Goal: Contribute content: Contribute content

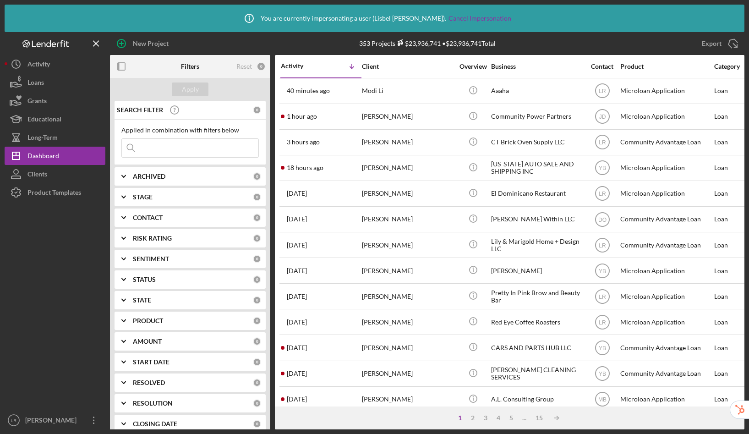
click at [207, 151] on input at bounding box center [190, 148] width 136 height 18
paste input "[EMAIL_ADDRESS][DOMAIN_NAME]"
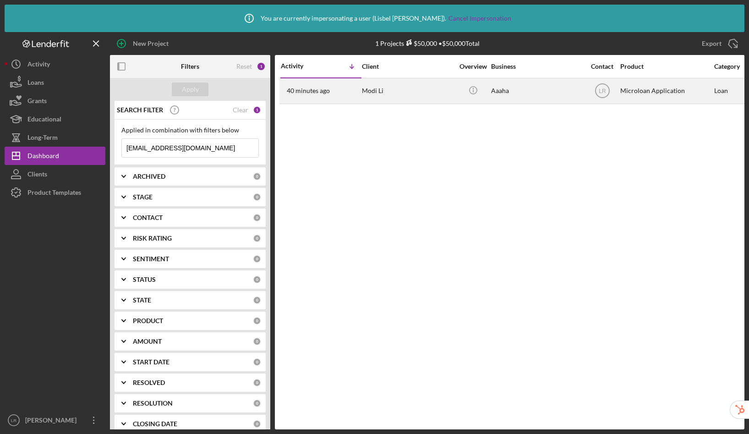
type input "[EMAIL_ADDRESS][DOMAIN_NAME]"
click at [362, 93] on div "Modi Li" at bounding box center [408, 91] width 92 height 24
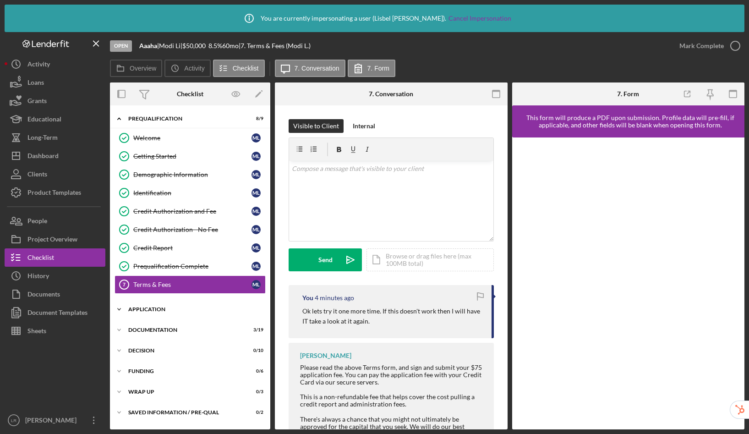
click at [166, 312] on div "Icon/Expander Application 7 / 9" at bounding box center [190, 309] width 160 height 18
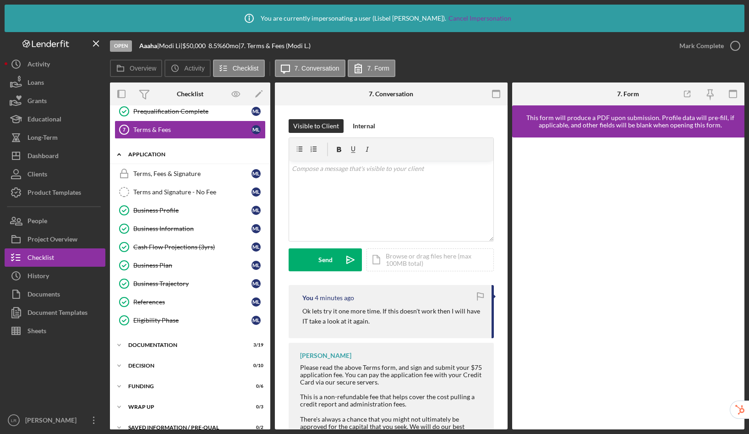
scroll to position [167, 0]
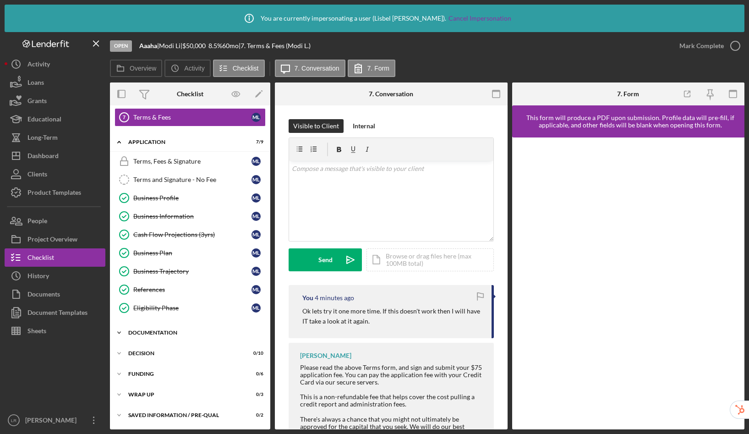
click at [169, 330] on div "Documentation" at bounding box center [193, 332] width 130 height 5
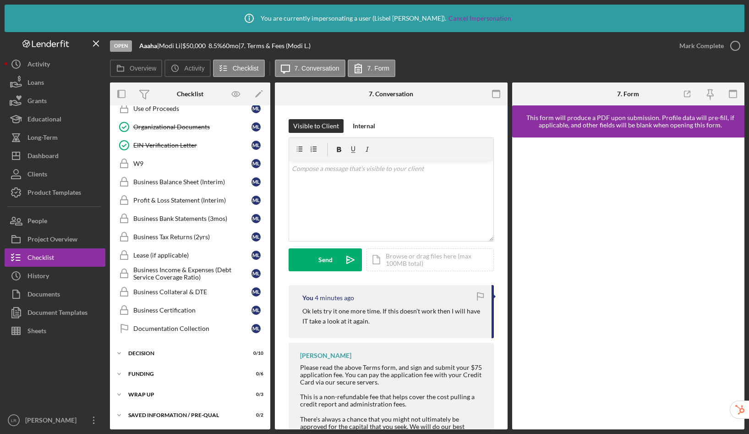
scroll to position [0, 0]
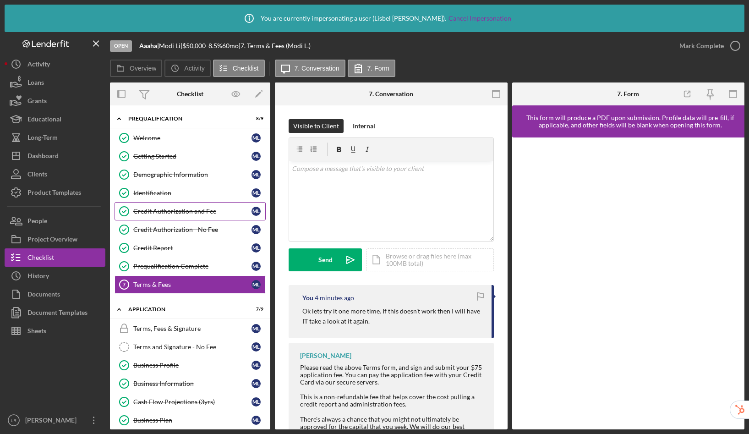
click at [197, 210] on div "Credit Authorization and Fee" at bounding box center [192, 210] width 118 height 7
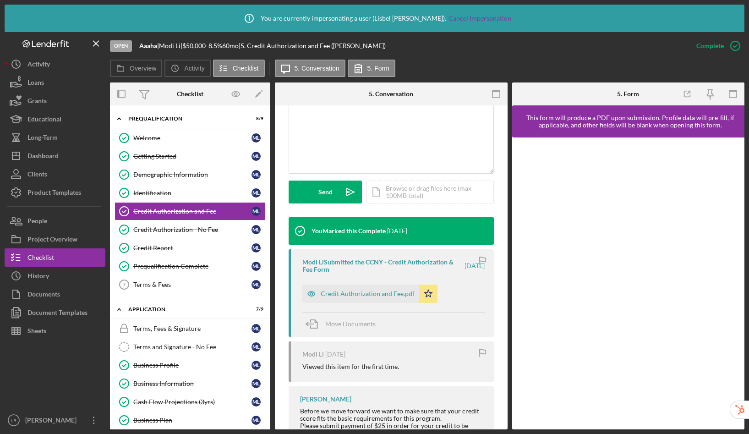
scroll to position [240, 0]
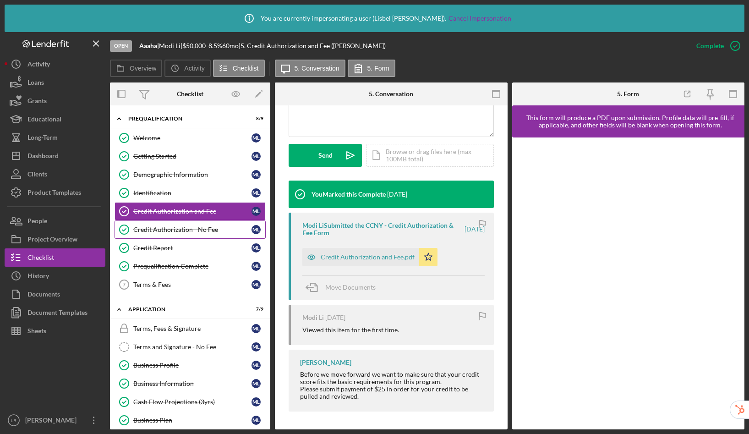
click at [187, 231] on div "Credit Authorization - No Fee" at bounding box center [192, 229] width 118 height 7
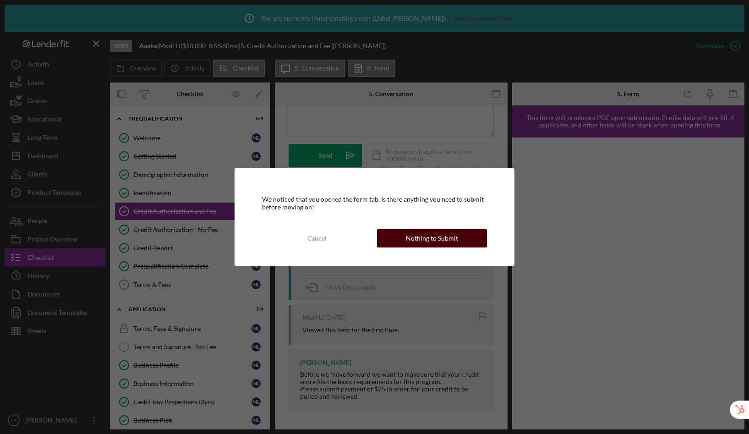
click at [414, 239] on div "Nothing to Submit" at bounding box center [432, 238] width 52 height 18
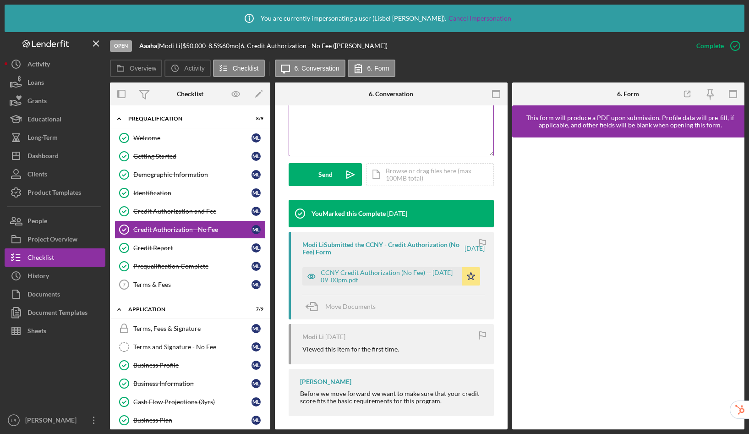
scroll to position [226, 0]
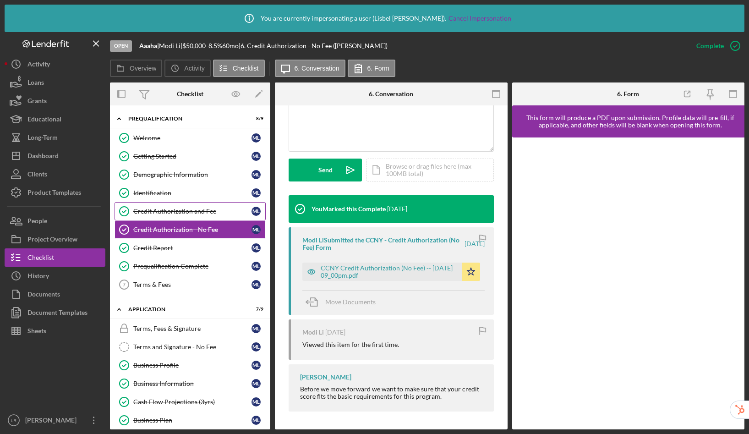
click at [177, 211] on div "Credit Authorization and Fee" at bounding box center [192, 210] width 118 height 7
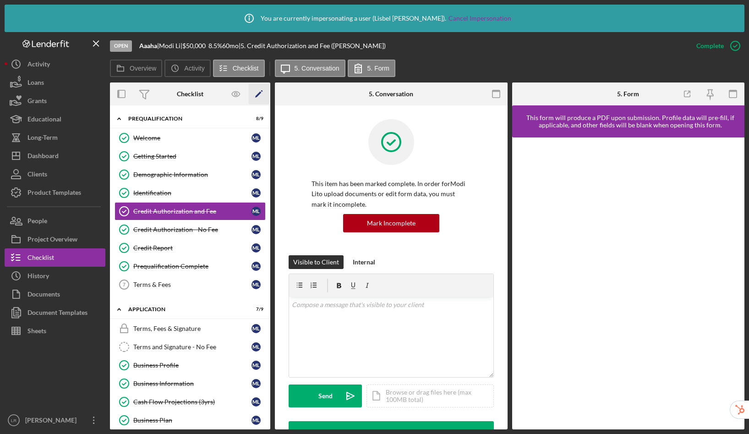
click at [261, 98] on icon "Icon/Edit" at bounding box center [259, 94] width 21 height 21
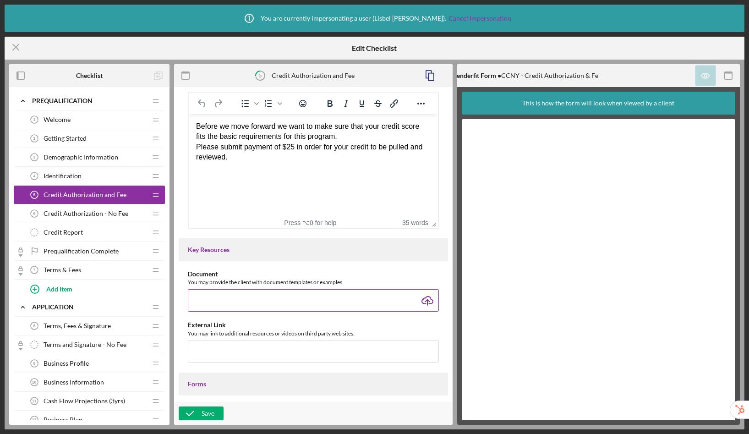
scroll to position [483, 0]
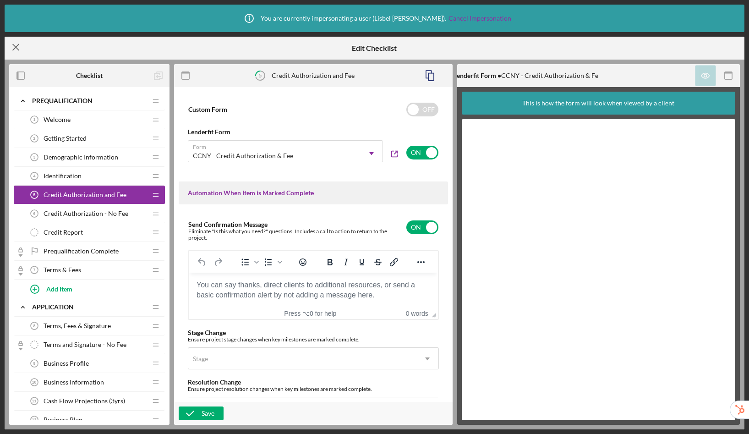
click at [18, 45] on icon "Icon/Menu Close" at bounding box center [16, 47] width 23 height 23
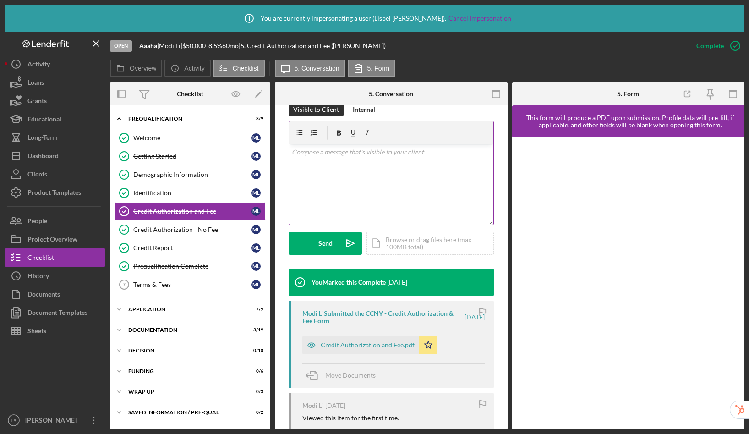
scroll to position [228, 0]
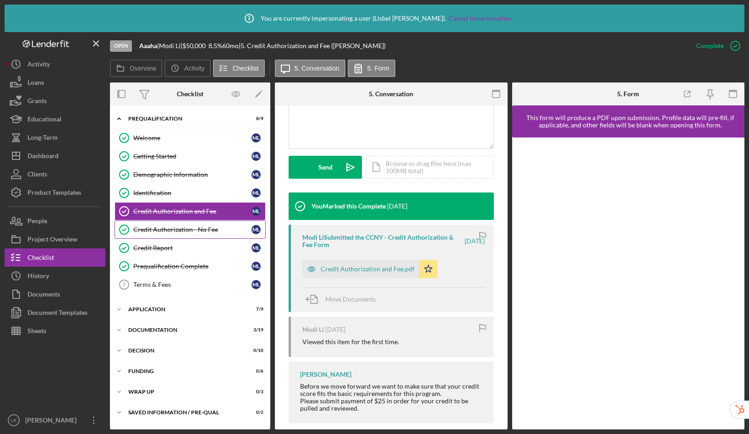
click at [205, 235] on link "Credit Authorization - No Fee Credit Authorization - No Fee M L" at bounding box center [189, 229] width 151 height 18
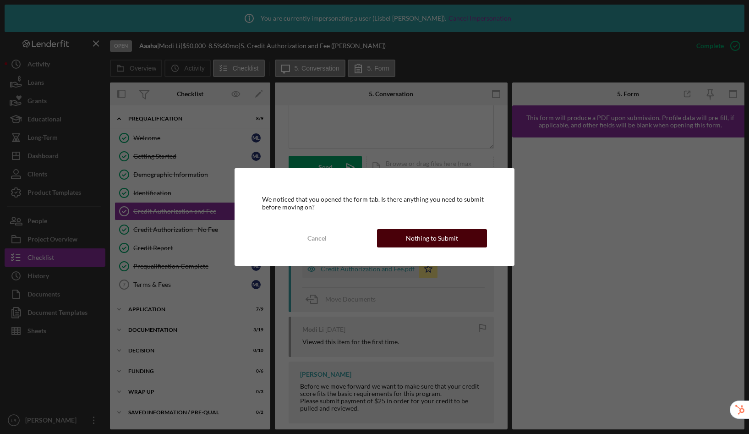
click at [410, 236] on div "Nothing to Submit" at bounding box center [432, 238] width 52 height 18
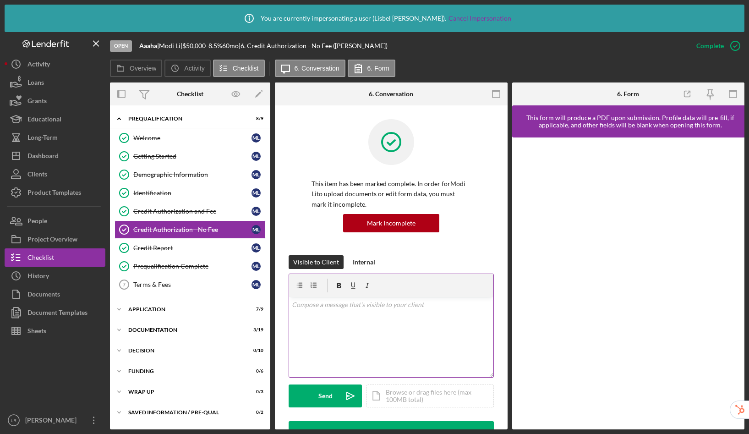
scroll to position [226, 0]
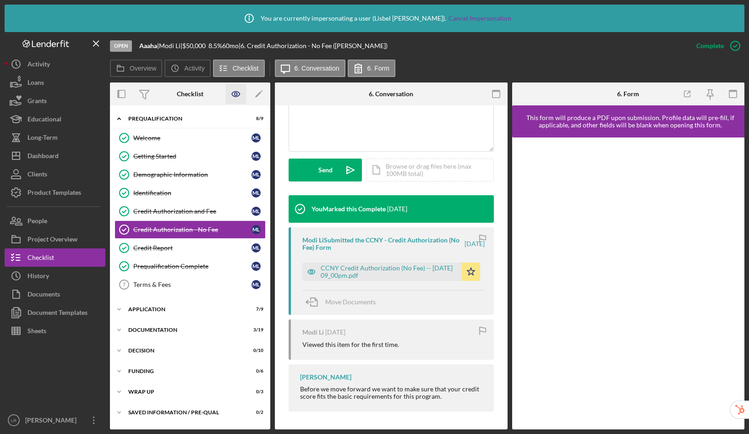
click at [240, 96] on icon "button" at bounding box center [236, 94] width 21 height 21
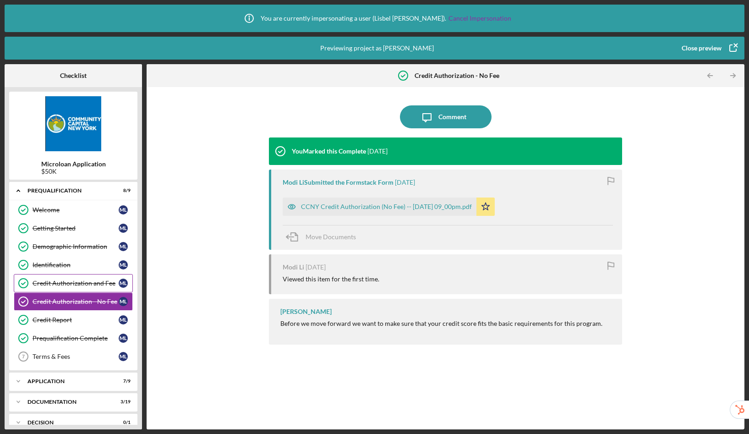
click at [80, 283] on div "Credit Authorization and Fee" at bounding box center [76, 282] width 86 height 7
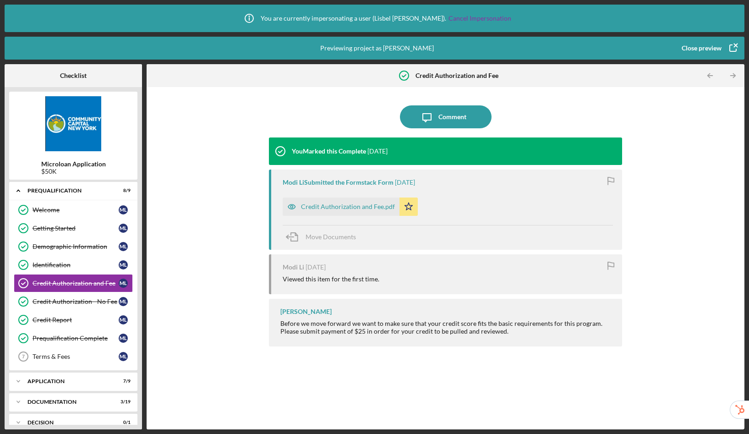
click at [690, 50] on div "Close preview" at bounding box center [701, 48] width 40 height 18
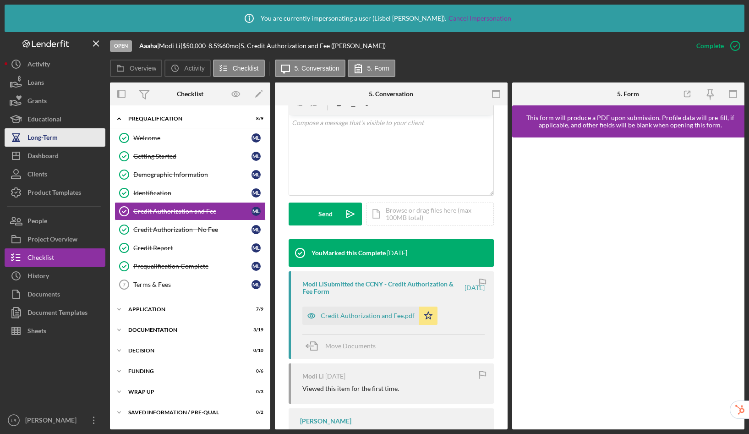
scroll to position [194, 0]
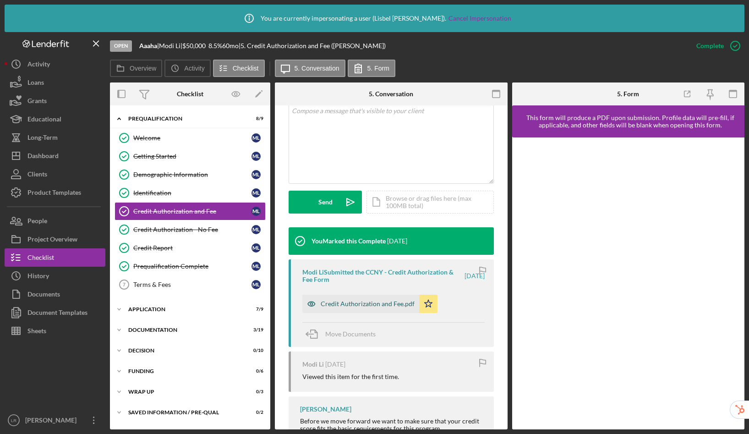
click at [385, 306] on div "Credit Authorization and Fee.pdf" at bounding box center [367, 303] width 94 height 7
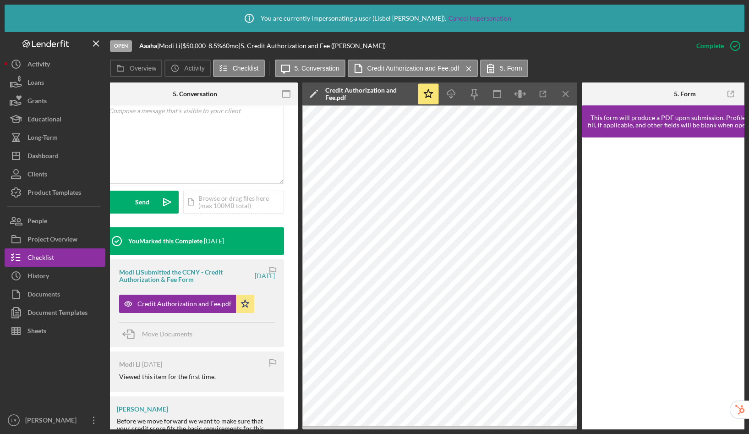
scroll to position [0, 227]
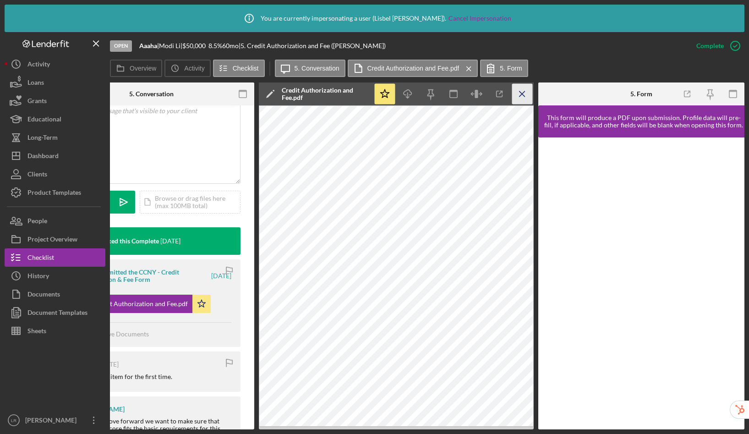
click at [523, 94] on icon "Icon/Menu Close" at bounding box center [522, 94] width 21 height 21
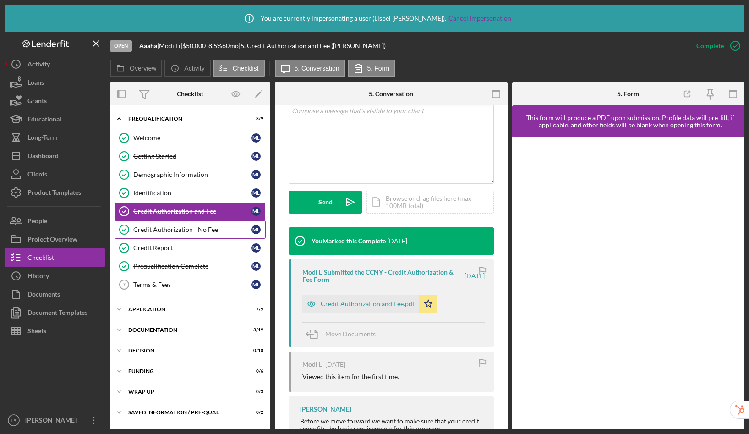
click at [189, 229] on div "Credit Authorization - No Fee" at bounding box center [192, 229] width 118 height 7
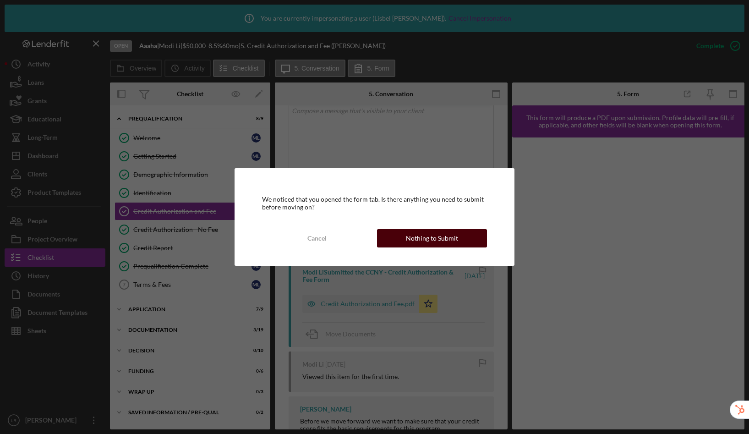
click at [472, 236] on button "Nothing to Submit" at bounding box center [432, 238] width 110 height 18
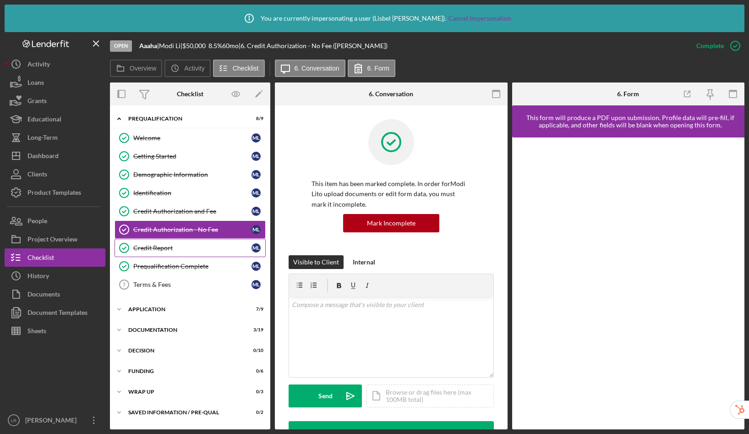
click at [167, 250] on div "Credit Report" at bounding box center [192, 247] width 118 height 7
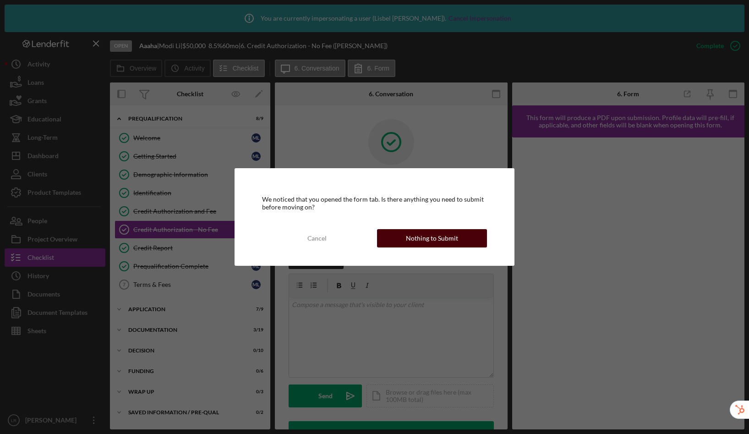
click at [450, 234] on div "Nothing to Submit" at bounding box center [432, 238] width 52 height 18
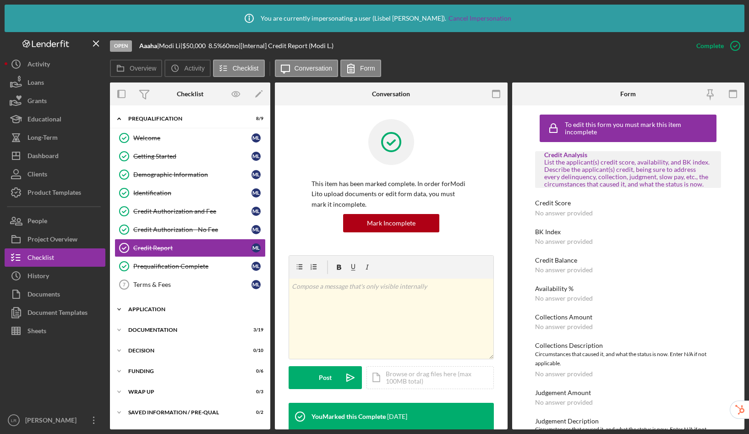
click at [160, 309] on div "Application" at bounding box center [193, 308] width 130 height 5
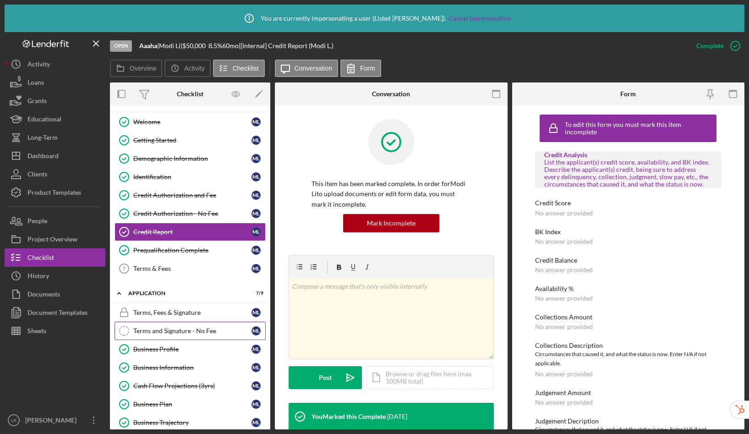
scroll to position [18, 0]
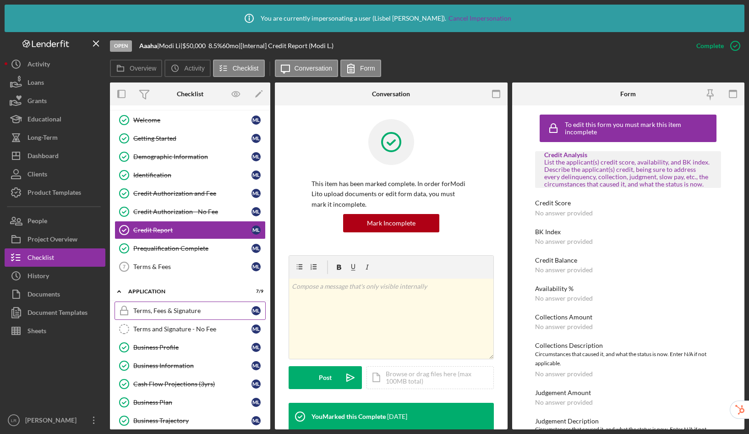
click at [187, 308] on div "Terms, Fees & Signature" at bounding box center [192, 310] width 118 height 7
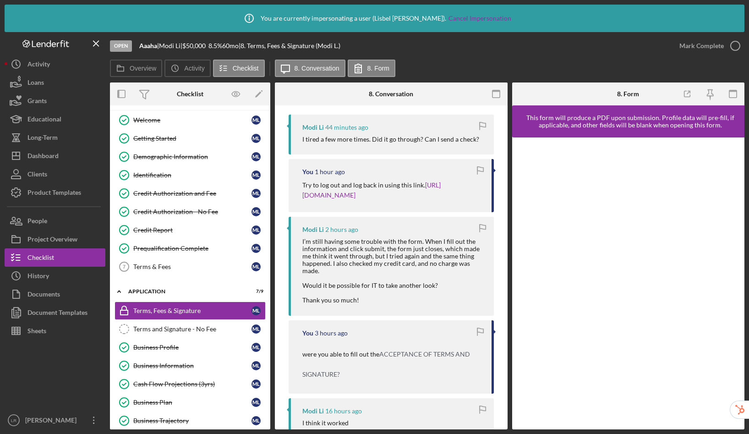
scroll to position [320, 0]
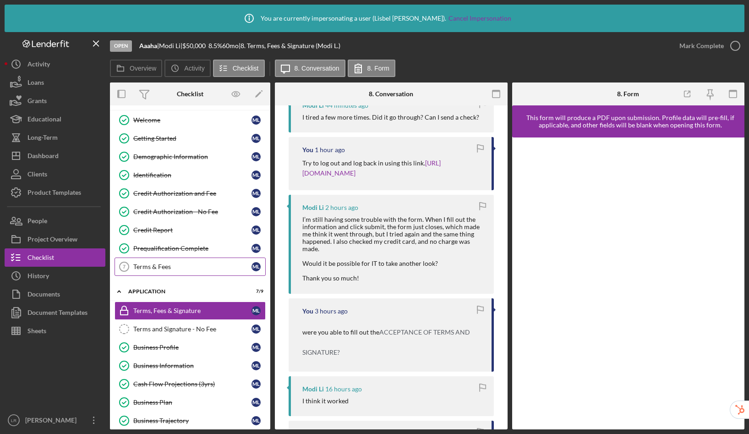
click at [161, 263] on div "Terms & Fees" at bounding box center [192, 266] width 118 height 7
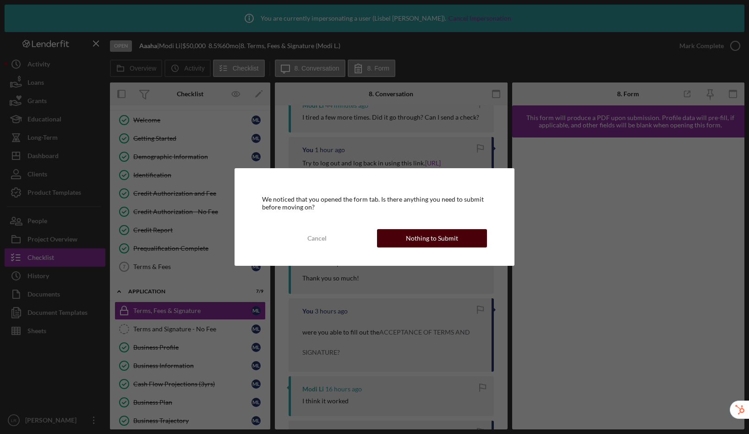
click at [446, 240] on div "Nothing to Submit" at bounding box center [432, 238] width 52 height 18
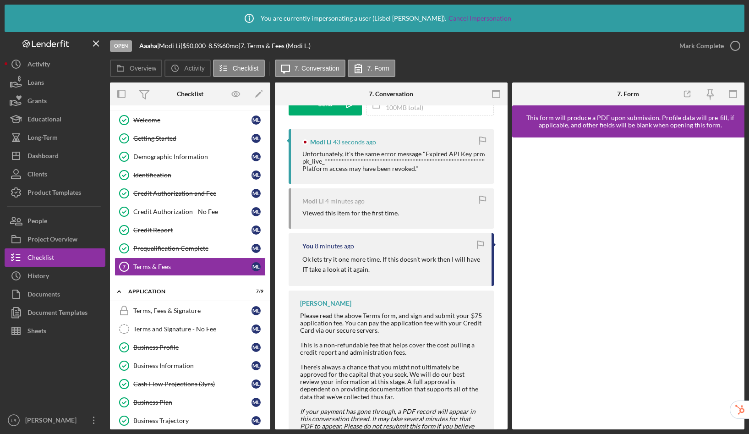
scroll to position [193, 0]
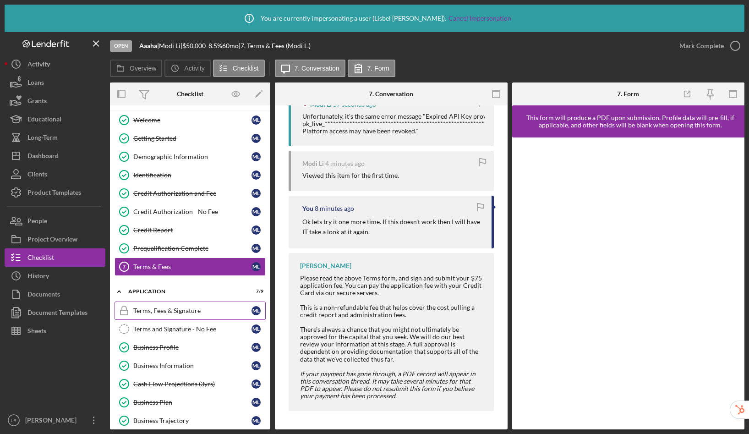
click at [123, 314] on icon "Terms, Fees & Signature" at bounding box center [124, 310] width 23 height 23
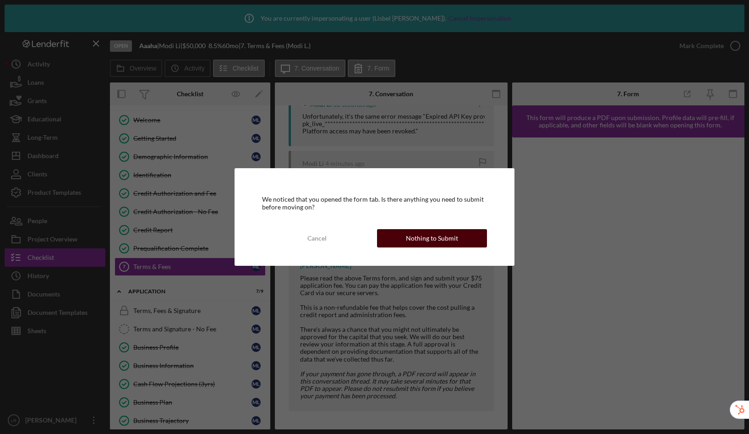
click at [418, 239] on div "Nothing to Submit" at bounding box center [432, 238] width 52 height 18
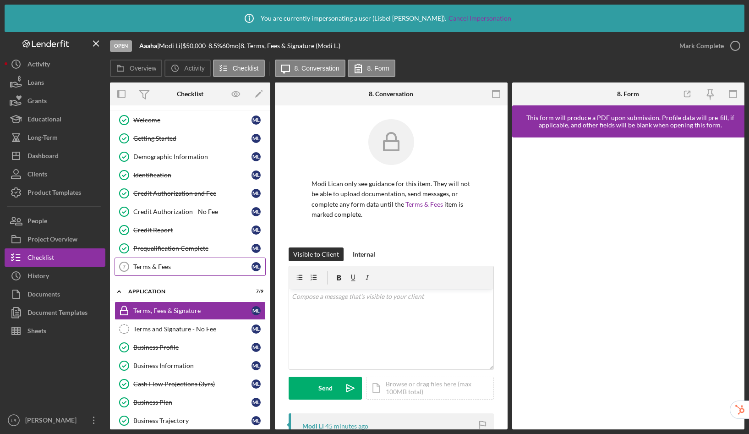
click at [174, 267] on div "Terms & Fees" at bounding box center [192, 266] width 118 height 7
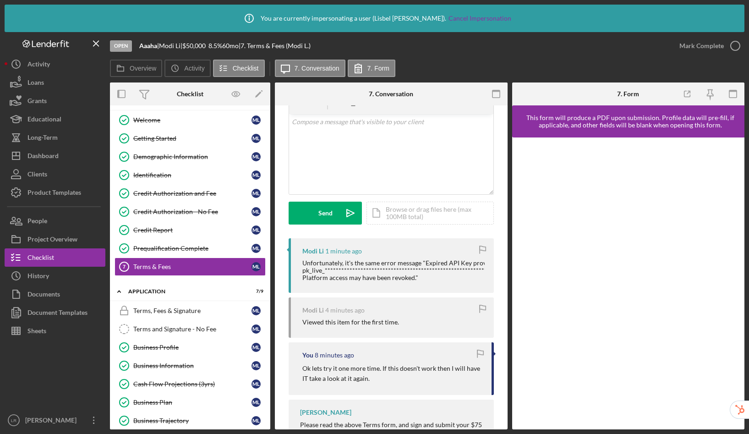
scroll to position [10, 0]
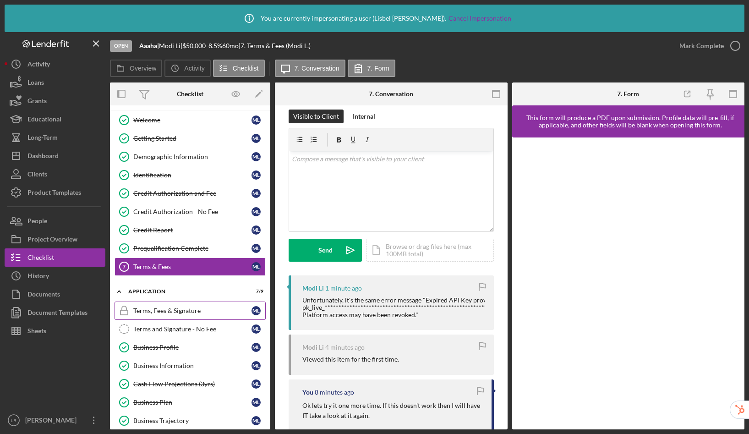
click at [162, 313] on div "Terms, Fees & Signature" at bounding box center [192, 310] width 118 height 7
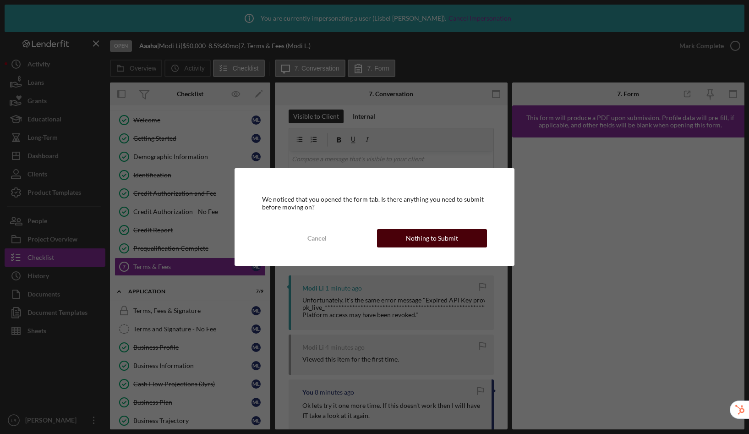
click at [419, 234] on div "Nothing to Submit" at bounding box center [432, 238] width 52 height 18
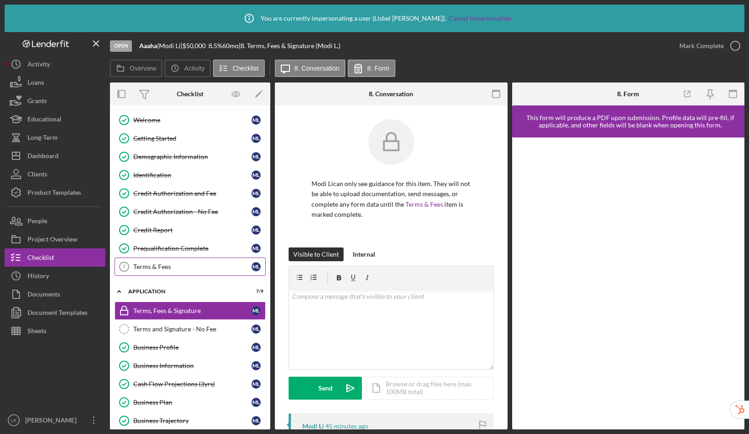
click at [176, 262] on link "Terms & Fees 7 Terms & Fees M L" at bounding box center [189, 266] width 151 height 18
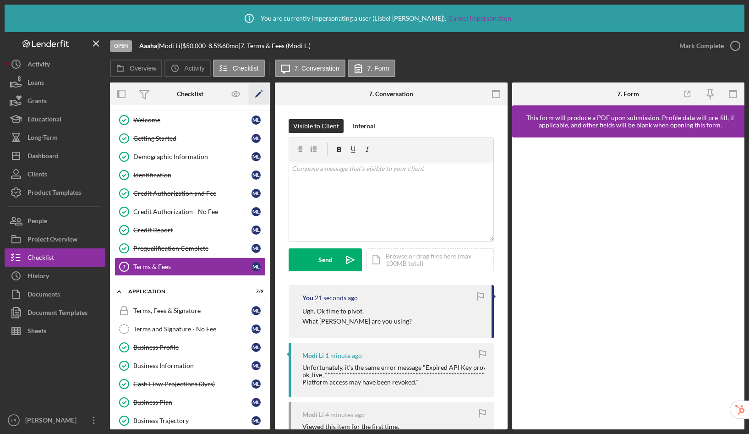
click at [257, 95] on polygon "button" at bounding box center [258, 95] width 6 height 6
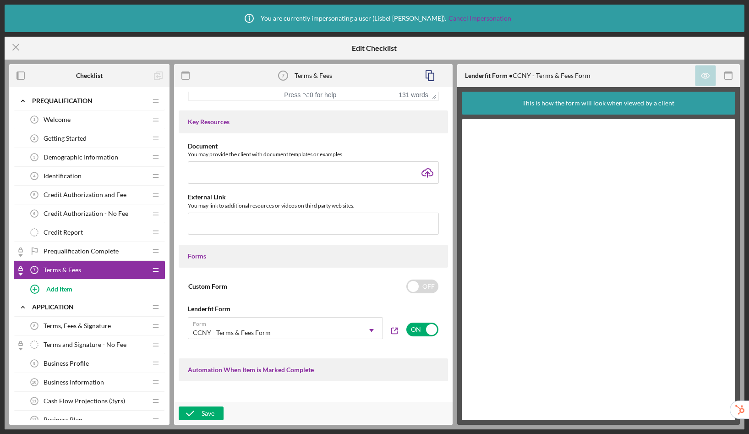
scroll to position [309, 0]
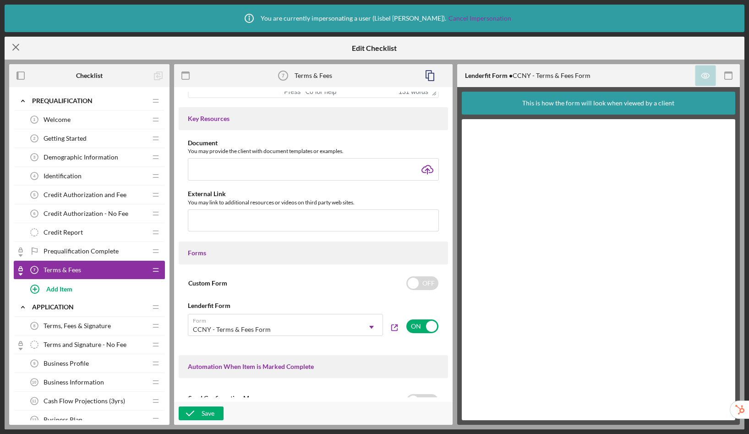
click at [16, 49] on icon "Icon/Menu Close" at bounding box center [16, 47] width 23 height 23
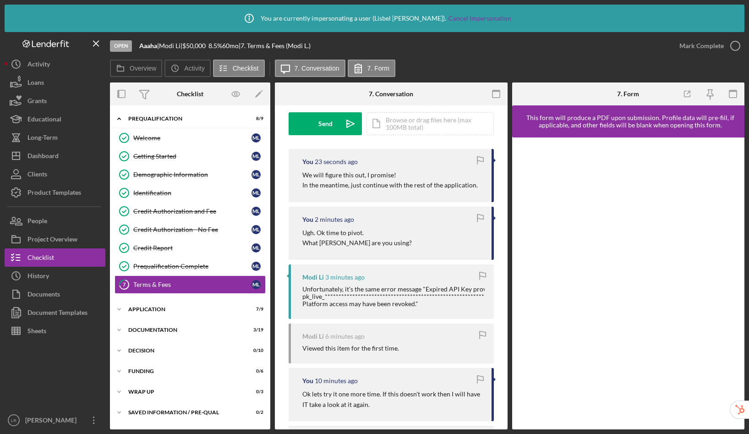
scroll to position [116, 0]
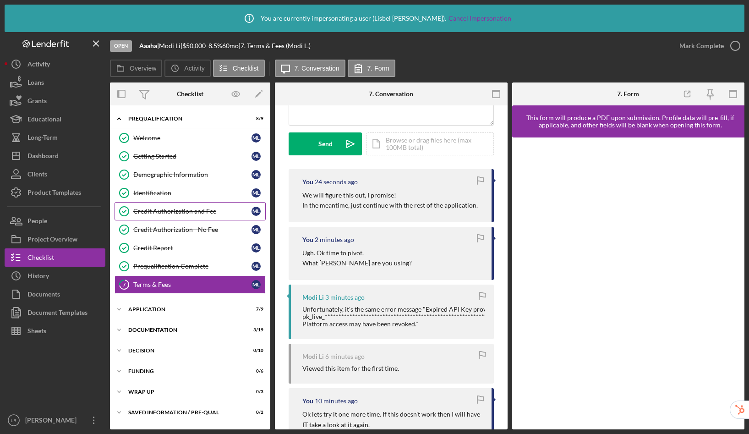
click at [200, 209] on div "Credit Authorization and Fee" at bounding box center [192, 210] width 118 height 7
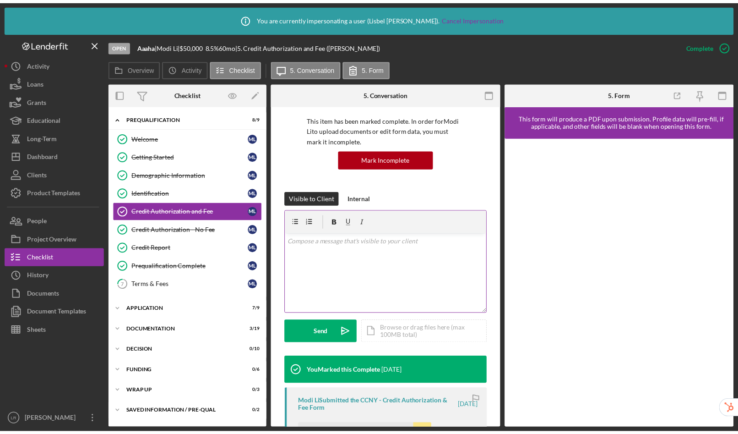
scroll to position [193, 0]
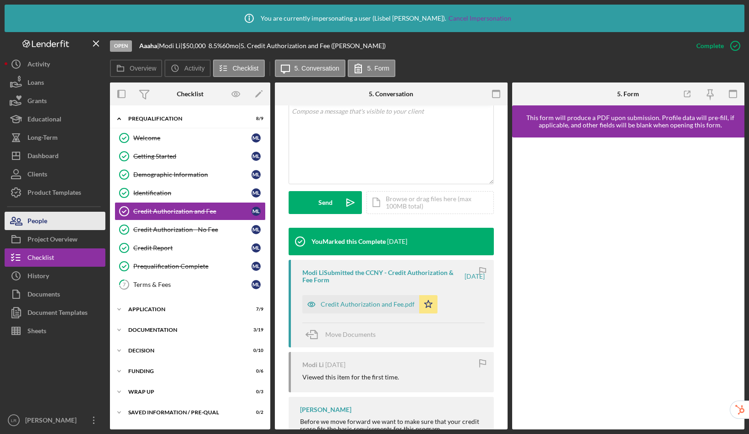
click at [46, 222] on div "People" at bounding box center [37, 222] width 20 height 21
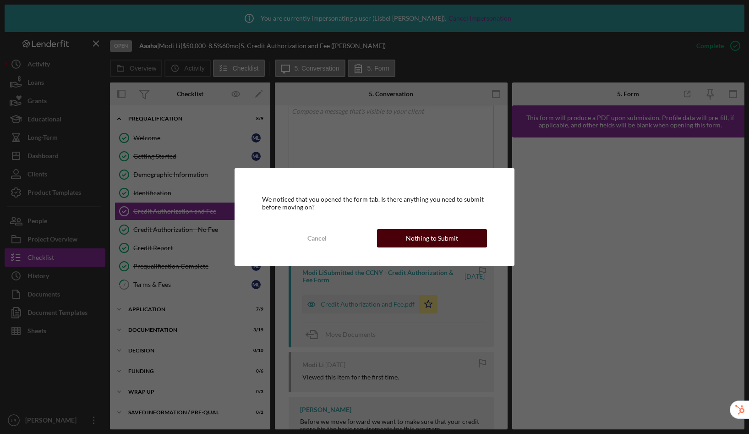
click at [424, 236] on div "Nothing to Submit" at bounding box center [432, 238] width 52 height 18
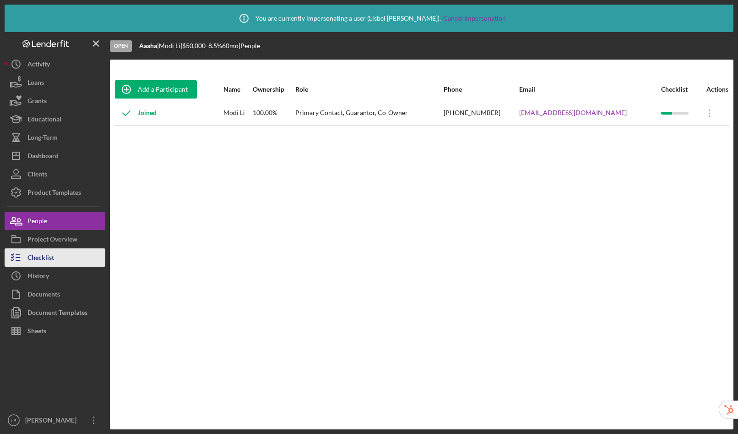
click at [72, 251] on button "Checklist" at bounding box center [55, 257] width 101 height 18
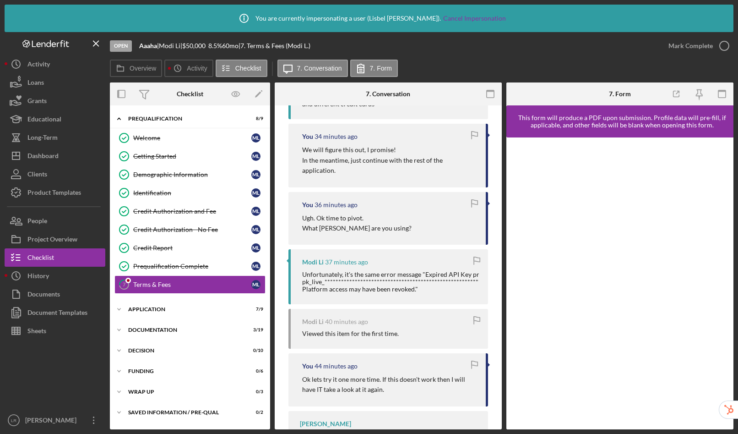
scroll to position [345, 0]
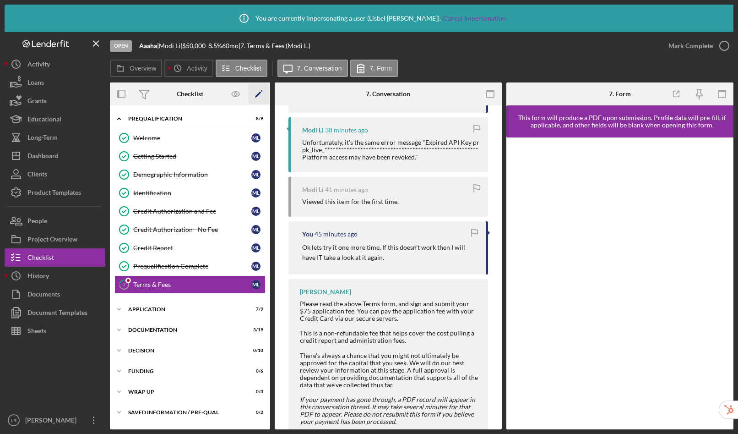
click at [257, 93] on icon "Icon/Edit" at bounding box center [259, 94] width 21 height 21
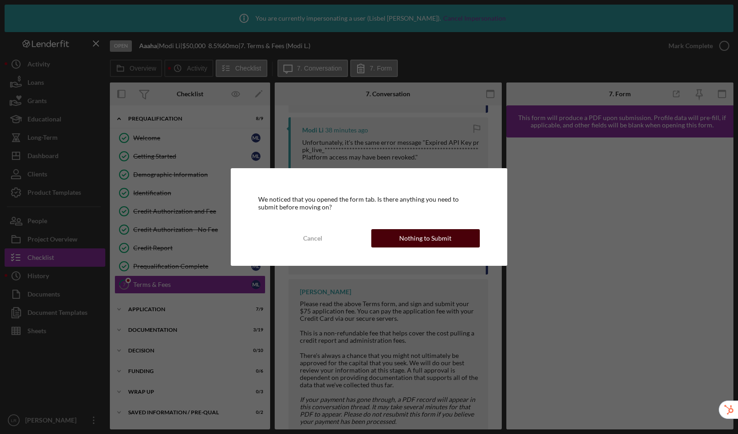
click at [441, 240] on div "Nothing to Submit" at bounding box center [425, 238] width 52 height 18
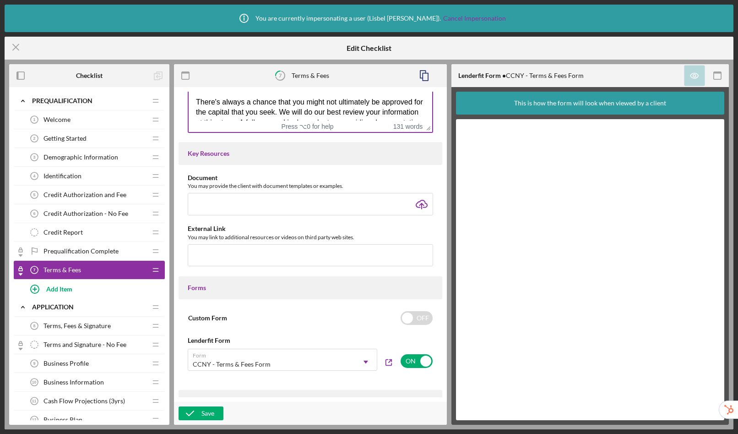
scroll to position [446, 0]
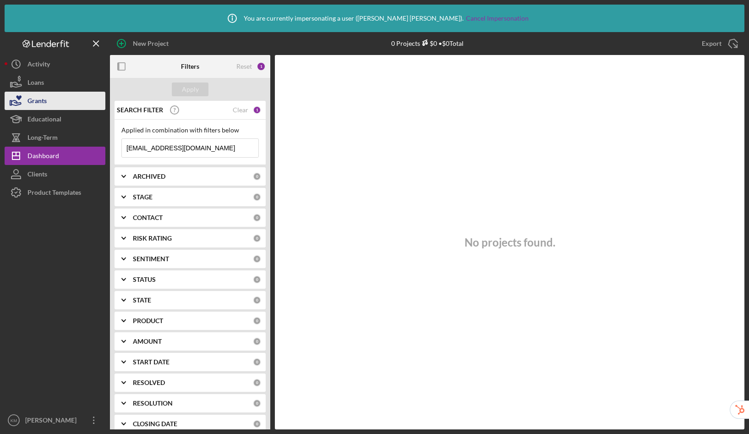
click at [61, 106] on button "Grants" at bounding box center [55, 101] width 101 height 18
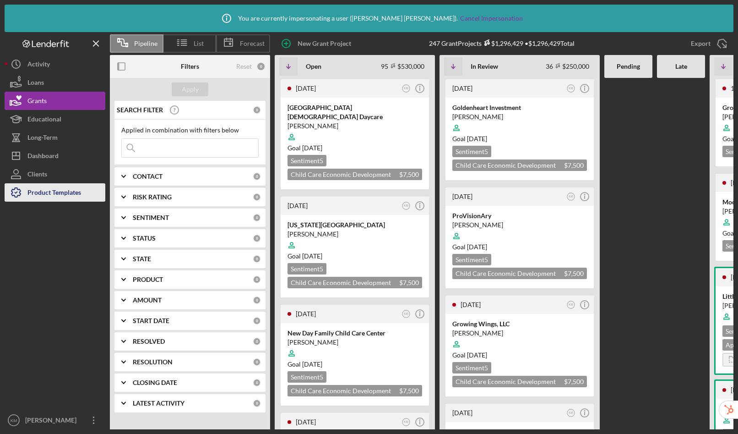
click at [33, 195] on div "Product Templates" at bounding box center [54, 193] width 54 height 21
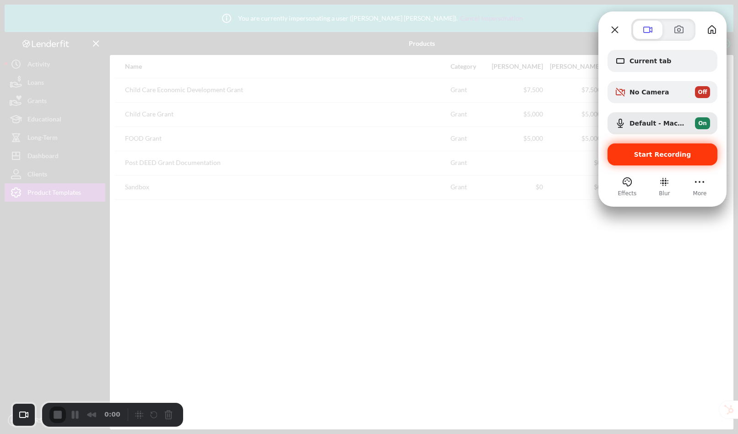
click at [664, 157] on span "Start Recording" at bounding box center [662, 154] width 57 height 7
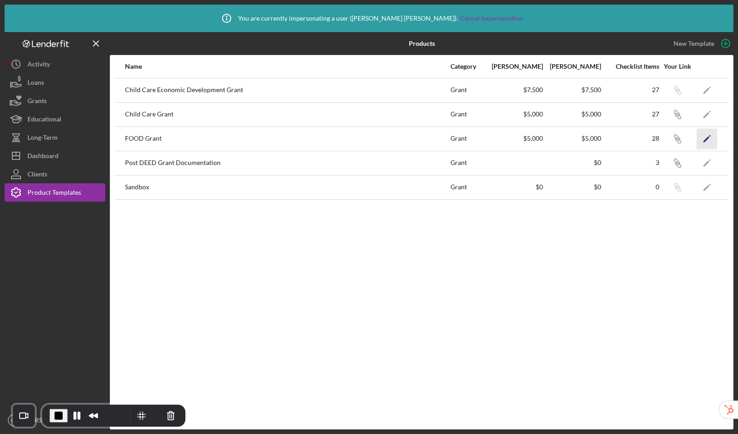
click at [710, 143] on icon "Icon/Edit" at bounding box center [707, 138] width 21 height 21
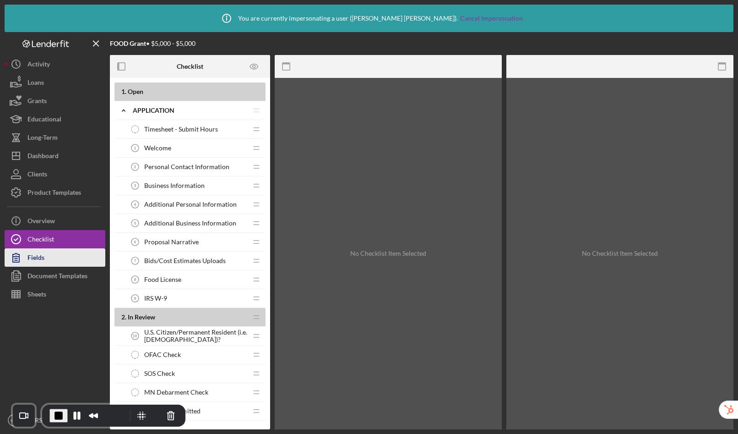
click at [58, 256] on button "Fields" at bounding box center [55, 257] width 101 height 18
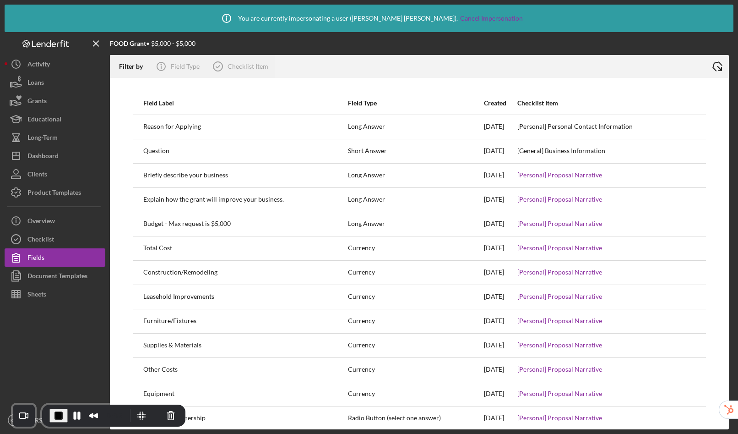
click at [715, 71] on icon "Icon/Export" at bounding box center [717, 66] width 23 height 23
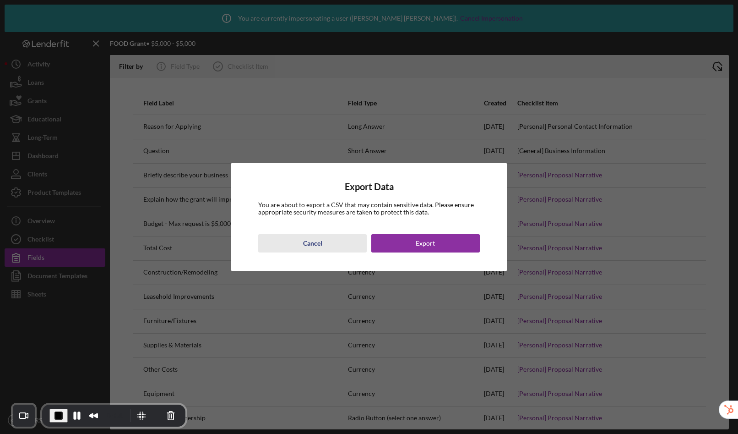
click at [313, 243] on div "Cancel" at bounding box center [312, 243] width 19 height 18
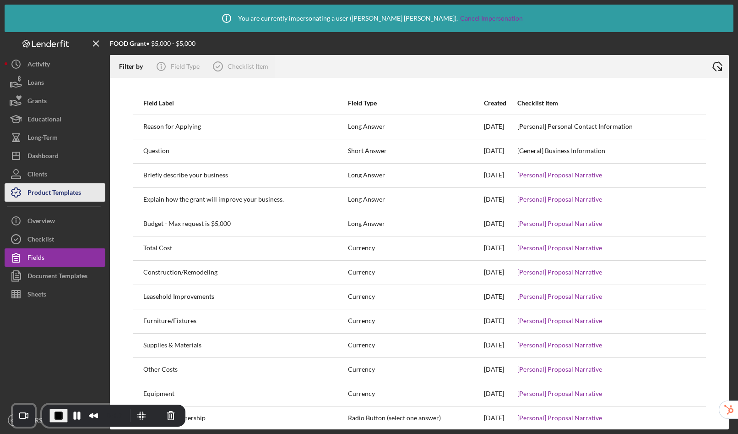
click at [60, 193] on div "Product Templates" at bounding box center [54, 193] width 54 height 21
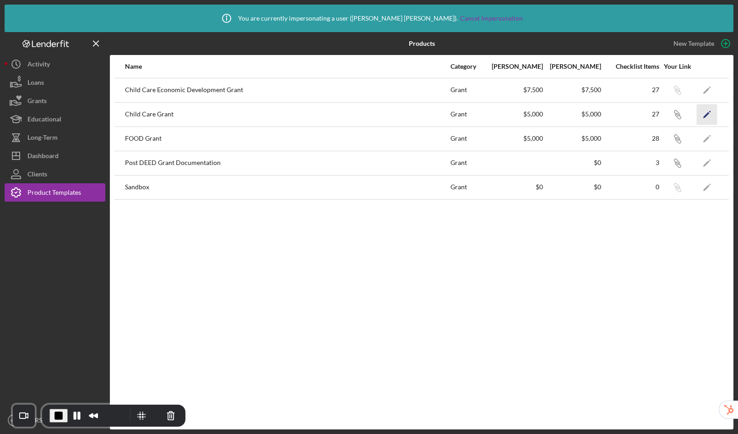
click at [706, 114] on polygon "button" at bounding box center [706, 115] width 6 height 6
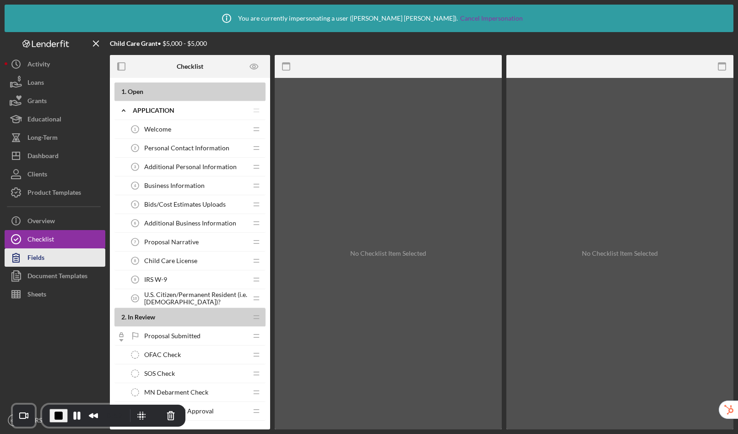
click at [36, 260] on div "Fields" at bounding box center [35, 258] width 17 height 21
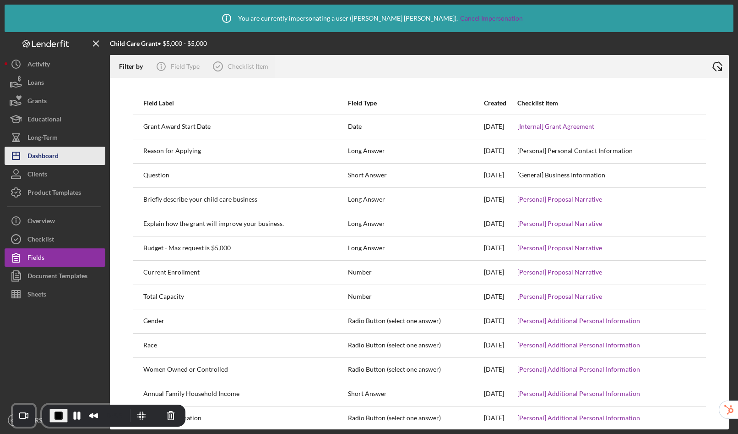
click at [64, 152] on button "Icon/Dashboard Dashboard" at bounding box center [55, 156] width 101 height 18
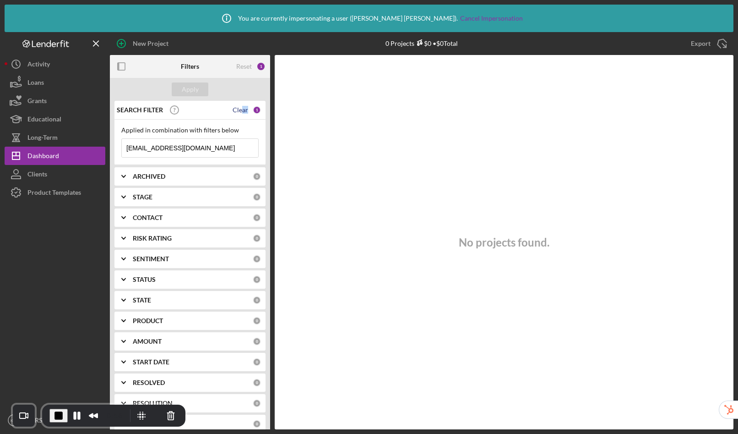
click at [238, 114] on div "SEARCH FILTER Clear 1" at bounding box center [187, 109] width 147 height 23
click at [241, 107] on div "Clear" at bounding box center [241, 109] width 16 height 7
click at [187, 87] on div "Apply" at bounding box center [190, 89] width 17 height 14
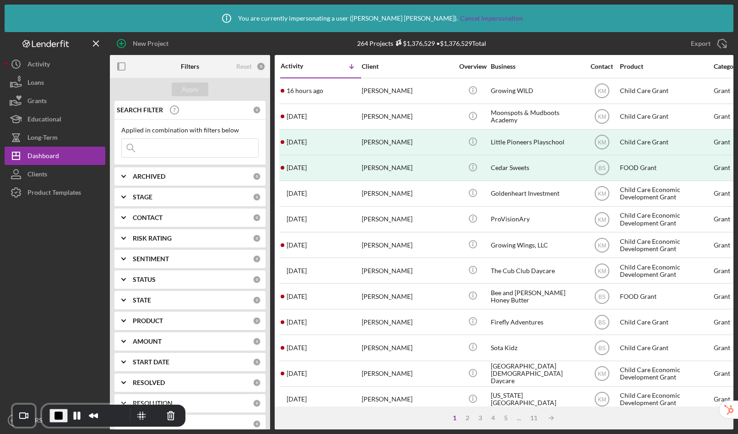
click at [150, 322] on b "PRODUCT" at bounding box center [148, 320] width 30 height 7
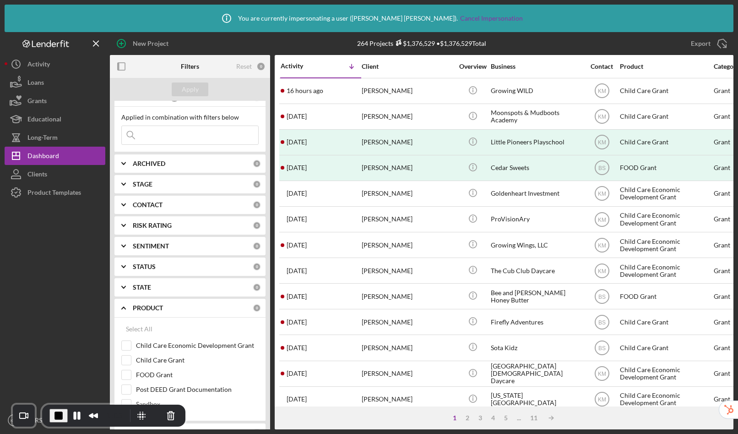
scroll to position [70, 0]
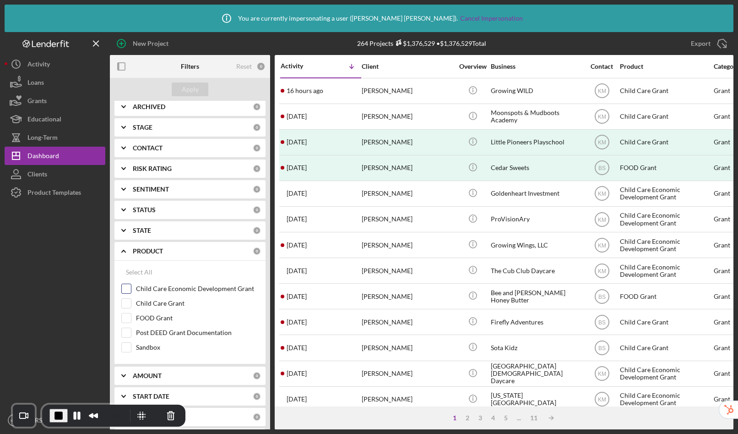
click at [128, 287] on input "Child Care Economic Development Grant" at bounding box center [126, 288] width 9 height 9
checkbox input "true"
click at [190, 88] on div "Apply" at bounding box center [190, 89] width 17 height 14
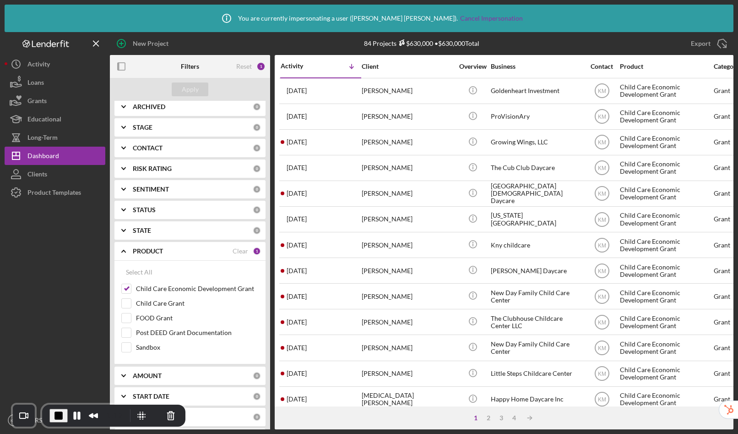
scroll to position [0, 0]
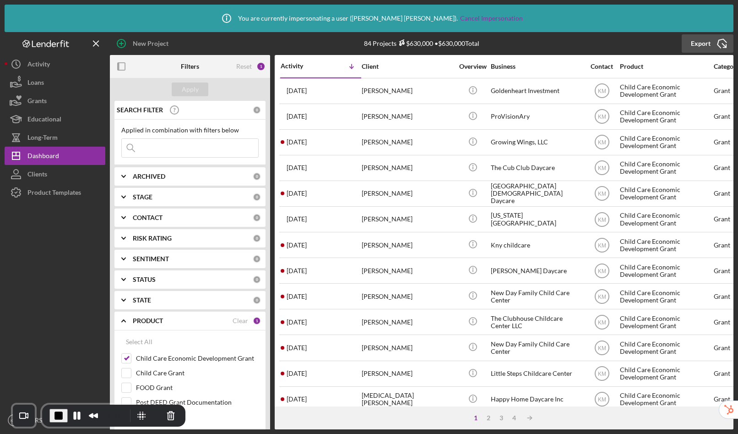
click at [700, 43] on div "Export" at bounding box center [701, 43] width 20 height 18
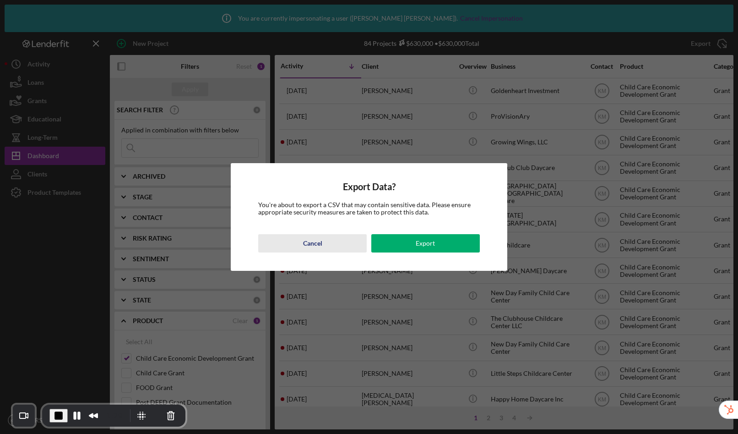
click at [314, 242] on div "Cancel" at bounding box center [312, 243] width 19 height 18
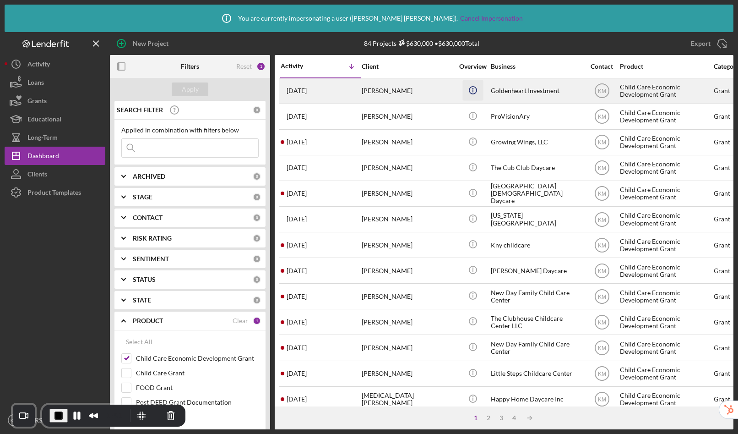
click at [474, 90] on icon "Icon/Info" at bounding box center [472, 90] width 21 height 21
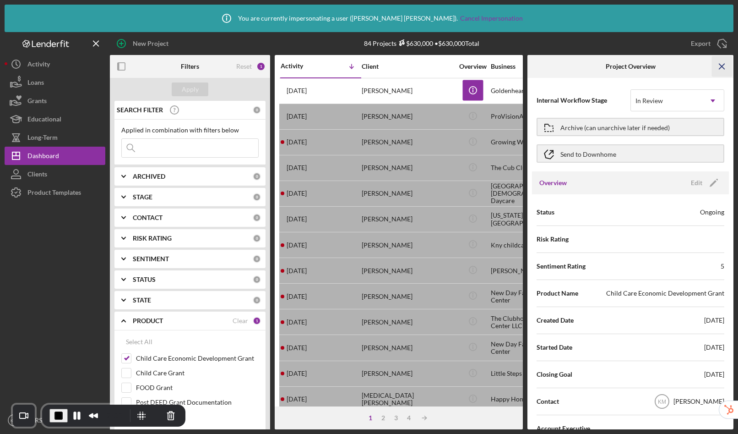
click at [725, 64] on icon "Icon/Menu Close" at bounding box center [722, 66] width 21 height 21
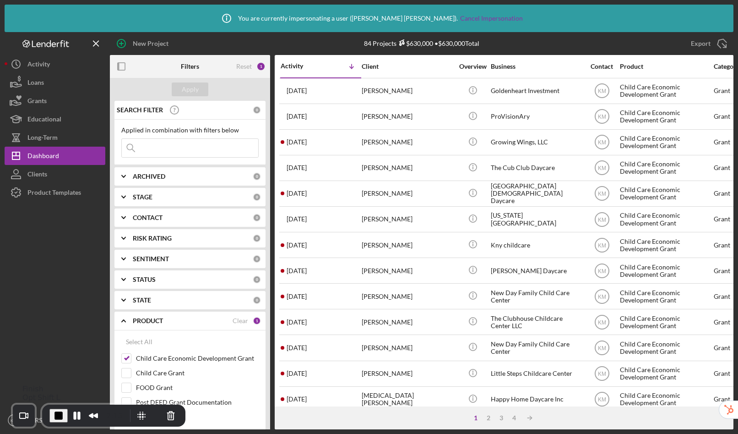
click at [59, 412] on span "End Recording" at bounding box center [58, 415] width 11 height 11
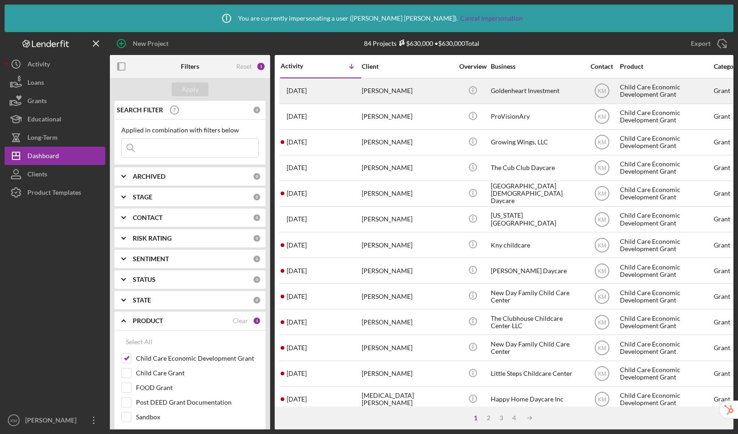
click at [400, 93] on div "[PERSON_NAME]" at bounding box center [408, 91] width 92 height 24
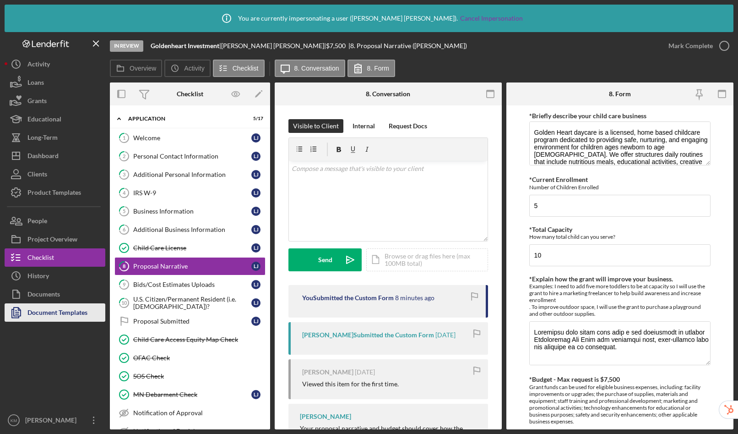
click at [60, 317] on div "Document Templates" at bounding box center [57, 313] width 60 height 21
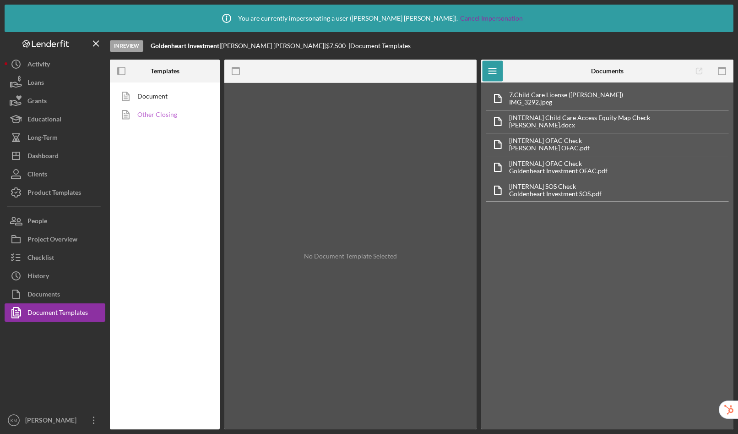
click at [152, 114] on link "Other Closing" at bounding box center [162, 114] width 96 height 18
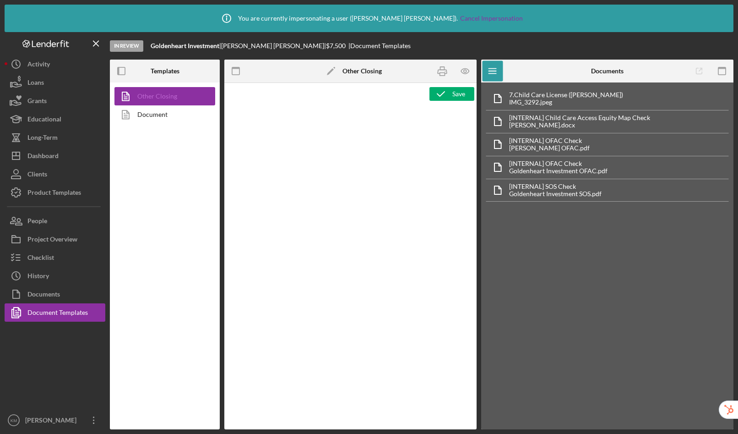
type textarea "<div> <p style="margin: 3pt 0 6pt; text-align: right; font-size: 11pt; font-fam…"
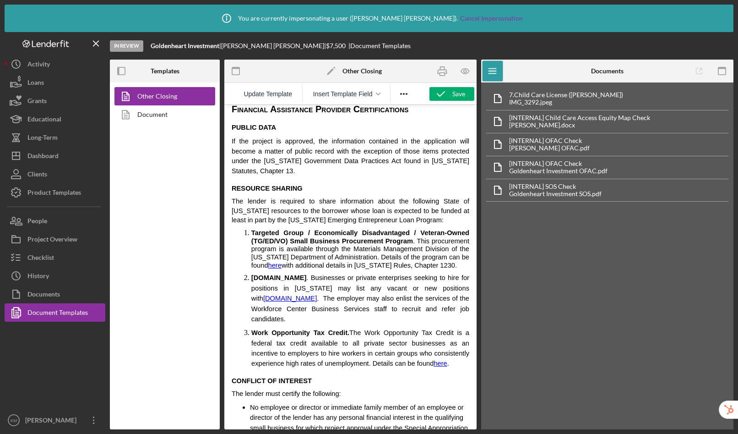
scroll to position [1853, 0]
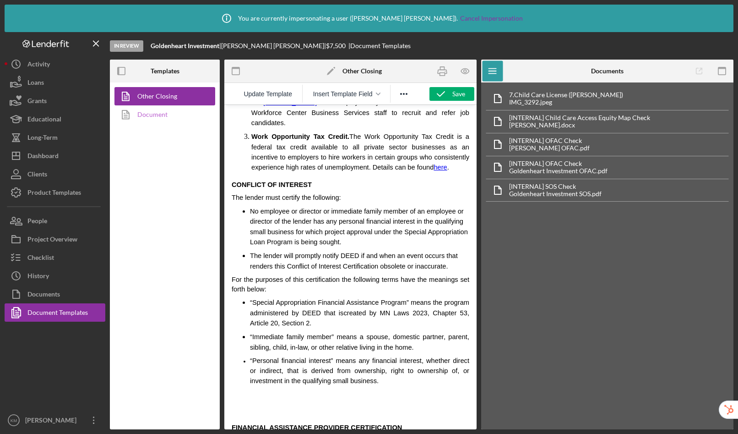
click at [150, 115] on link "Document" at bounding box center [162, 114] width 96 height 18
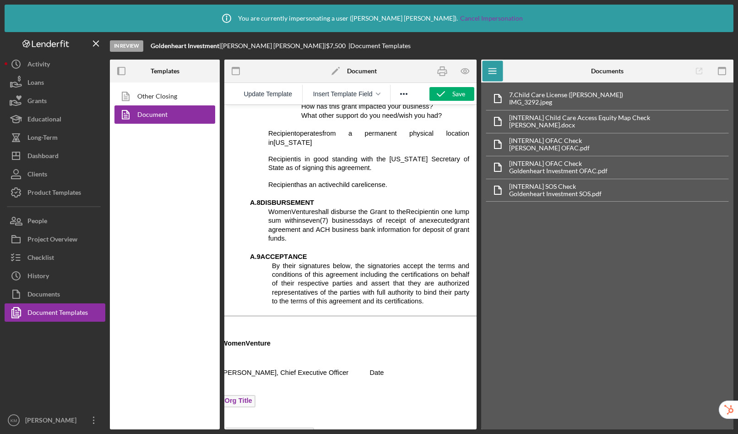
scroll to position [798, 0]
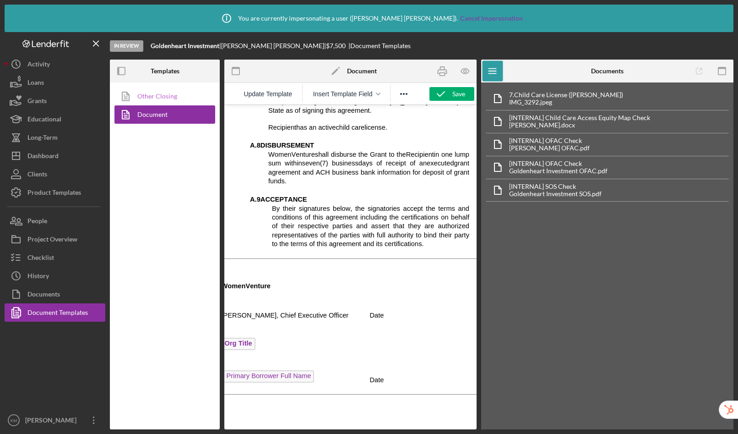
click at [153, 98] on link "Other Closing" at bounding box center [162, 96] width 96 height 18
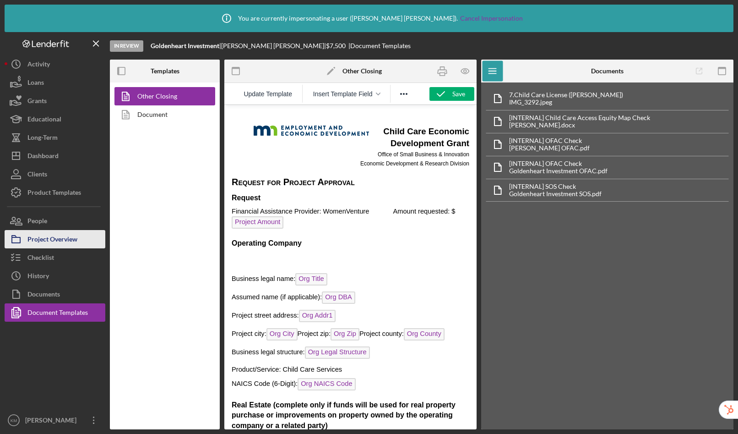
click at [42, 239] on div "Project Overview" at bounding box center [52, 240] width 50 height 21
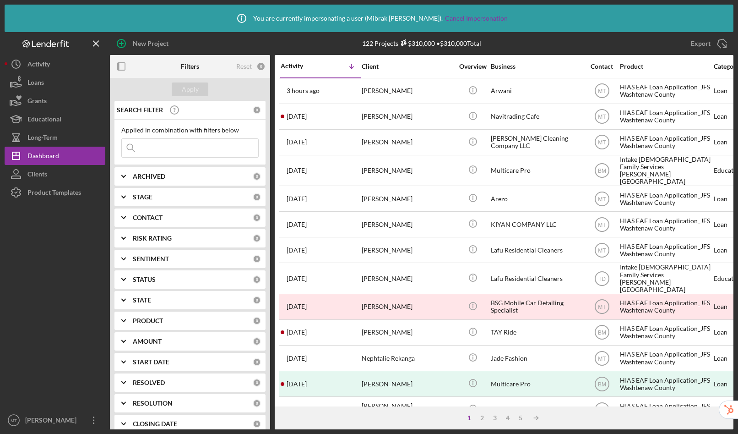
click at [205, 146] on input at bounding box center [190, 148] width 136 height 18
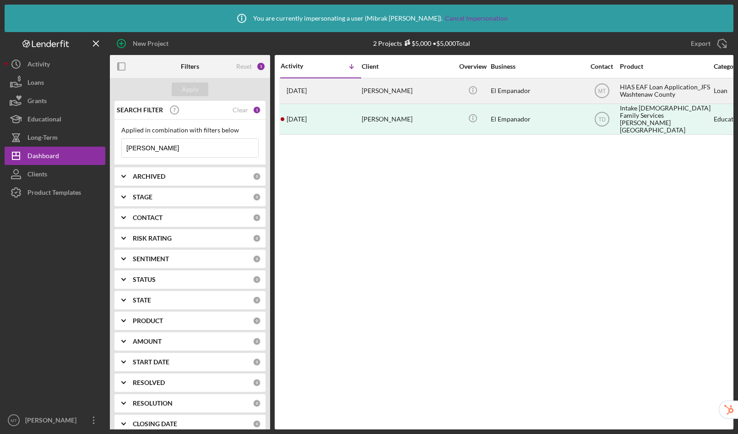
type input "heidi"
click at [396, 94] on div "Heidi Rodriguez" at bounding box center [408, 91] width 92 height 24
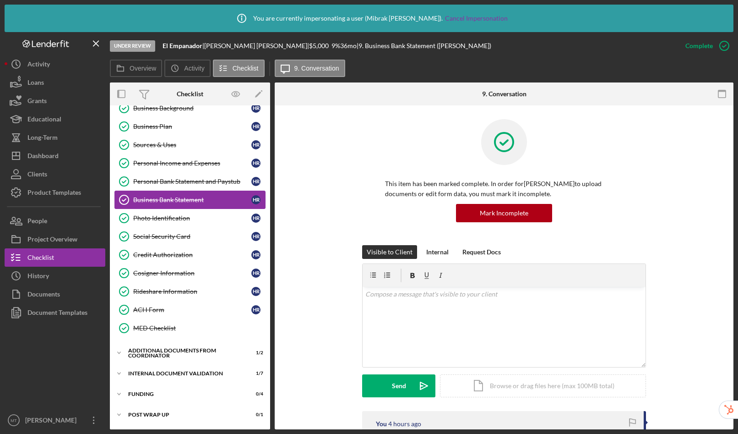
scroll to position [125, 0]
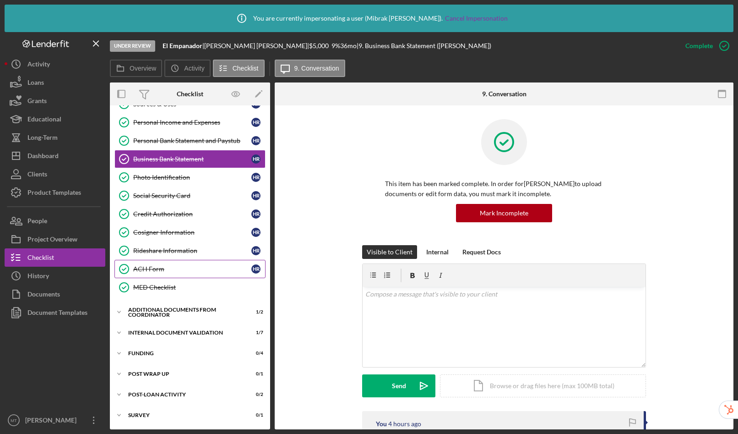
click at [179, 269] on div "ACH Form" at bounding box center [192, 268] width 118 height 7
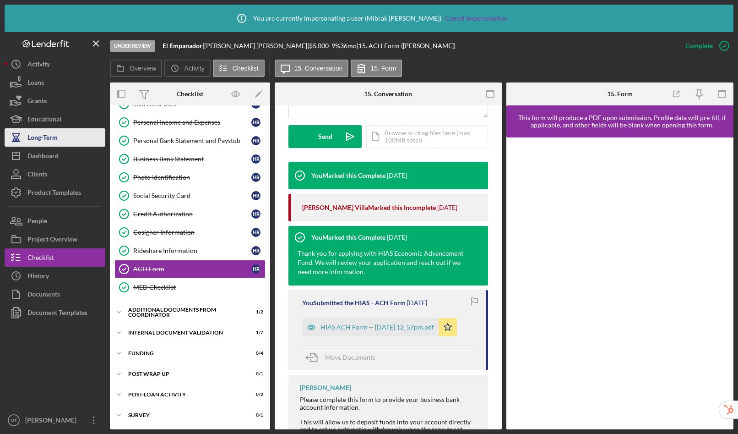
scroll to position [351, 0]
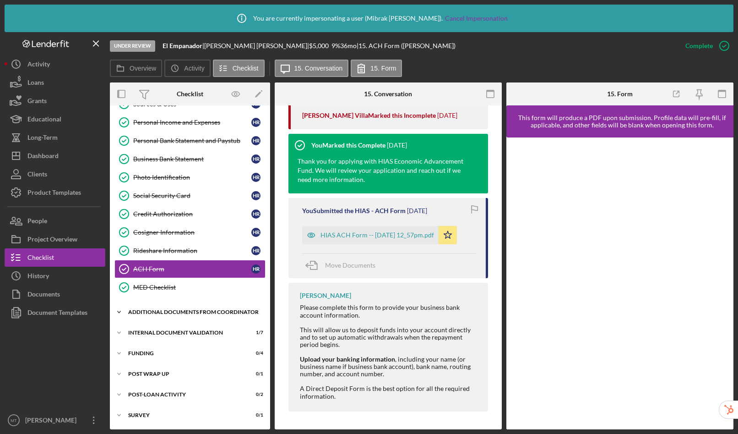
click at [196, 309] on div "Additional Documents from Coordinator" at bounding box center [193, 311] width 130 height 5
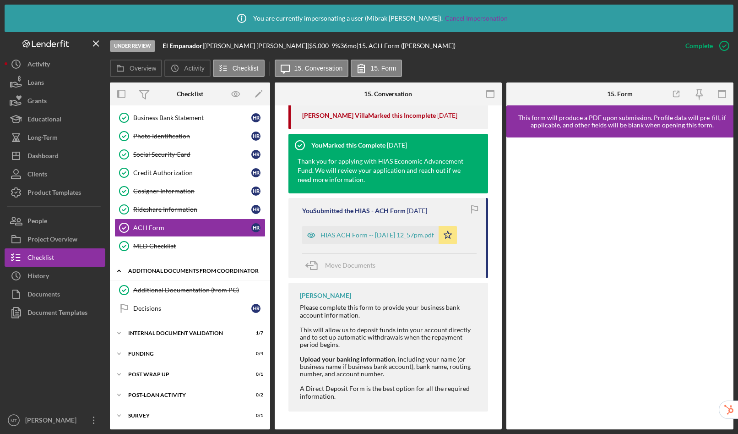
scroll to position [167, 0]
click at [175, 333] on div "Internal Document Validation" at bounding box center [193, 332] width 130 height 5
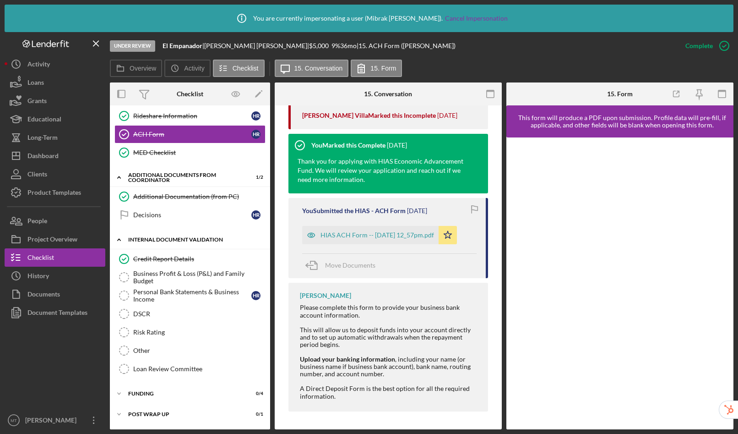
scroll to position [300, 0]
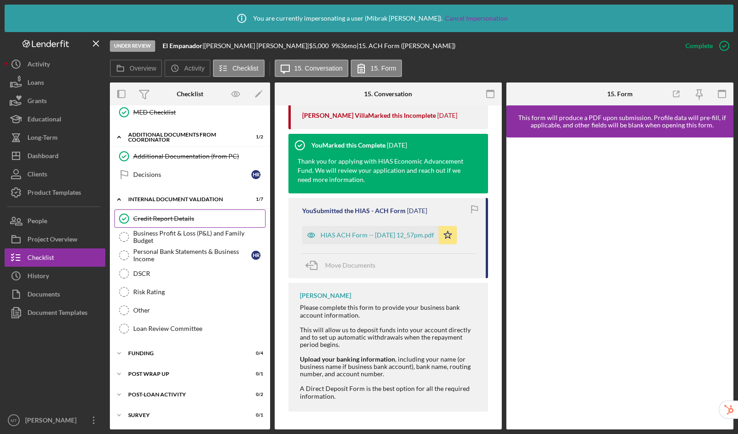
click at [169, 220] on div "Credit Report Details" at bounding box center [199, 218] width 132 height 7
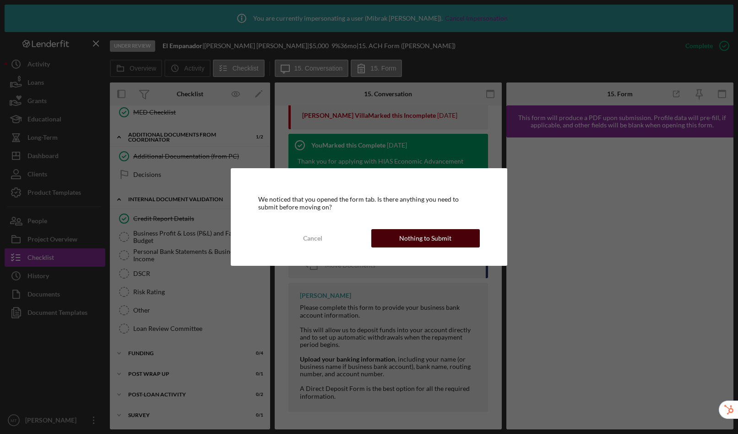
click at [456, 239] on button "Nothing to Submit" at bounding box center [425, 238] width 109 height 18
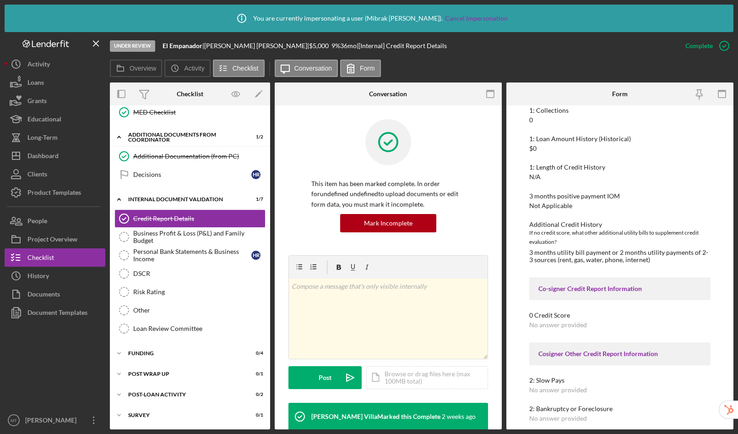
scroll to position [452, 0]
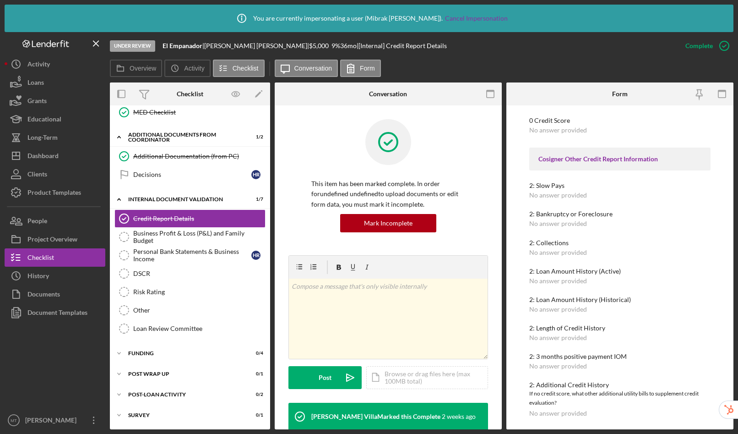
drag, startPoint x: 61, startPoint y: 255, endPoint x: 144, endPoint y: 37, distance: 234.2
click at [60, 255] on button "Checklist" at bounding box center [55, 257] width 101 height 18
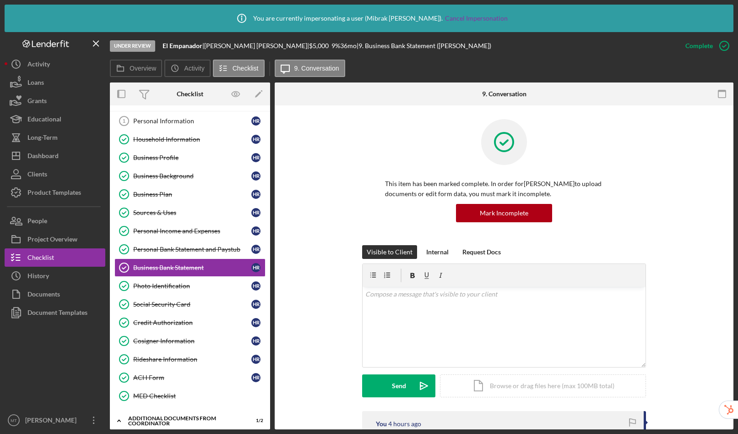
scroll to position [16, 0]
click at [58, 157] on div "Dashboard" at bounding box center [42, 157] width 31 height 21
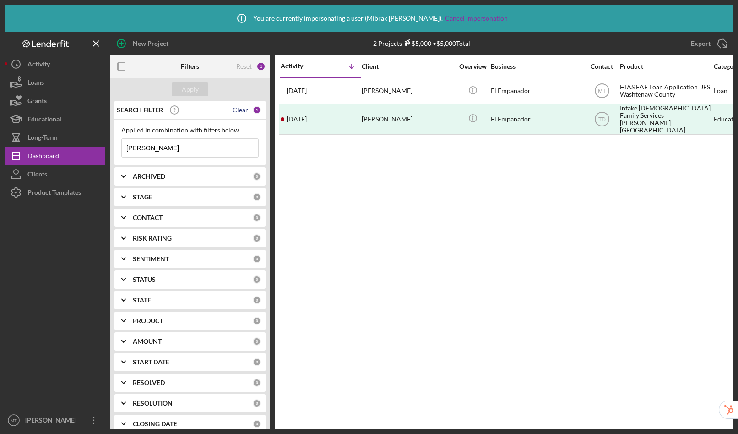
click at [240, 108] on div "Clear" at bounding box center [241, 109] width 16 height 7
click at [195, 88] on div "Apply" at bounding box center [190, 89] width 17 height 14
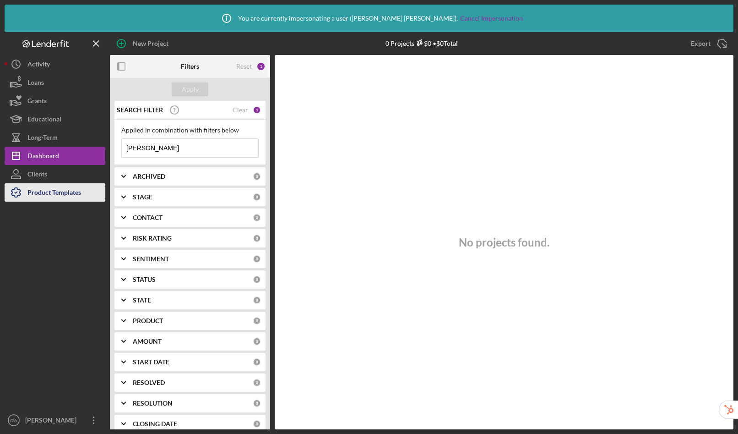
click at [70, 195] on div "Product Templates" at bounding box center [54, 193] width 54 height 21
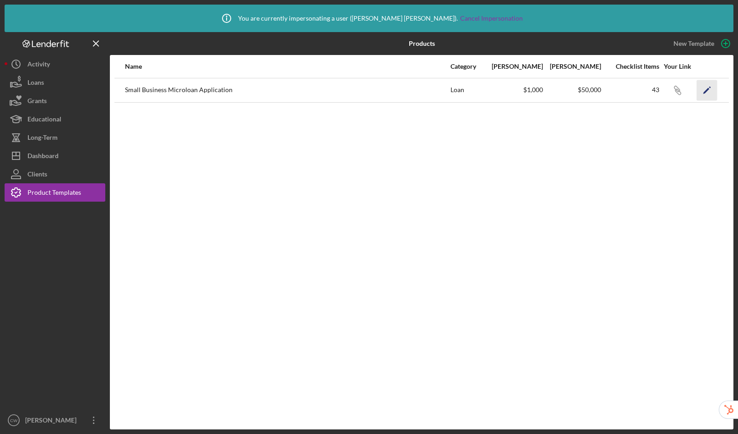
click at [705, 91] on polygon "button" at bounding box center [706, 90] width 6 height 6
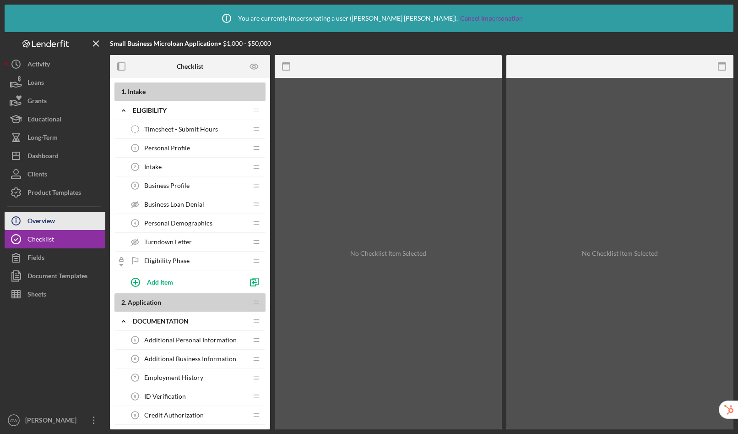
click at [44, 217] on div "Overview" at bounding box center [40, 222] width 27 height 21
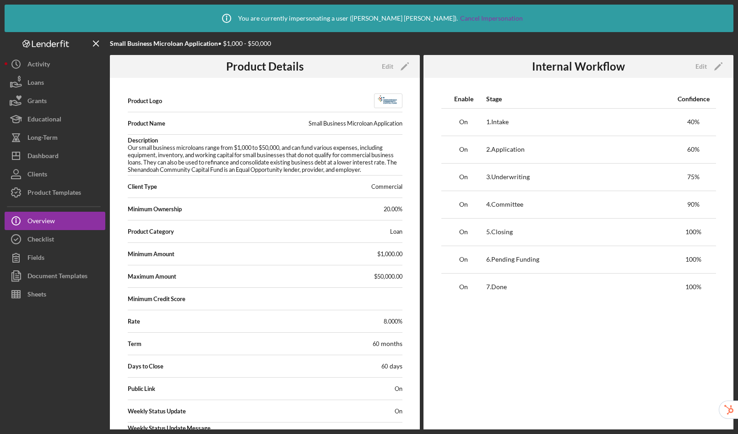
scroll to position [70, 0]
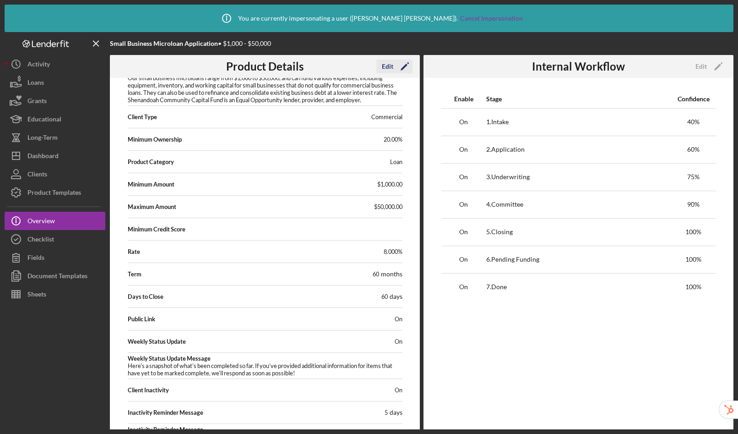
click at [388, 69] on div "Edit" at bounding box center [387, 67] width 11 height 14
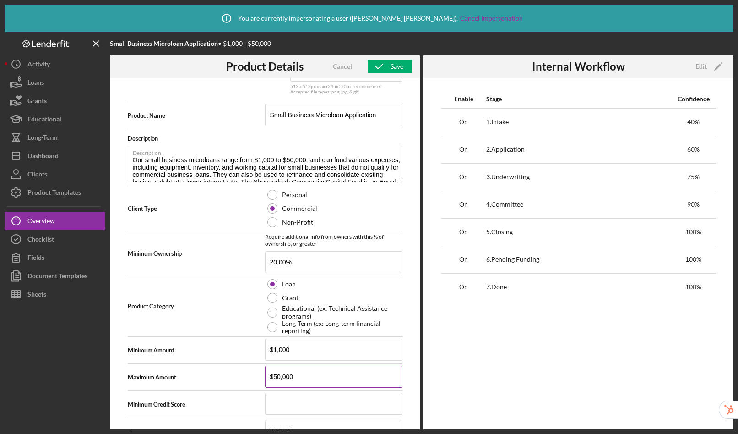
scroll to position [298, 0]
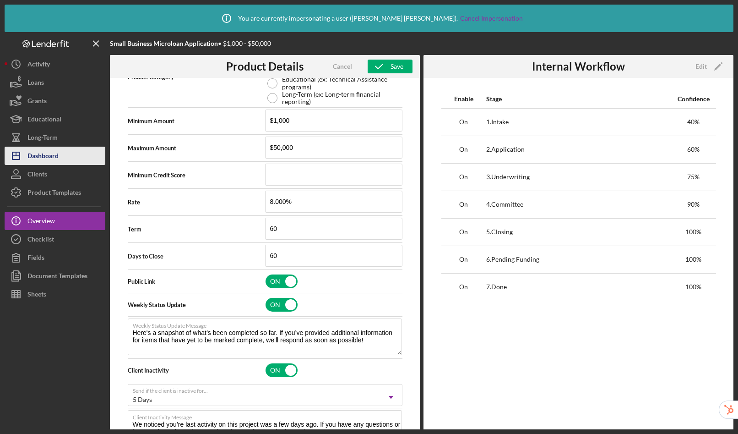
click at [45, 157] on div "Dashboard" at bounding box center [42, 157] width 31 height 21
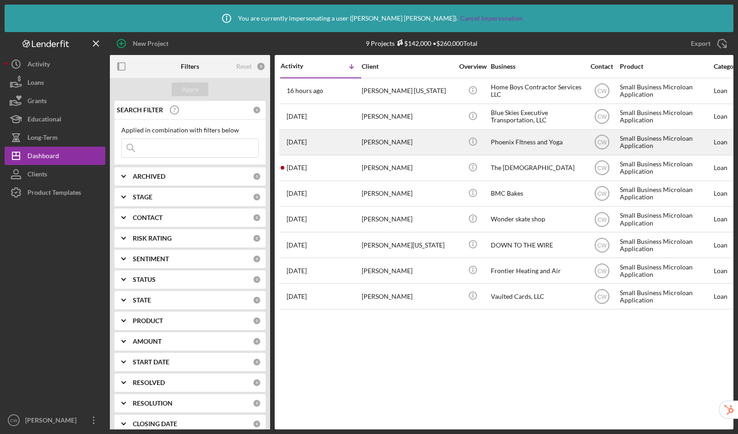
click at [416, 146] on div "[PERSON_NAME]" at bounding box center [408, 142] width 92 height 24
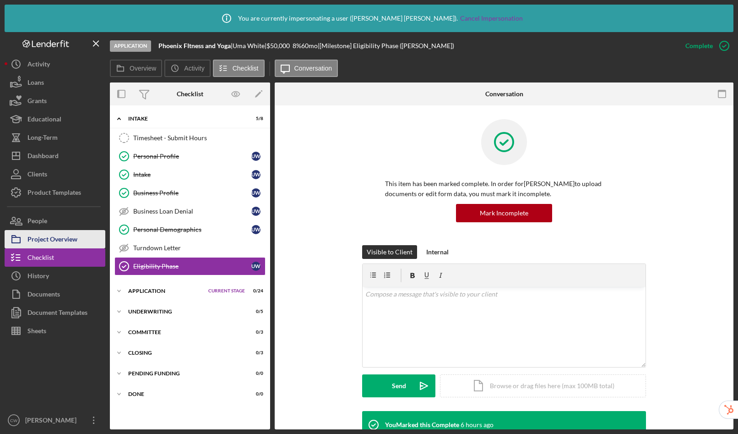
click at [65, 244] on div "Project Overview" at bounding box center [52, 240] width 50 height 21
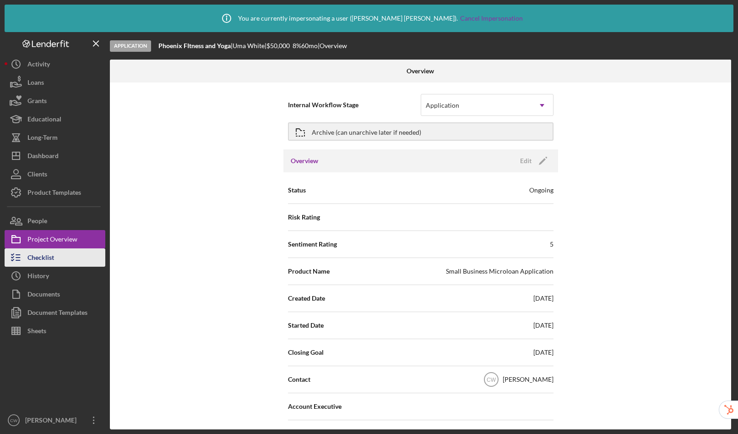
click at [52, 254] on div "Checklist" at bounding box center [40, 258] width 27 height 21
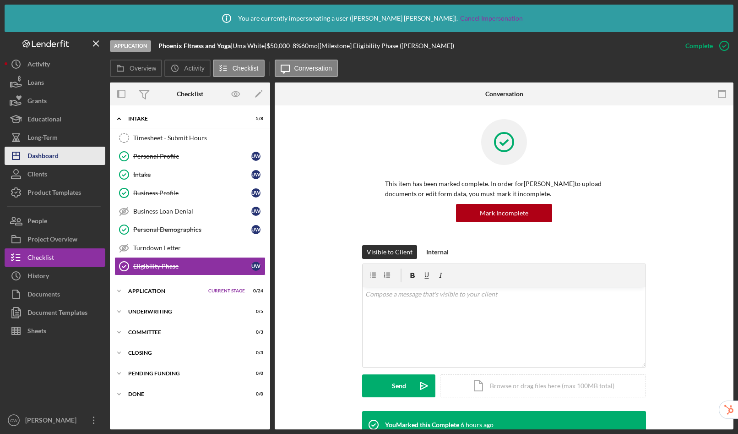
click at [61, 158] on button "Icon/Dashboard Dashboard" at bounding box center [55, 156] width 101 height 18
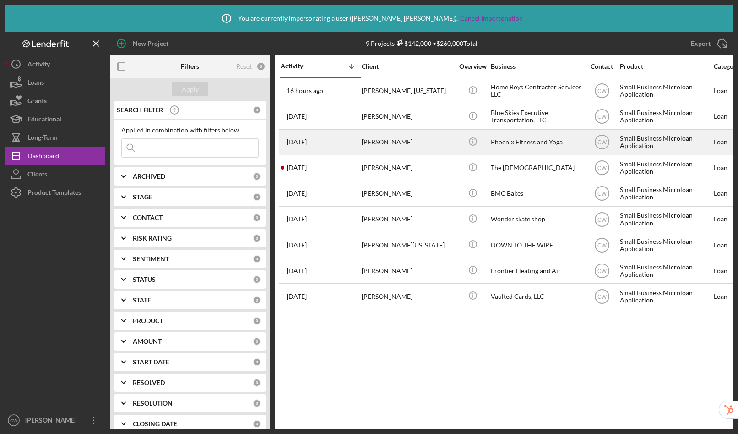
click at [410, 142] on div "[PERSON_NAME]" at bounding box center [408, 142] width 92 height 24
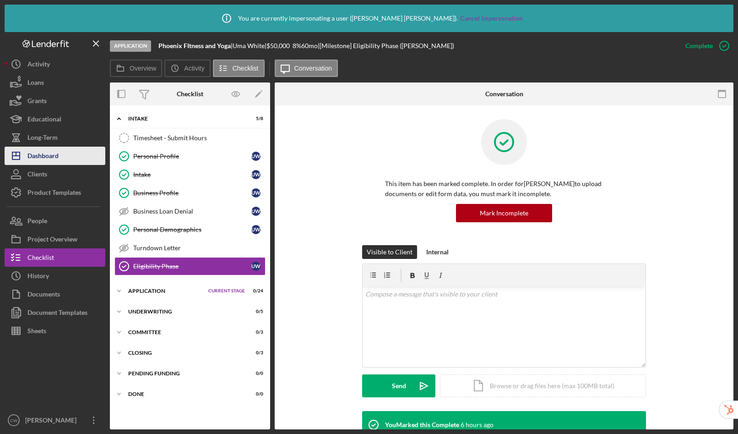
click at [77, 159] on button "Icon/Dashboard Dashboard" at bounding box center [55, 156] width 101 height 18
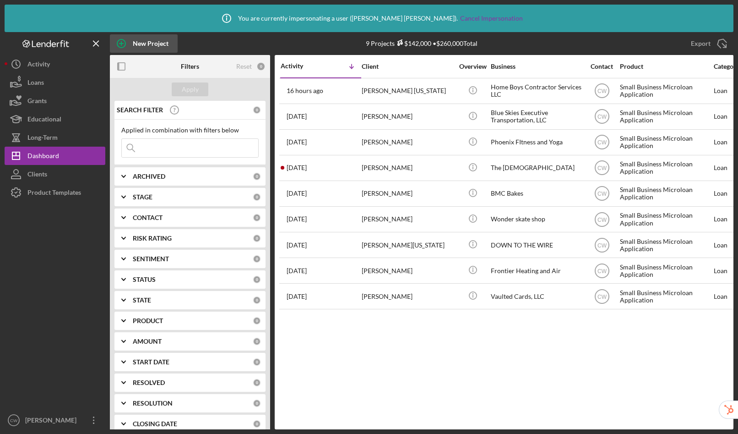
click at [153, 45] on div "New Project" at bounding box center [151, 43] width 36 height 18
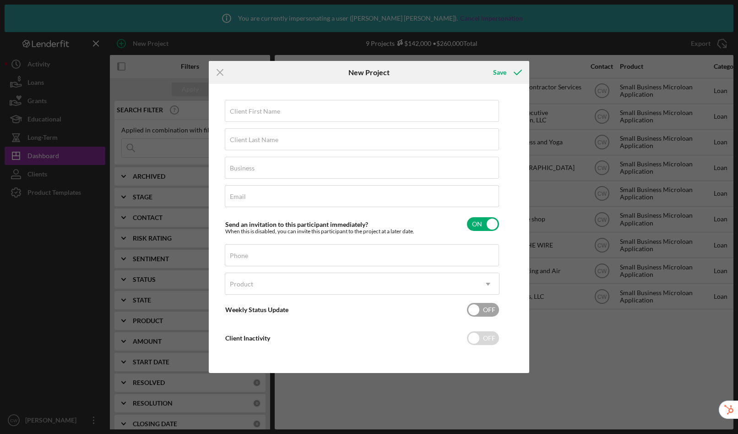
click at [471, 311] on input "checkbox" at bounding box center [483, 310] width 32 height 14
checkbox input "true"
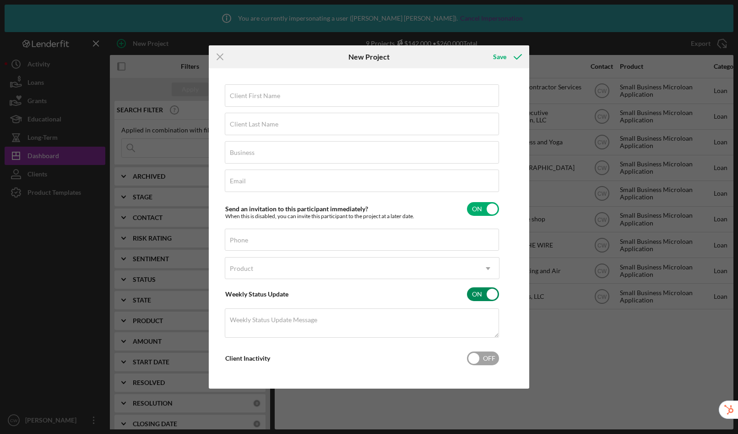
click at [478, 360] on input "checkbox" at bounding box center [483, 358] width 32 height 14
checkbox input "true"
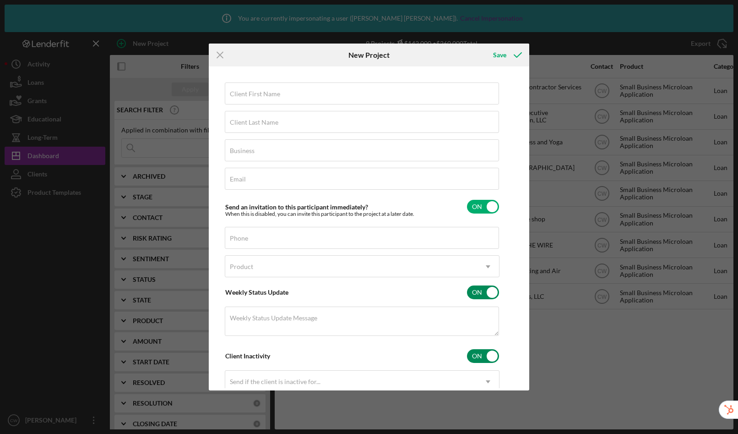
click at [468, 292] on input "checkbox" at bounding box center [483, 292] width 32 height 14
checkbox input "false"
click at [486, 320] on input "checkbox" at bounding box center [483, 321] width 32 height 14
checkbox input "false"
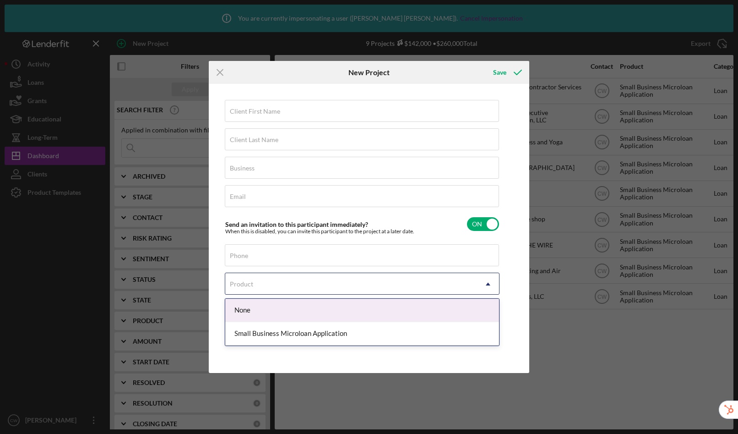
click at [366, 286] on div "Product" at bounding box center [351, 283] width 252 height 21
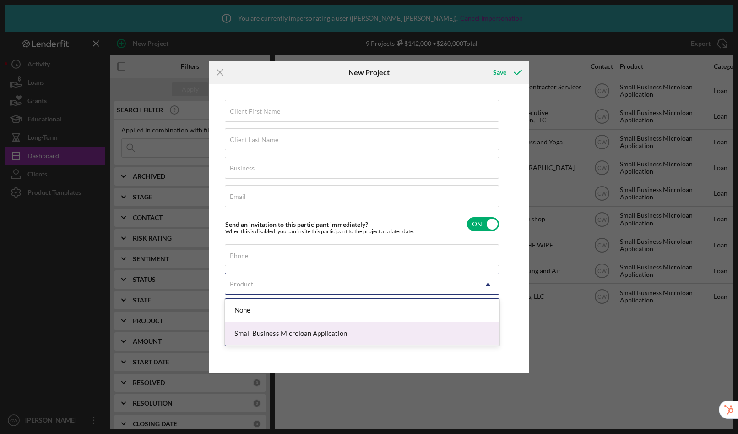
click at [353, 330] on div "Small Business Microloan Application" at bounding box center [362, 333] width 274 height 23
checkbox input "true"
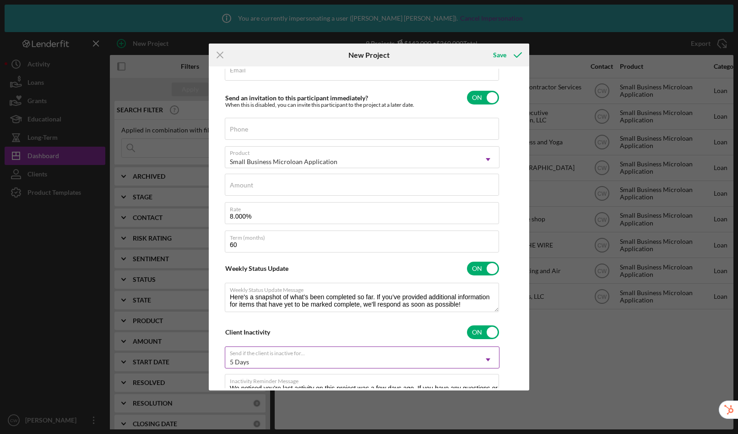
scroll to position [147, 0]
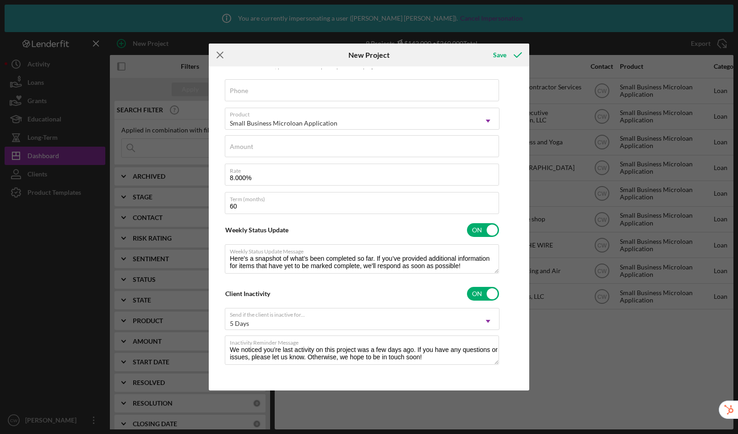
click at [220, 54] on line at bounding box center [220, 55] width 6 height 6
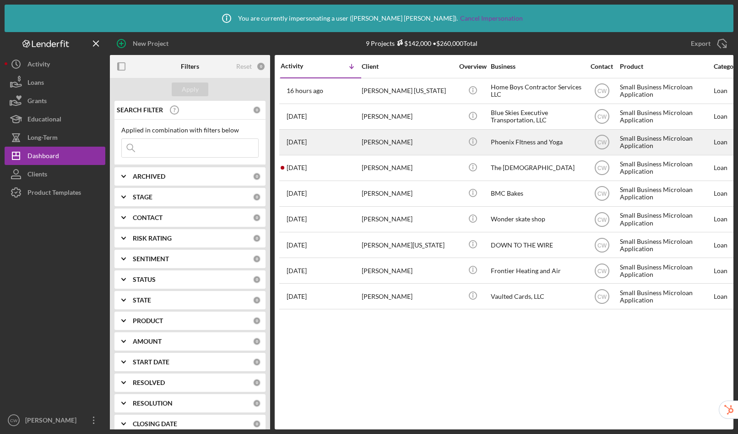
click at [414, 141] on div "Uma White" at bounding box center [408, 142] width 92 height 24
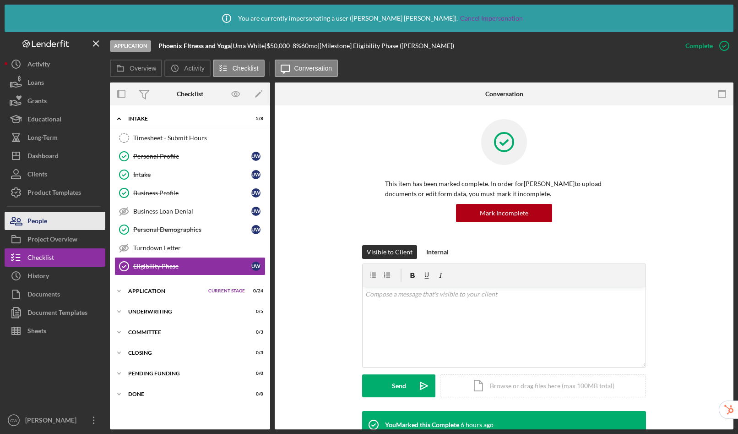
click at [43, 223] on div "People" at bounding box center [37, 222] width 20 height 21
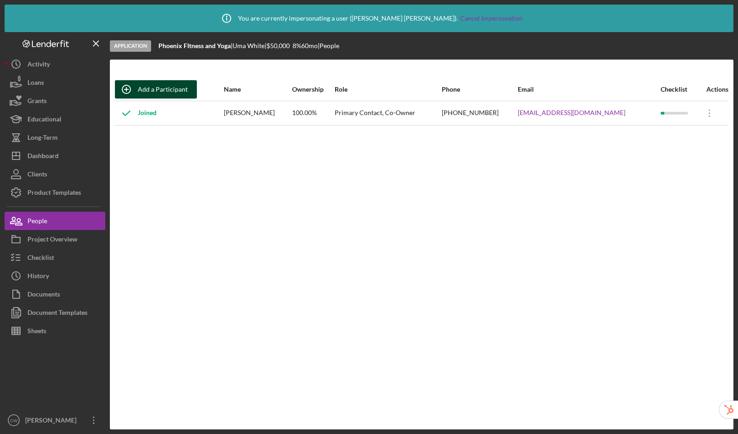
click at [162, 90] on div "Add a Participant" at bounding box center [163, 89] width 50 height 18
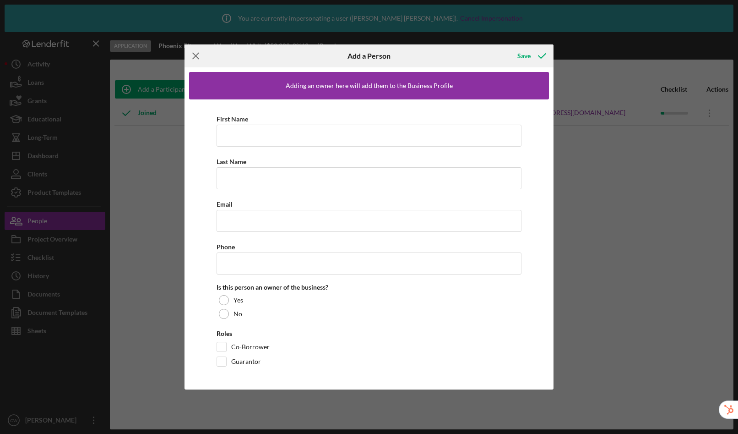
click at [198, 57] on icon "Icon/Menu Close" at bounding box center [196, 55] width 23 height 23
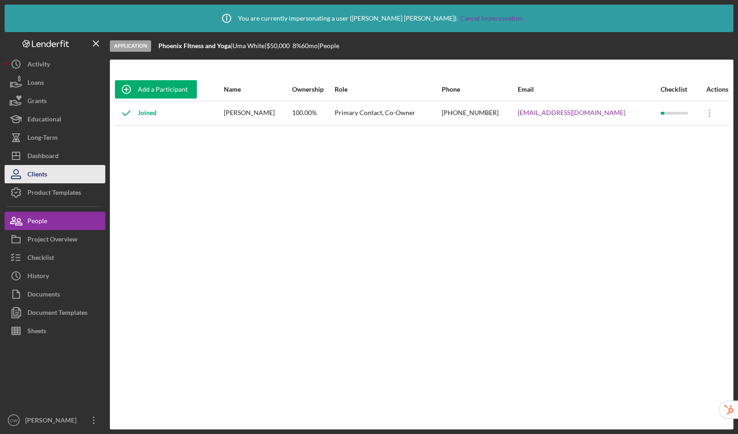
click at [60, 174] on button "Clients" at bounding box center [55, 174] width 101 height 18
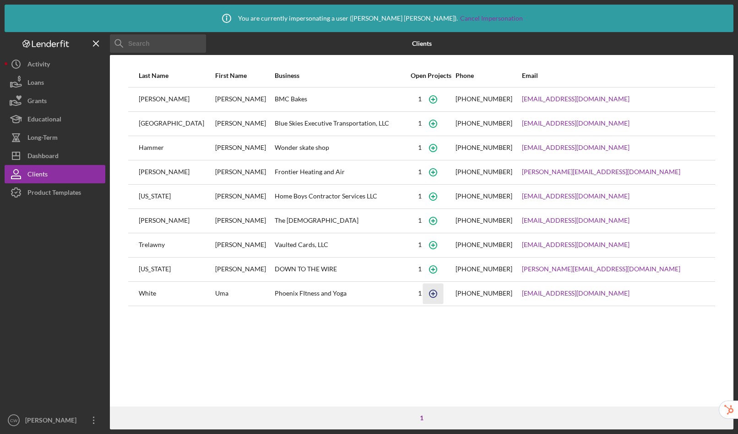
click at [437, 297] on circle "button" at bounding box center [432, 292] width 7 height 7
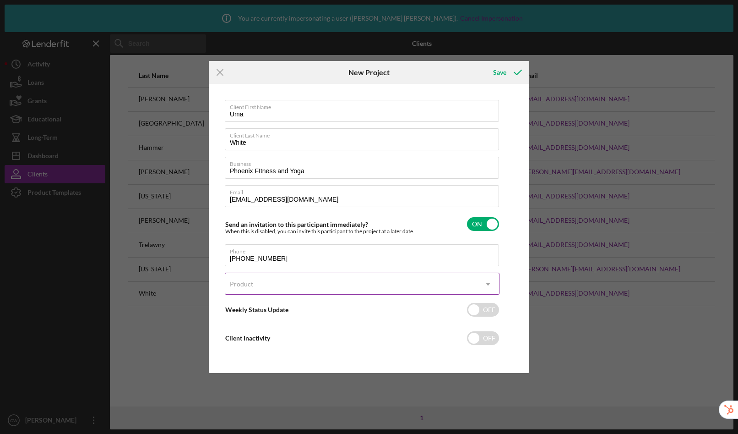
click at [350, 288] on div "Product" at bounding box center [351, 283] width 252 height 21
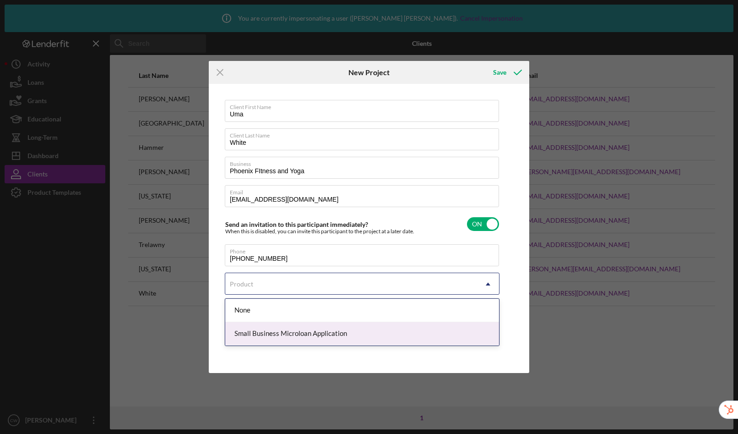
click at [335, 333] on div "Small Business Microloan Application" at bounding box center [362, 333] width 274 height 23
checkbox input "true"
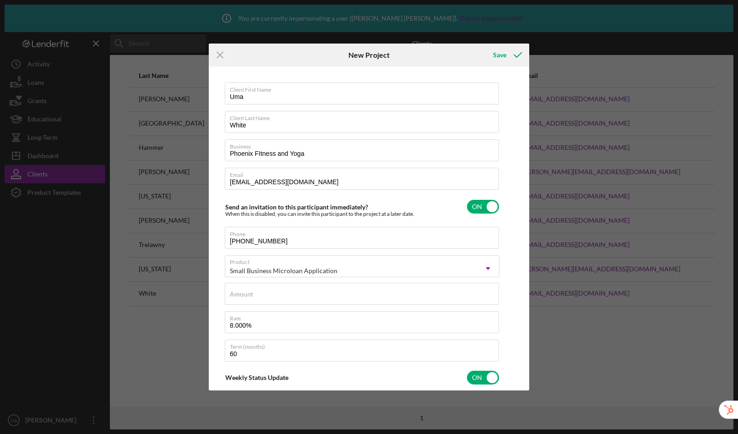
scroll to position [147, 0]
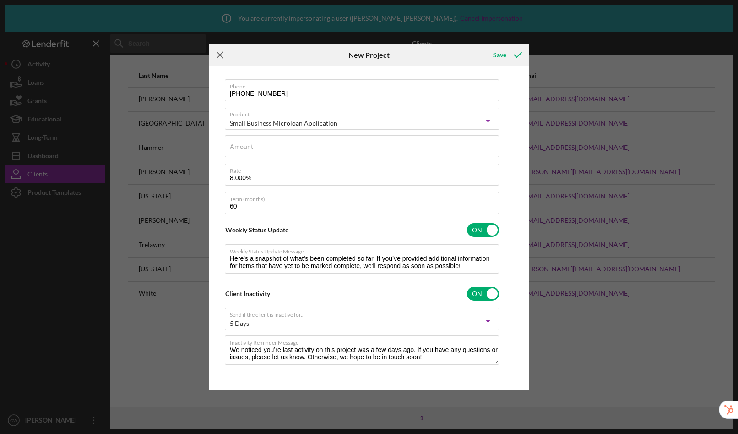
click at [221, 55] on icon "Icon/Menu Close" at bounding box center [220, 54] width 23 height 23
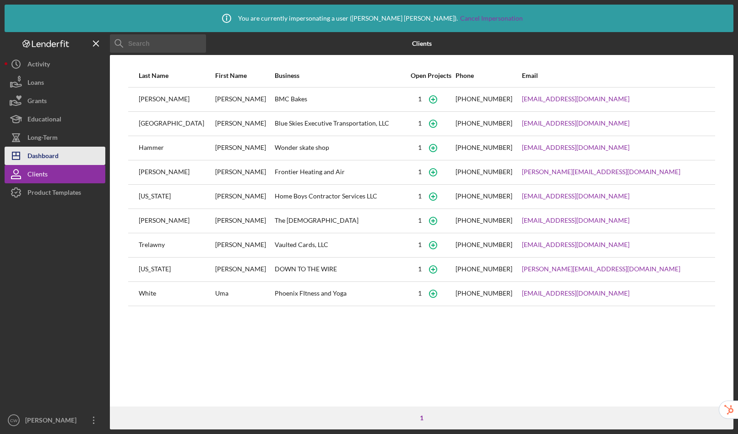
click at [53, 156] on div "Dashboard" at bounding box center [42, 157] width 31 height 21
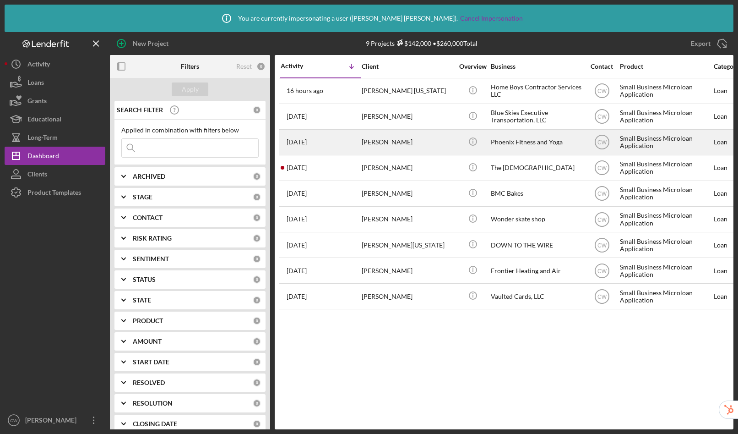
click at [385, 141] on div "Uma White" at bounding box center [408, 142] width 92 height 24
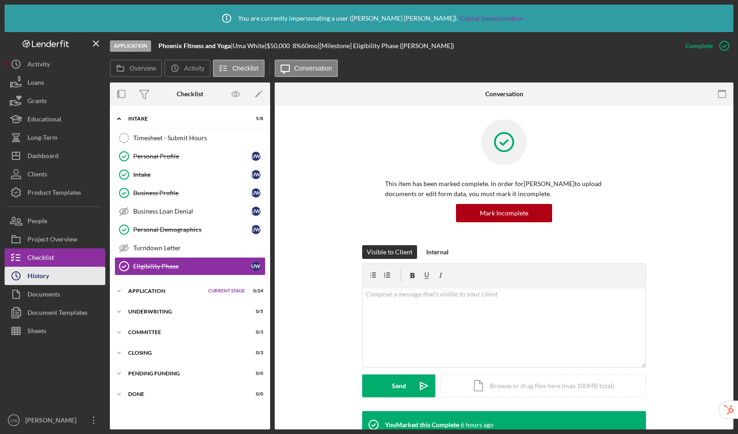
click at [46, 275] on div "History" at bounding box center [38, 276] width 22 height 21
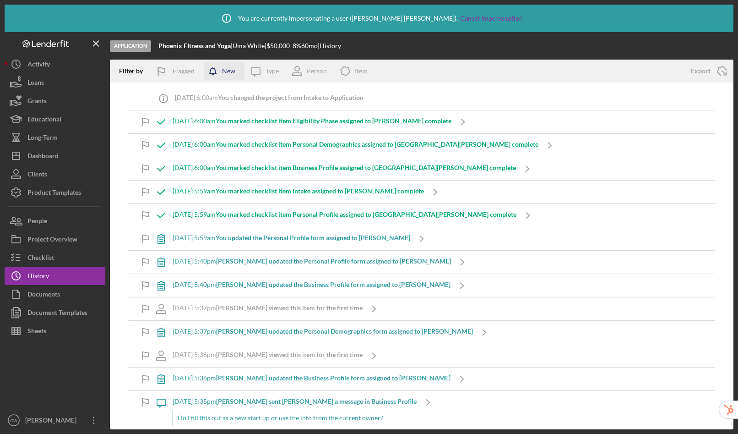
click at [222, 76] on icon "button" at bounding box center [215, 73] width 23 height 23
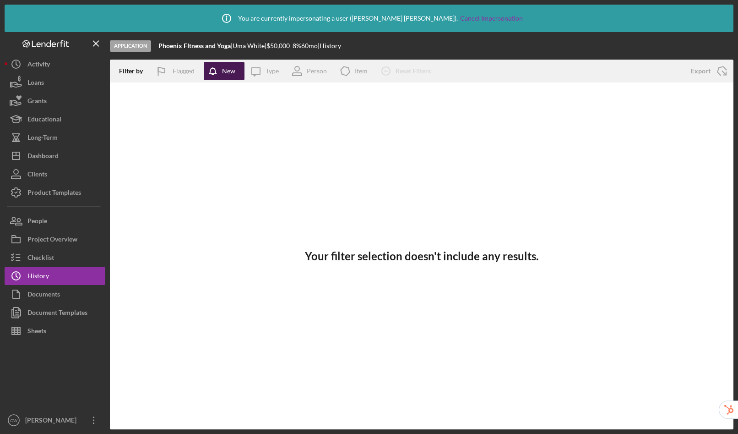
click at [222, 76] on icon "button" at bounding box center [215, 73] width 23 height 23
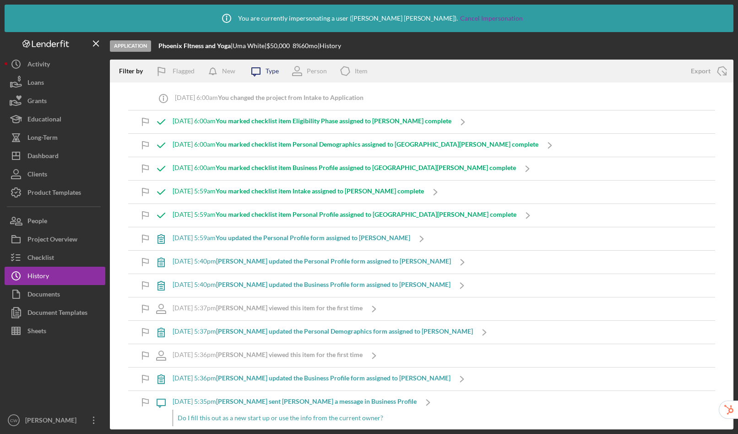
click at [255, 71] on icon "Icon/Message" at bounding box center [255, 71] width 23 height 23
click at [488, 79] on div "Filter by Flagged New Icon/Message Type Person Icon/Product Item" at bounding box center [396, 71] width 572 height 23
click at [82, 68] on button "Icon/History Activity" at bounding box center [55, 64] width 101 height 18
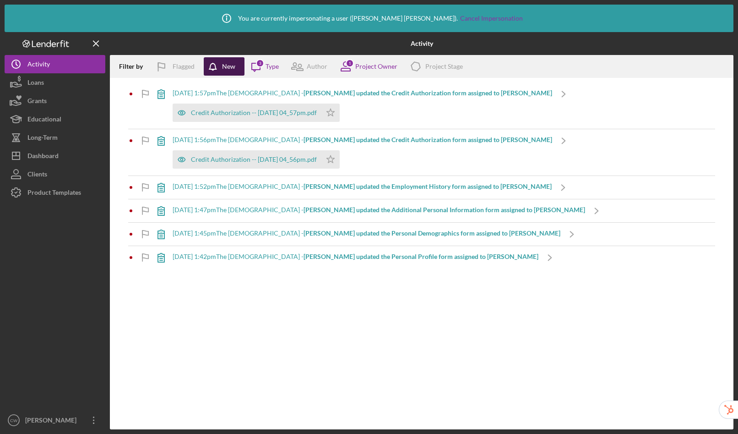
click at [228, 68] on div "New" at bounding box center [228, 66] width 13 height 18
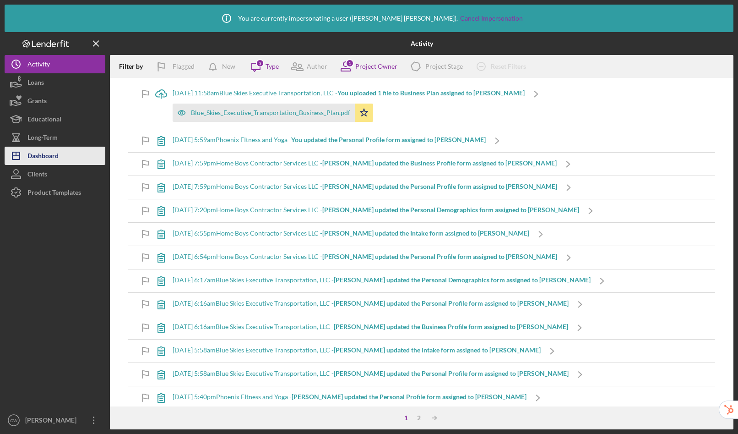
click at [46, 156] on div "Dashboard" at bounding box center [42, 157] width 31 height 21
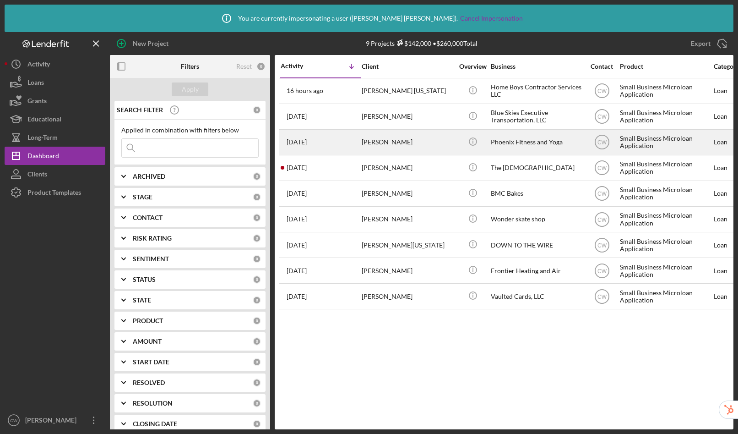
click at [395, 146] on div "Uma White" at bounding box center [408, 142] width 92 height 24
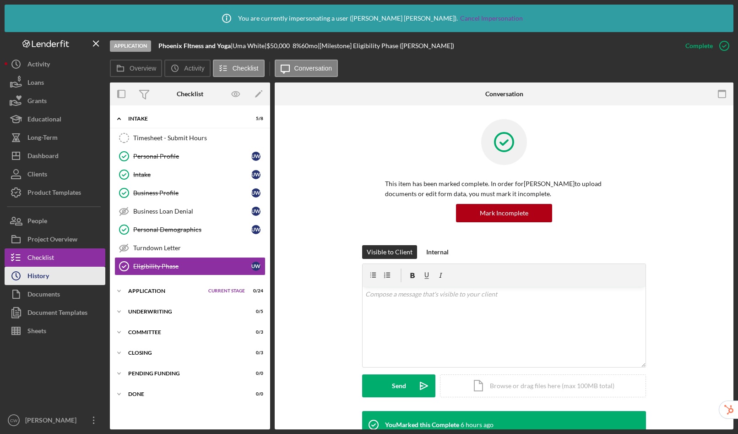
click at [51, 273] on button "Icon/History History" at bounding box center [55, 275] width 101 height 18
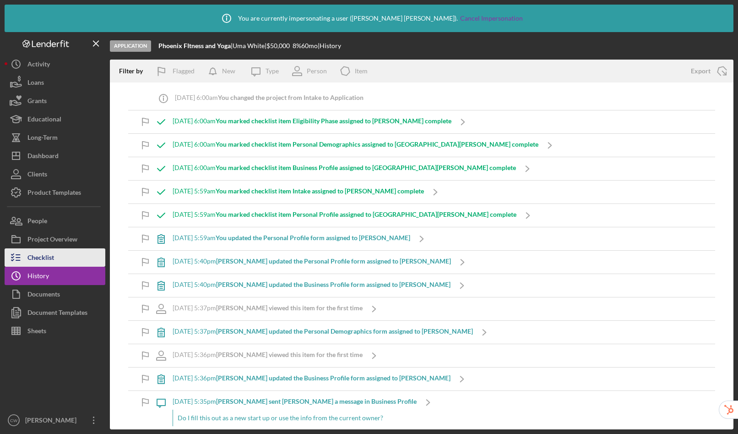
click at [62, 256] on button "Checklist" at bounding box center [55, 257] width 101 height 18
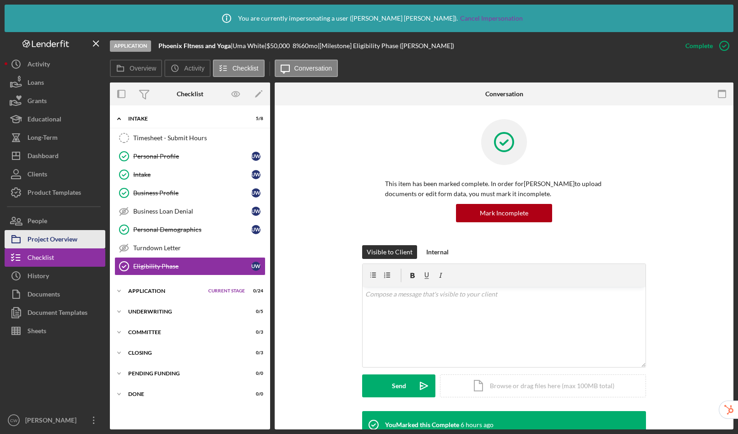
click at [66, 233] on div "Project Overview" at bounding box center [52, 240] width 50 height 21
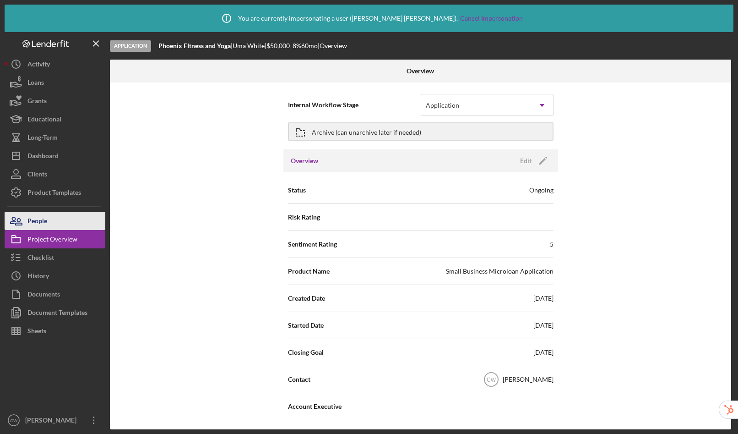
click at [53, 215] on button "People" at bounding box center [55, 221] width 101 height 18
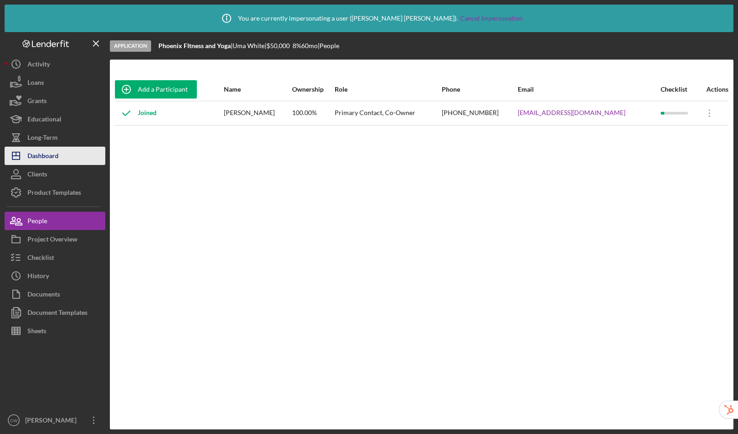
click at [41, 152] on div "Dashboard" at bounding box center [42, 157] width 31 height 21
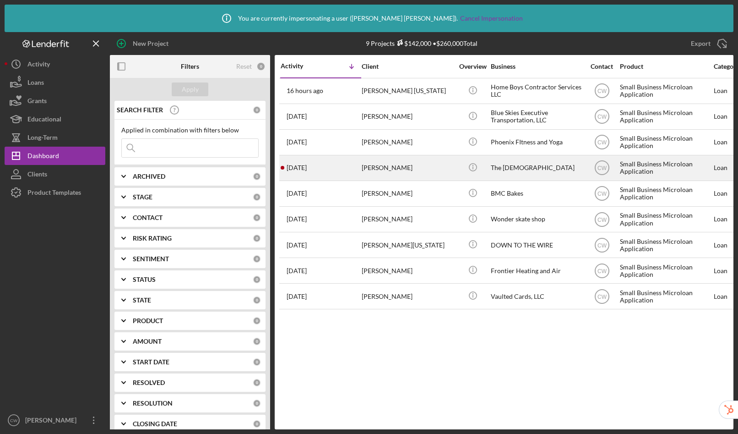
click at [412, 167] on div "Elizabeth Phifer" at bounding box center [408, 168] width 92 height 24
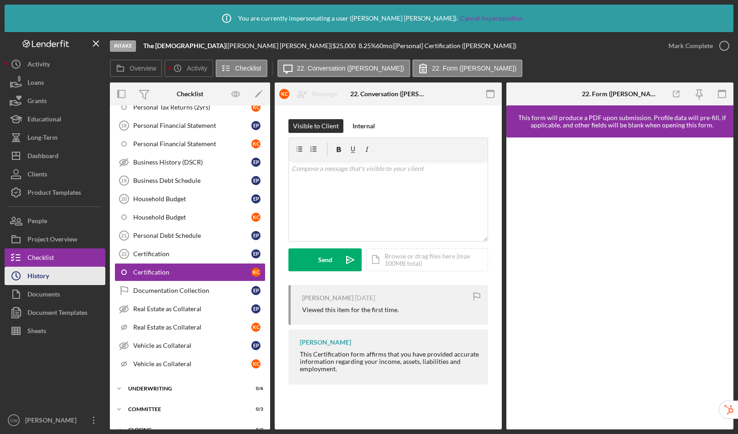
scroll to position [423, 0]
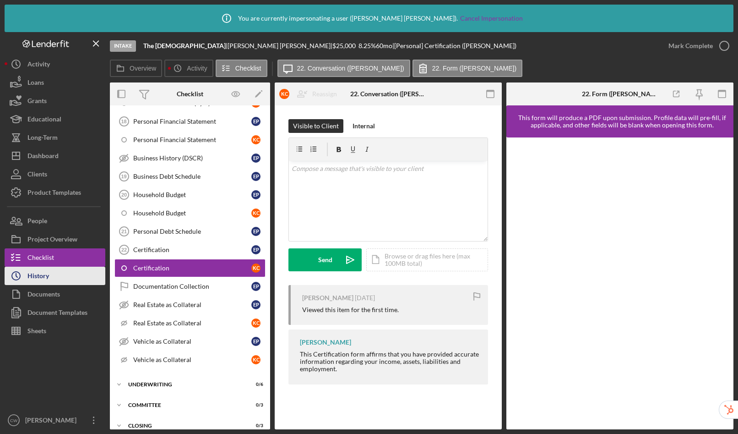
click at [50, 278] on button "Icon/History History" at bounding box center [55, 275] width 101 height 18
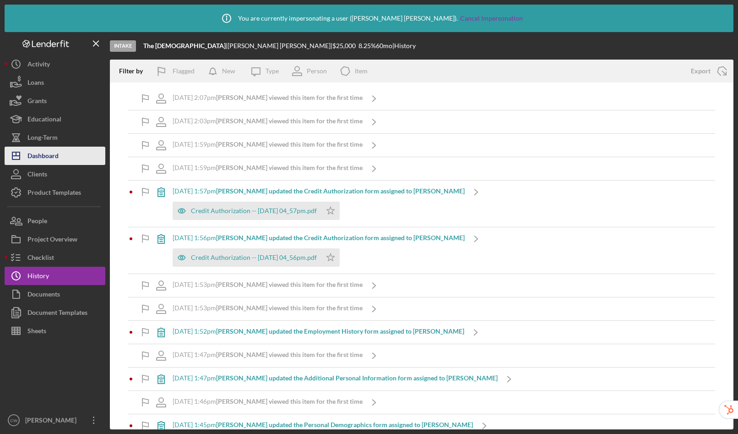
click at [55, 157] on div "Dashboard" at bounding box center [42, 157] width 31 height 21
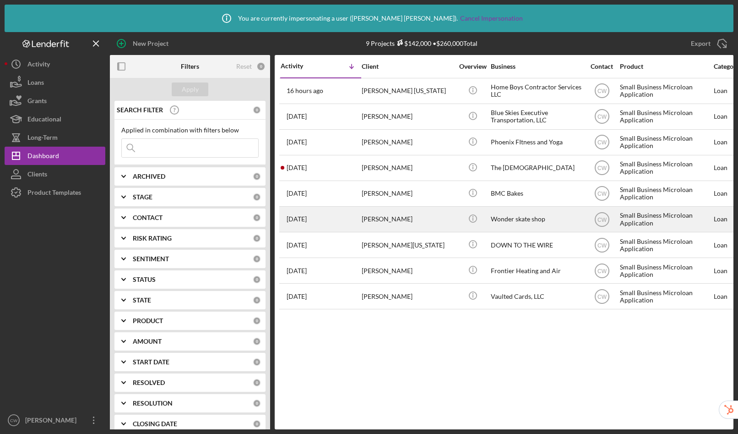
click at [413, 225] on div "Jesse Hammer" at bounding box center [408, 219] width 92 height 24
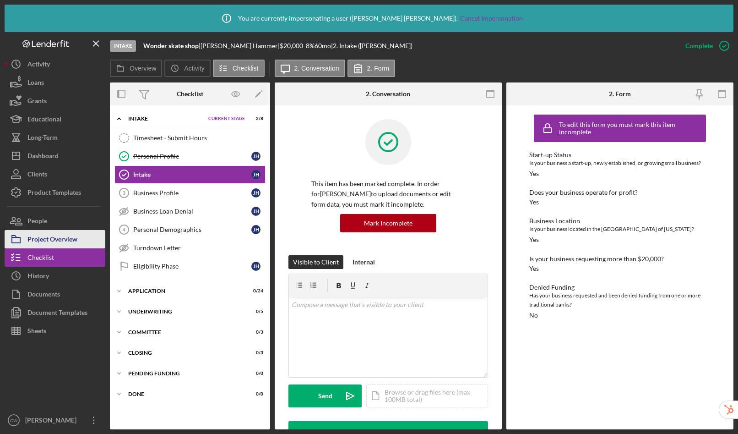
click at [60, 239] on div "Project Overview" at bounding box center [52, 240] width 50 height 21
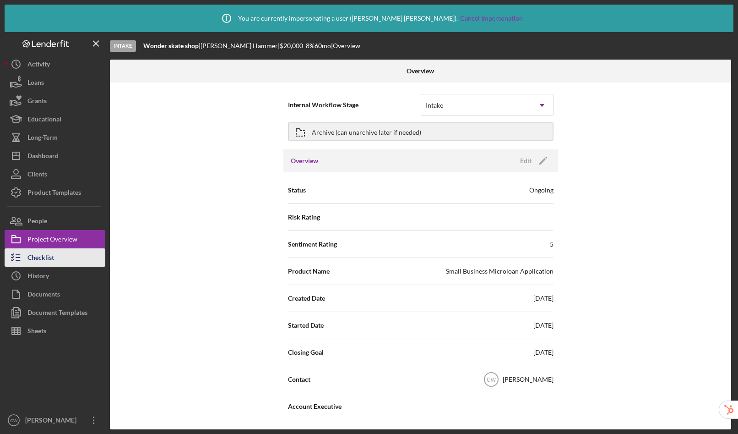
drag, startPoint x: 49, startPoint y: 279, endPoint x: 47, endPoint y: 258, distance: 21.6
click at [49, 279] on button "Icon/History History" at bounding box center [55, 275] width 101 height 18
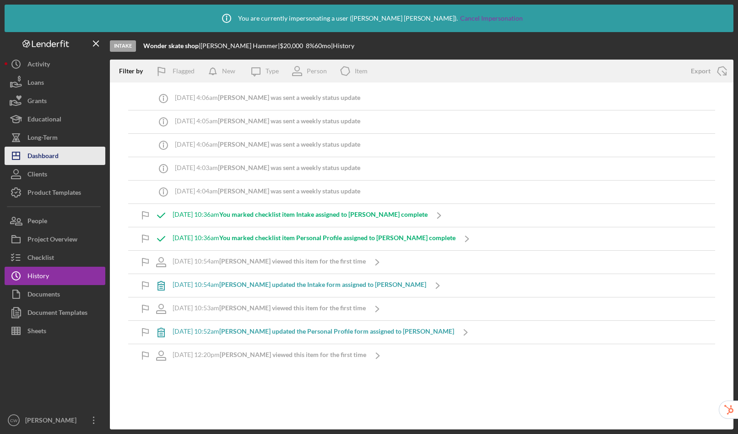
click at [67, 153] on button "Icon/Dashboard Dashboard" at bounding box center [55, 156] width 101 height 18
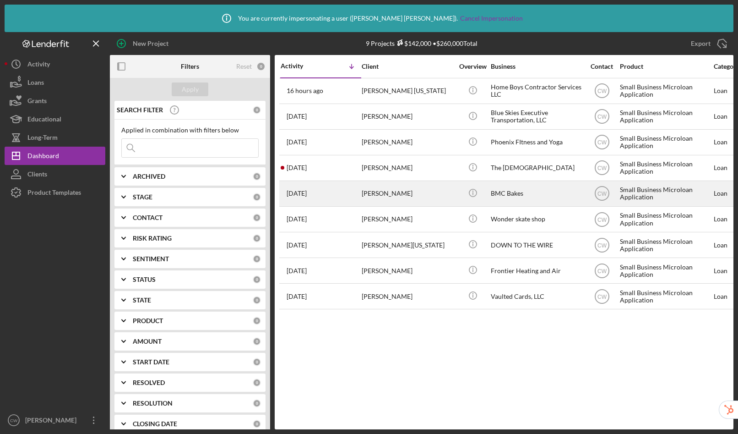
click at [398, 193] on div "Sarah Baker-McEvilly" at bounding box center [408, 193] width 92 height 24
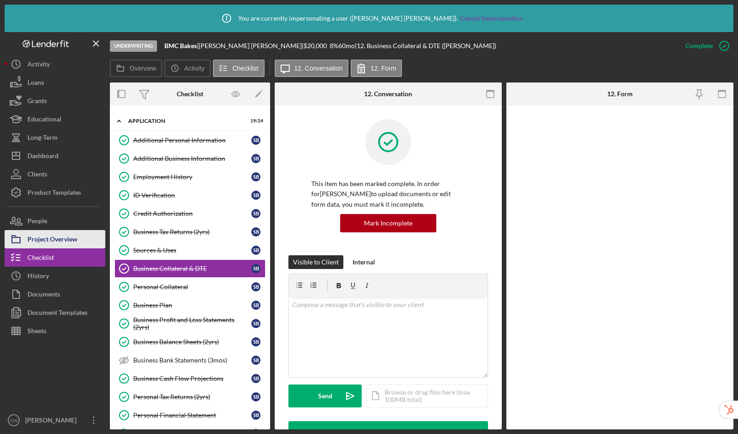
scroll to position [19, 0]
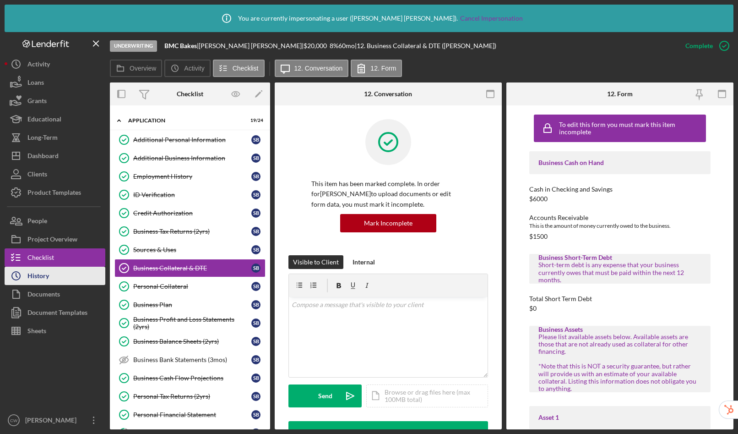
click at [43, 282] on div "History" at bounding box center [38, 276] width 22 height 21
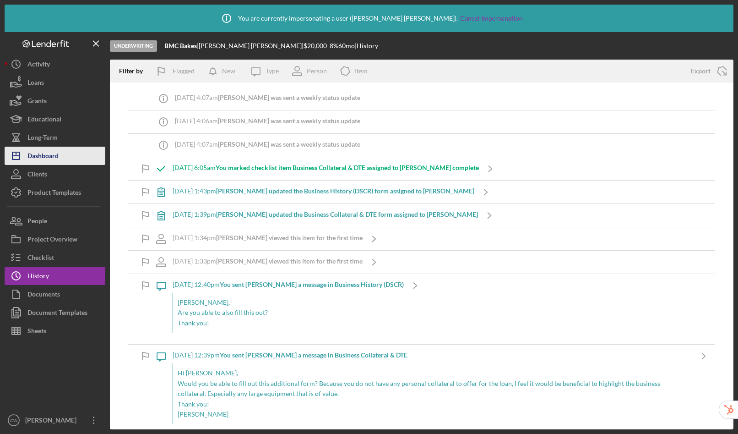
click at [42, 155] on div "Dashboard" at bounding box center [42, 157] width 31 height 21
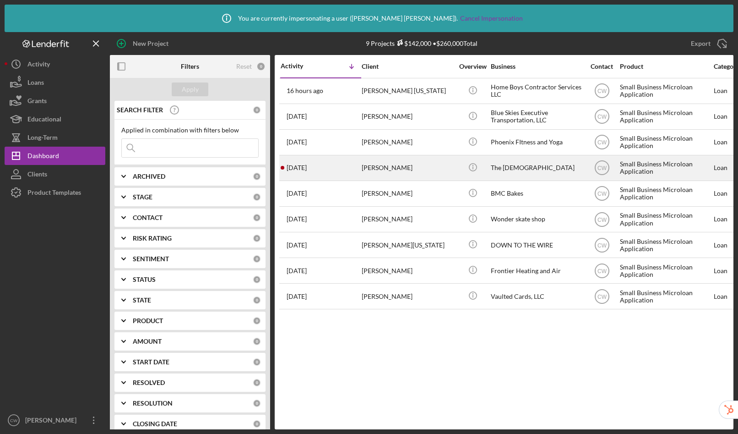
click at [394, 165] on div "Elizabeth Phifer" at bounding box center [408, 168] width 92 height 24
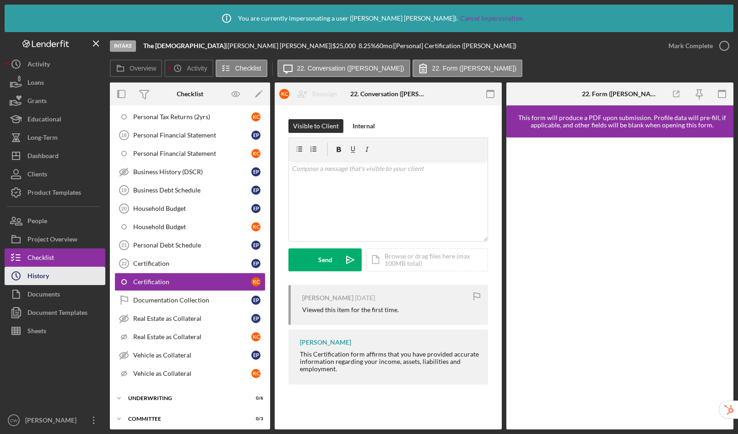
scroll to position [423, 0]
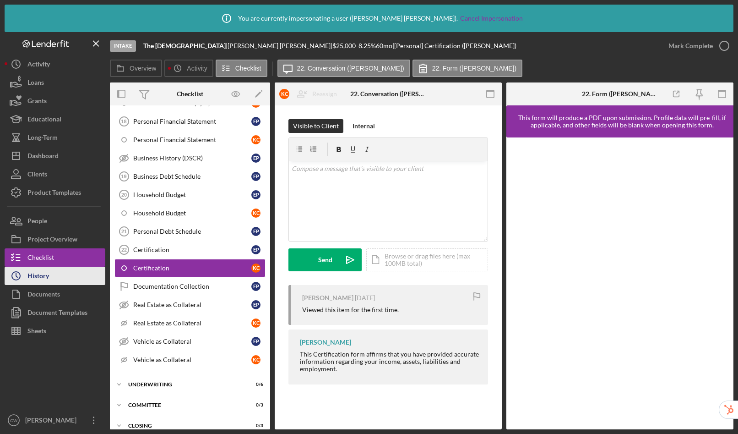
click at [55, 275] on button "Icon/History History" at bounding box center [55, 275] width 101 height 18
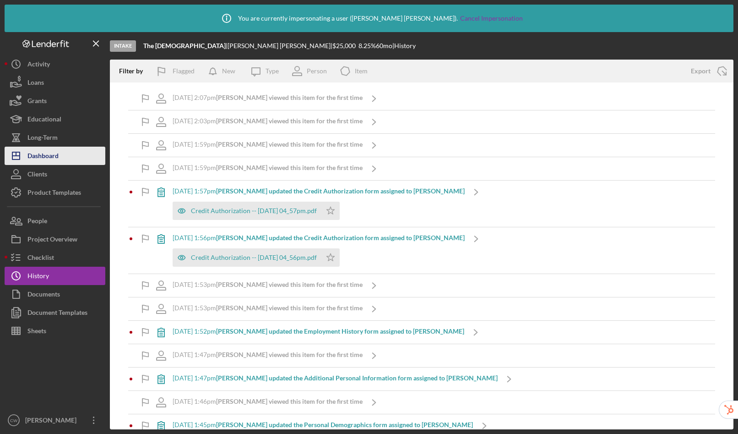
click at [61, 157] on button "Icon/Dashboard Dashboard" at bounding box center [55, 156] width 101 height 18
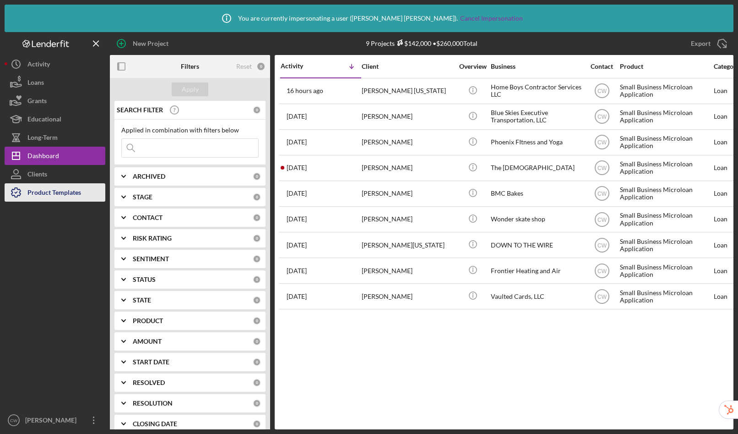
click at [68, 192] on div "Product Templates" at bounding box center [54, 193] width 54 height 21
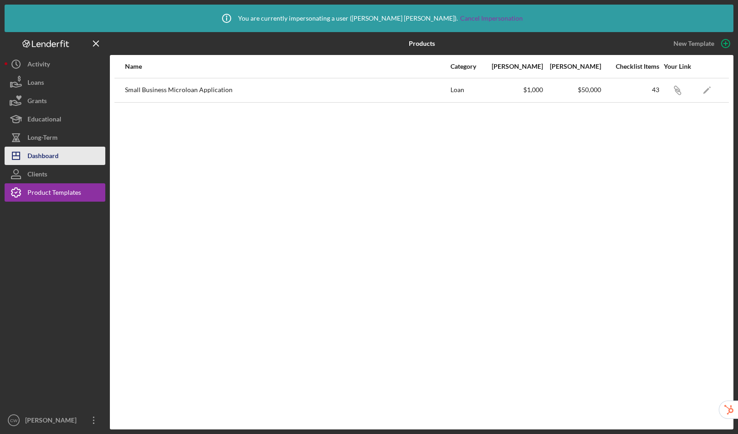
click at [61, 153] on button "Icon/Dashboard Dashboard" at bounding box center [55, 156] width 101 height 18
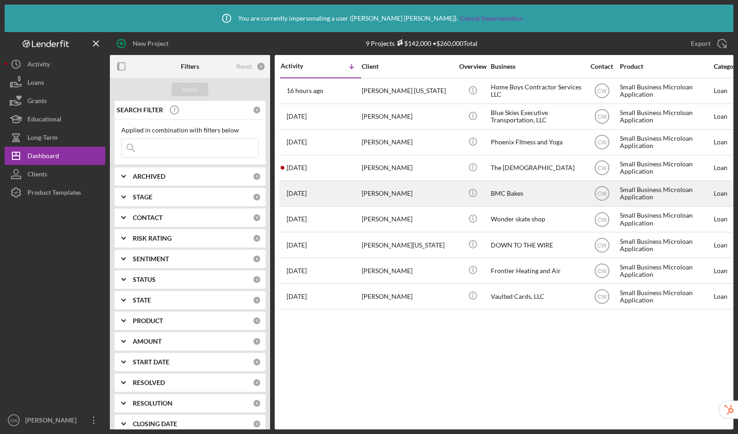
click at [406, 194] on div "Sarah Baker-McEvilly" at bounding box center [408, 193] width 92 height 24
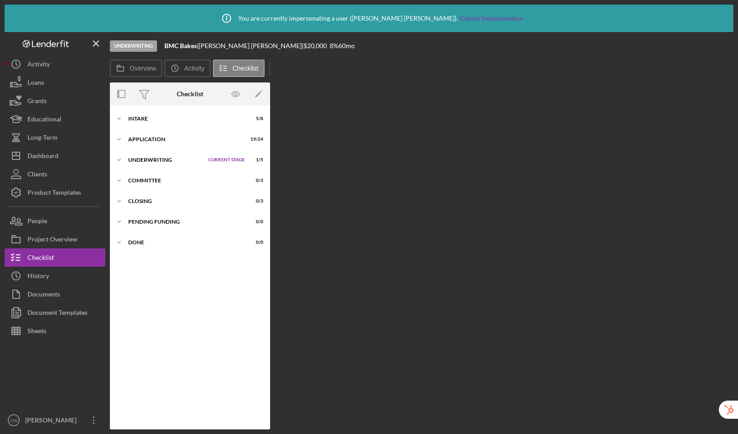
scroll to position [19, 0]
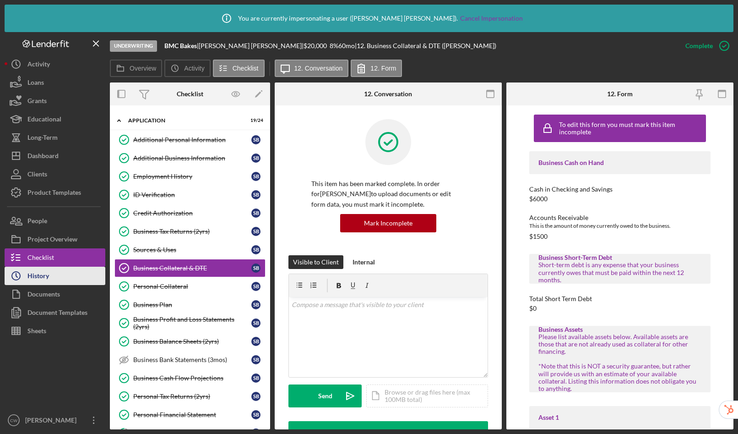
click at [54, 281] on button "Icon/History History" at bounding box center [55, 275] width 101 height 18
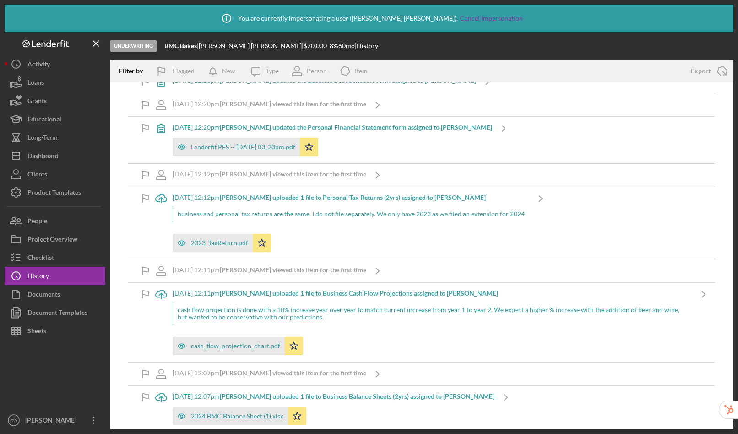
scroll to position [1192, 0]
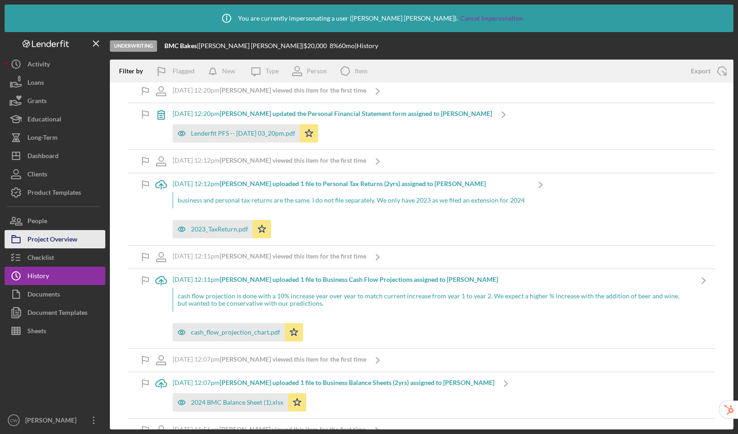
click at [51, 238] on div "Project Overview" at bounding box center [52, 240] width 50 height 21
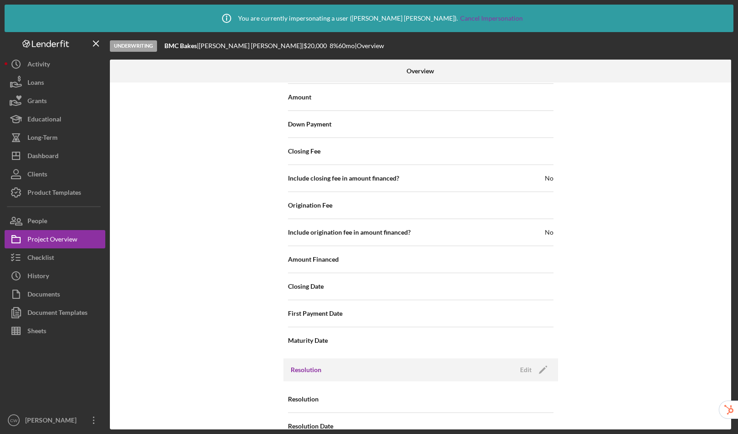
scroll to position [987, 0]
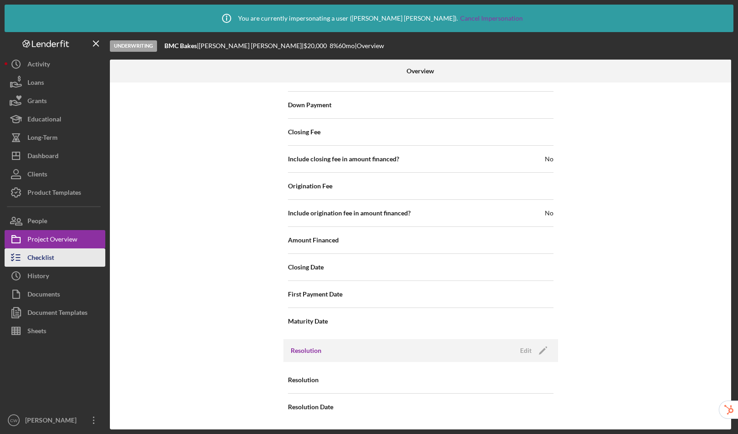
click at [47, 255] on div "Checklist" at bounding box center [40, 258] width 27 height 21
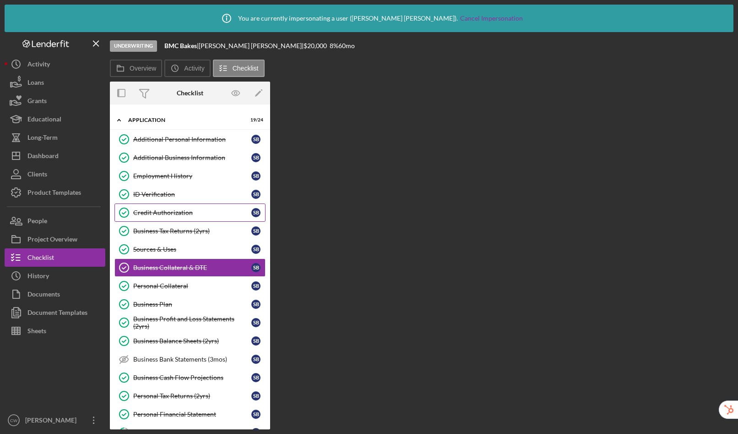
scroll to position [19, 0]
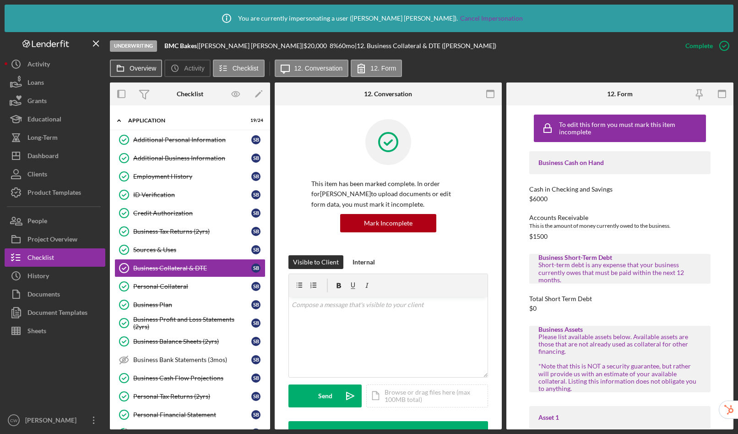
click at [136, 71] on label "Overview" at bounding box center [143, 68] width 27 height 7
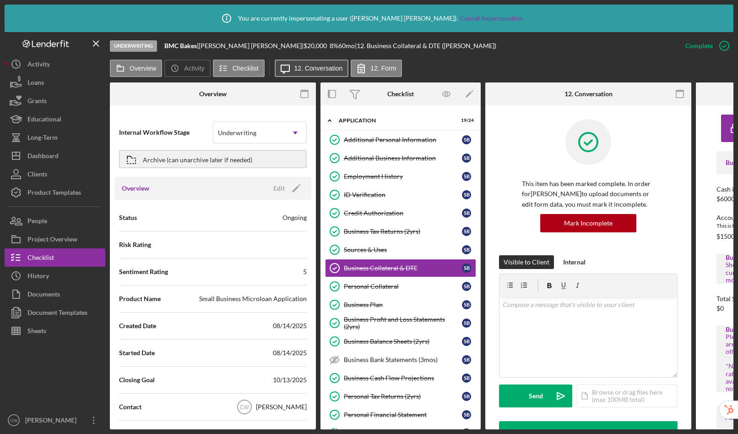
click at [335, 66] on label "12. Conversation" at bounding box center [318, 68] width 49 height 7
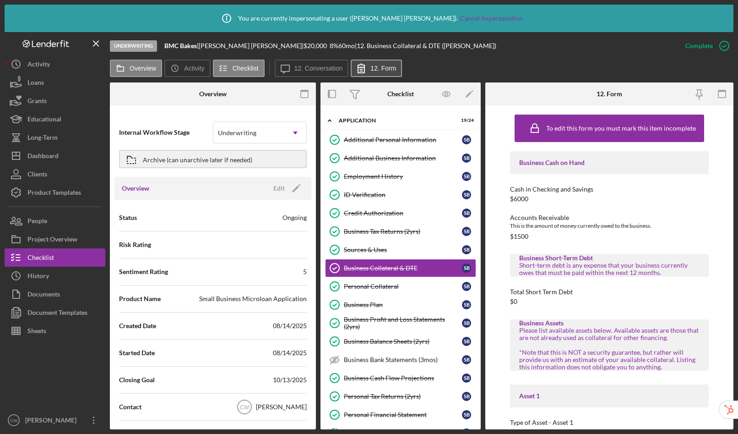
click at [368, 67] on icon at bounding box center [361, 68] width 23 height 23
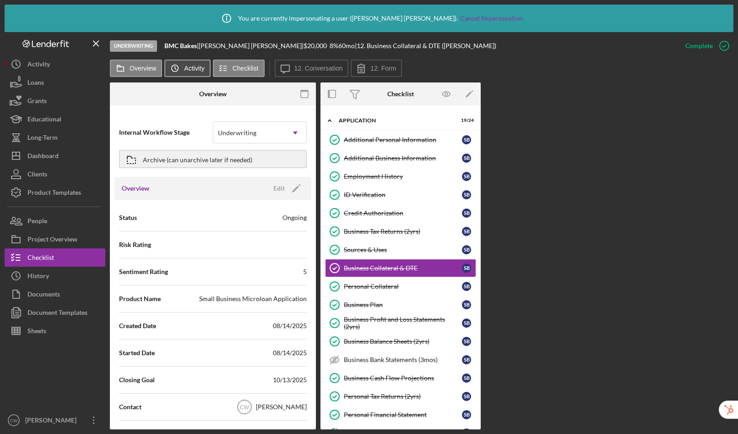
click at [192, 69] on label "Activity" at bounding box center [194, 68] width 20 height 7
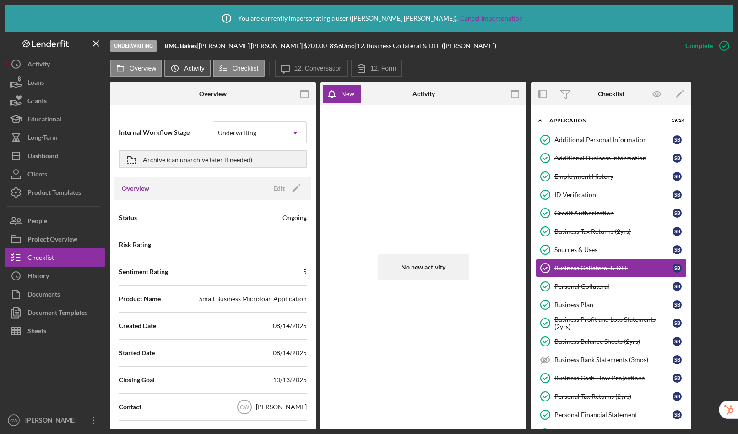
click at [188, 73] on button "Icon/History Activity" at bounding box center [187, 68] width 46 height 17
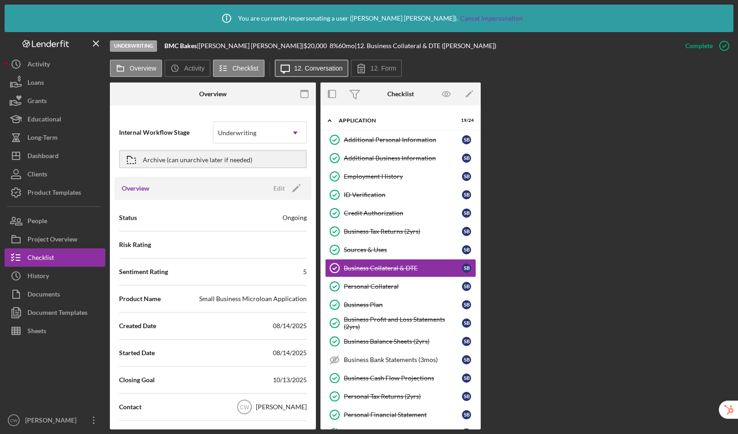
click at [298, 71] on label "12. Conversation" at bounding box center [318, 68] width 49 height 7
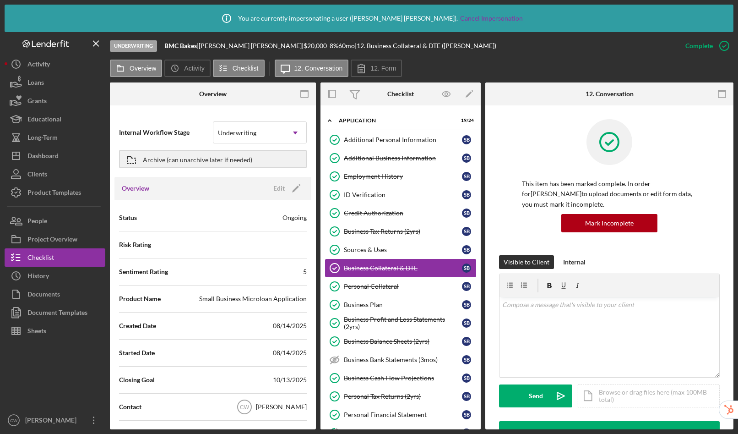
scroll to position [0, 0]
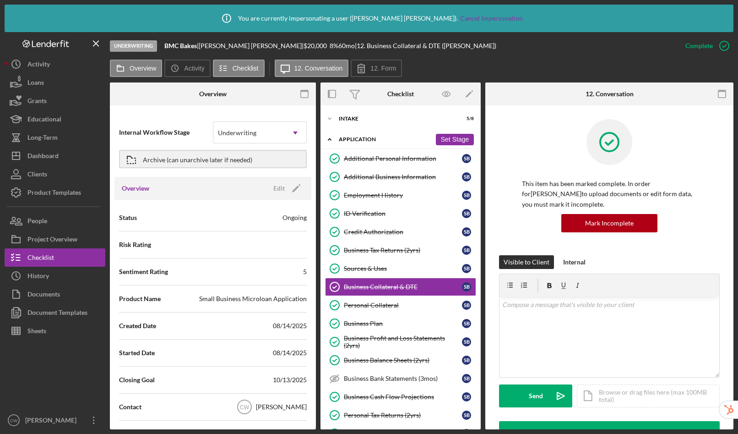
click at [366, 141] on div "Application" at bounding box center [385, 138] width 92 height 5
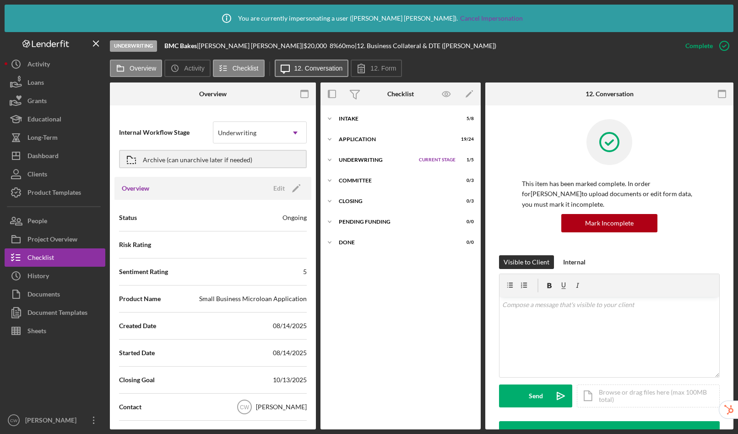
click at [327, 66] on label "12. Conversation" at bounding box center [318, 68] width 49 height 7
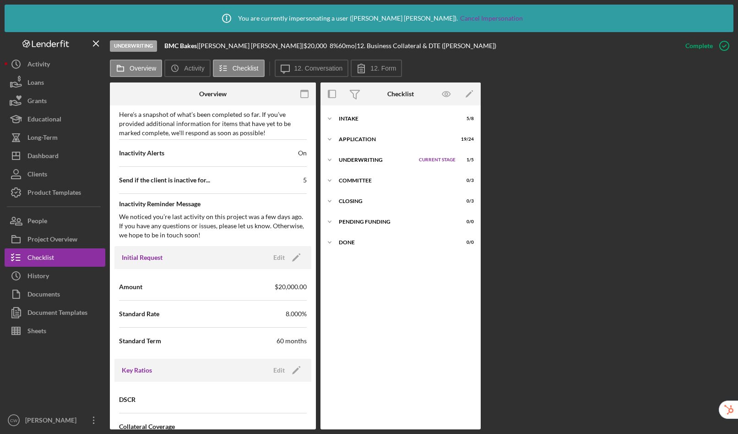
scroll to position [493, 0]
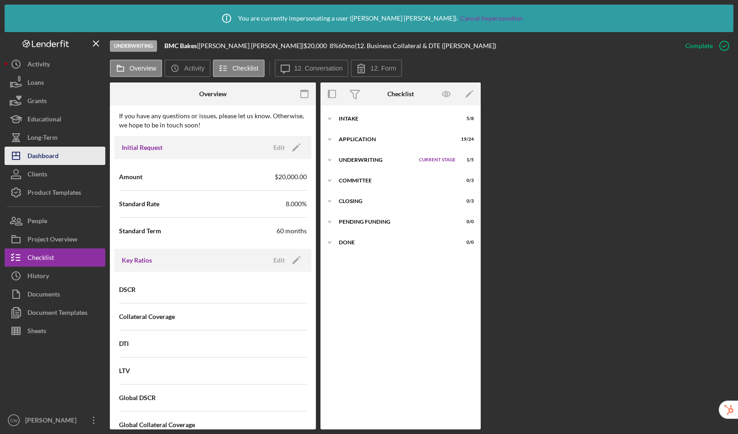
click at [27, 157] on icon "Icon/Dashboard" at bounding box center [16, 155] width 23 height 23
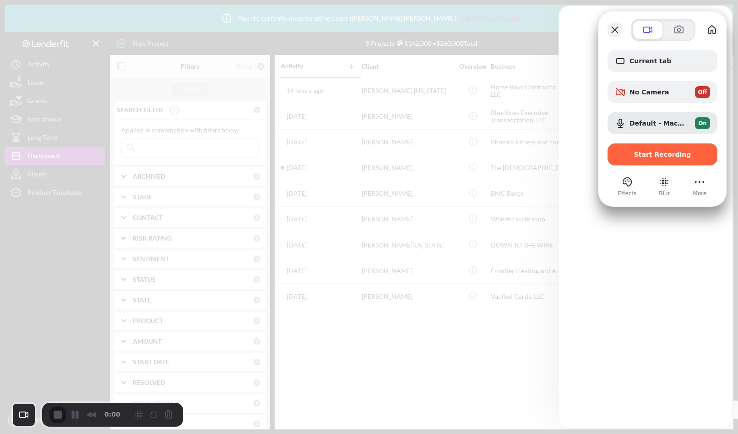
click at [614, 30] on button "Close" at bounding box center [615, 29] width 15 height 15
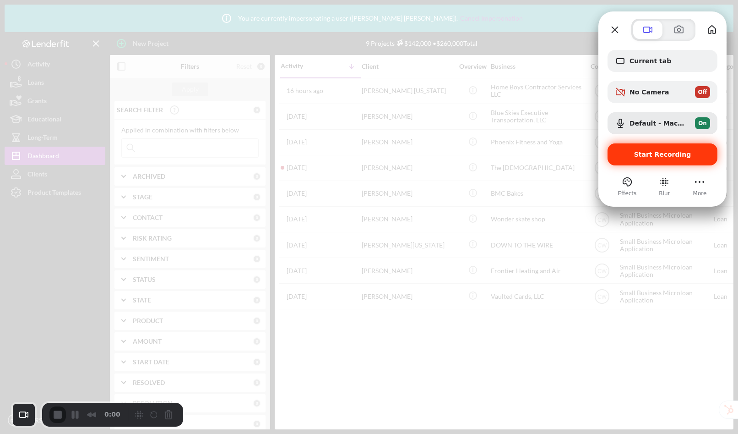
click at [665, 157] on span "Start Recording" at bounding box center [662, 154] width 57 height 7
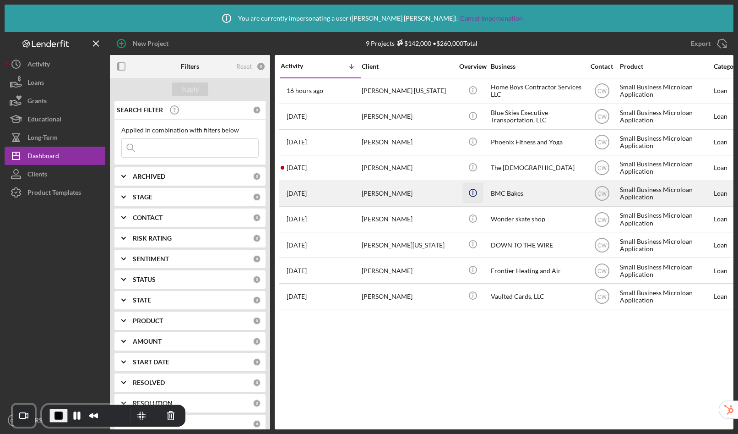
click at [473, 193] on icon "Icon/Info" at bounding box center [472, 192] width 21 height 21
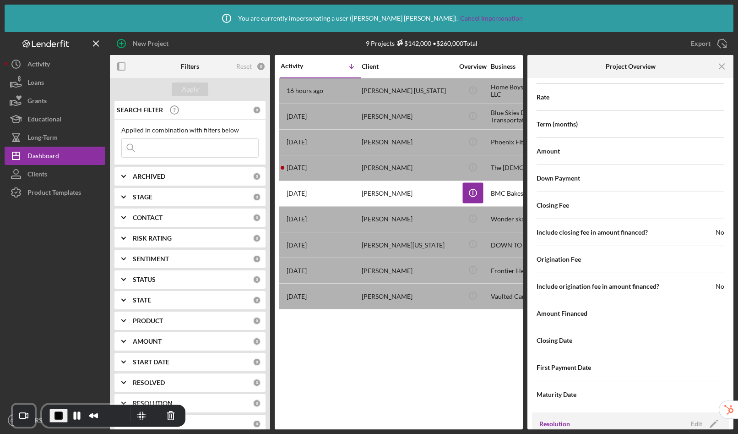
scroll to position [1001, 0]
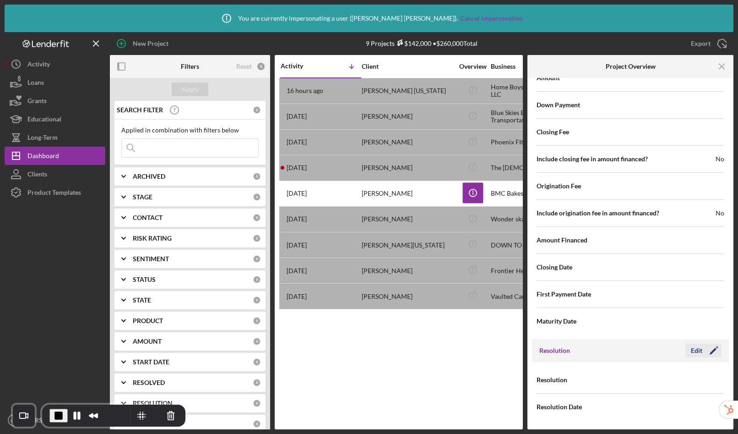
click at [696, 352] on div "Edit" at bounding box center [696, 350] width 11 height 14
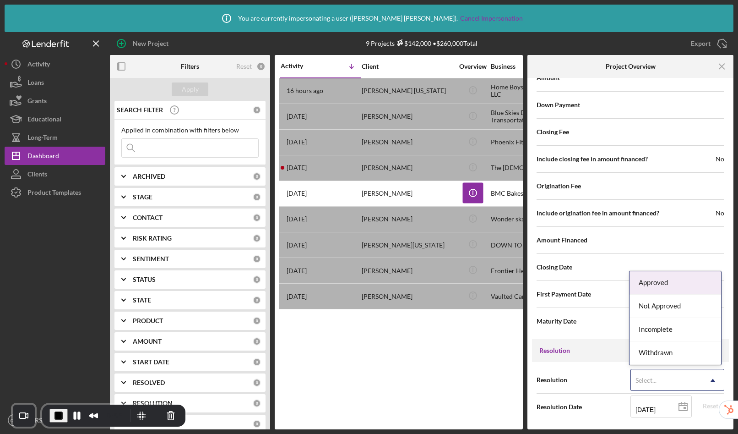
click at [656, 378] on div "Select..." at bounding box center [646, 379] width 23 height 7
click at [671, 309] on div "Not Approved" at bounding box center [676, 305] width 92 height 23
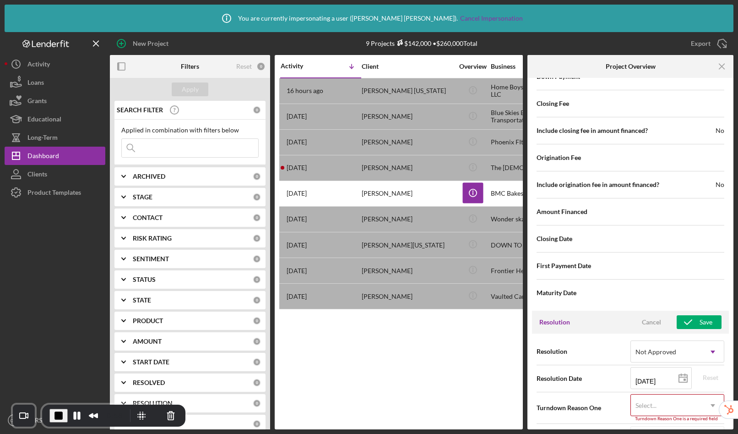
scroll to position [1059, 0]
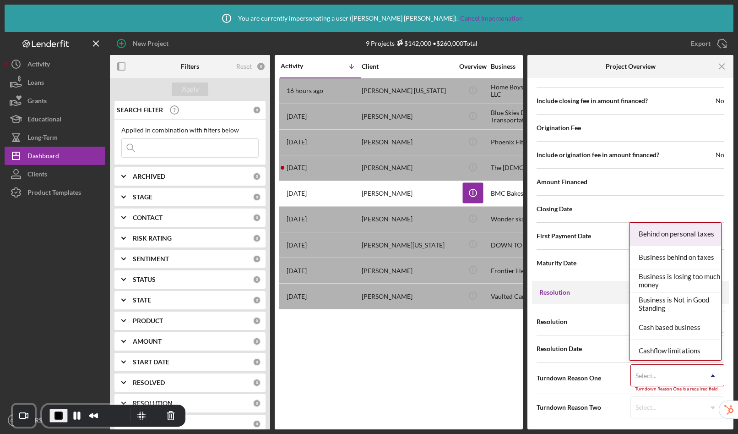
click at [684, 375] on div "Select..." at bounding box center [666, 375] width 71 height 21
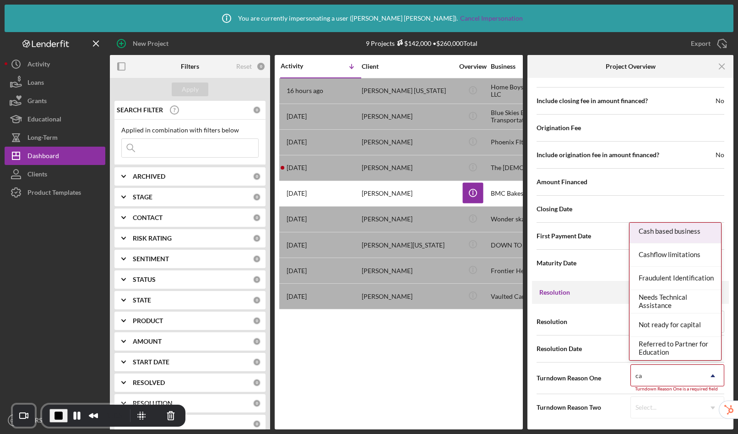
scroll to position [0, 0]
type input "cash"
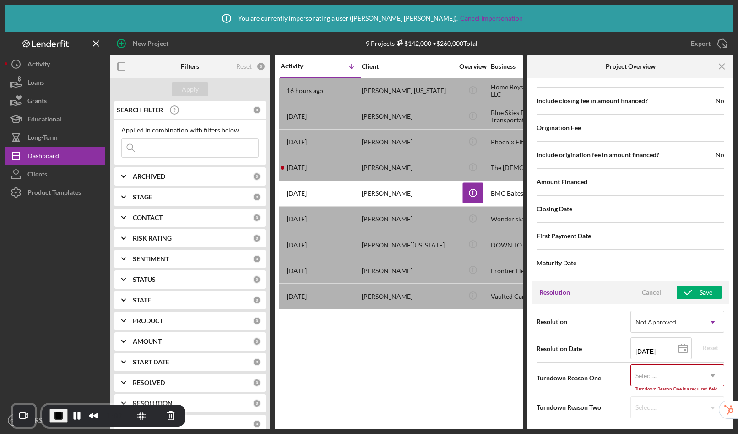
drag, startPoint x: 657, startPoint y: 374, endPoint x: 637, endPoint y: 374, distance: 19.7
click at [637, 374] on div "Select..." at bounding box center [666, 375] width 71 height 21
click at [648, 296] on div "Cancel" at bounding box center [651, 292] width 19 height 14
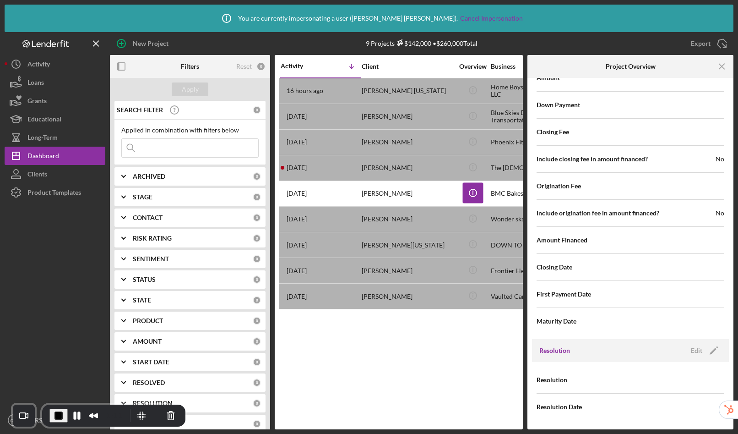
scroll to position [1001, 0]
click at [55, 415] on span "End Recording" at bounding box center [58, 415] width 11 height 11
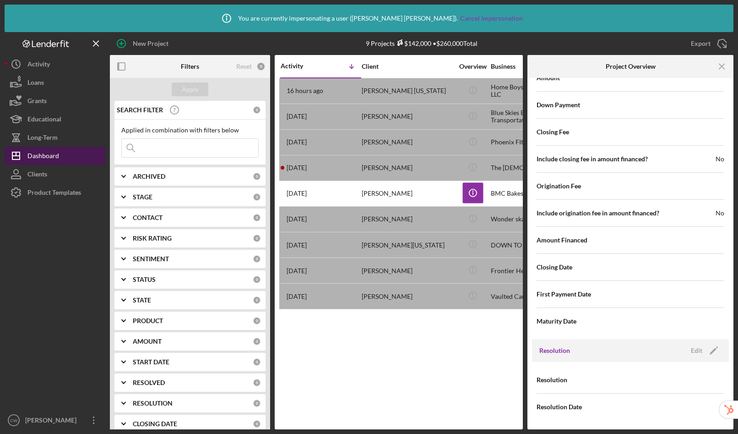
click at [38, 148] on div "Dashboard" at bounding box center [43, 157] width 32 height 21
click at [725, 65] on icon "Icon/Menu Close" at bounding box center [722, 66] width 21 height 21
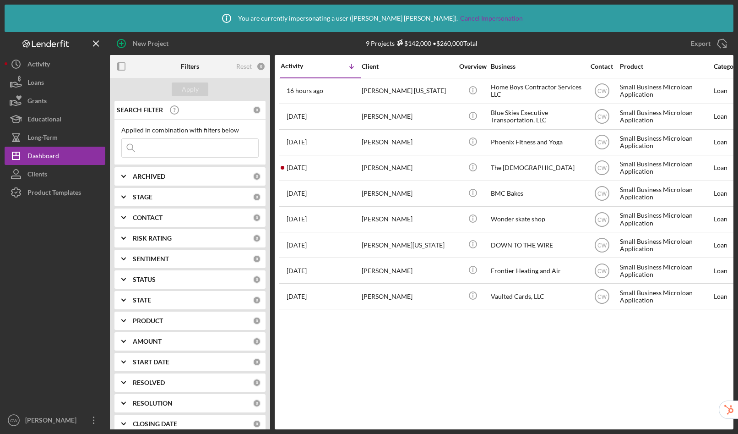
scroll to position [0, 0]
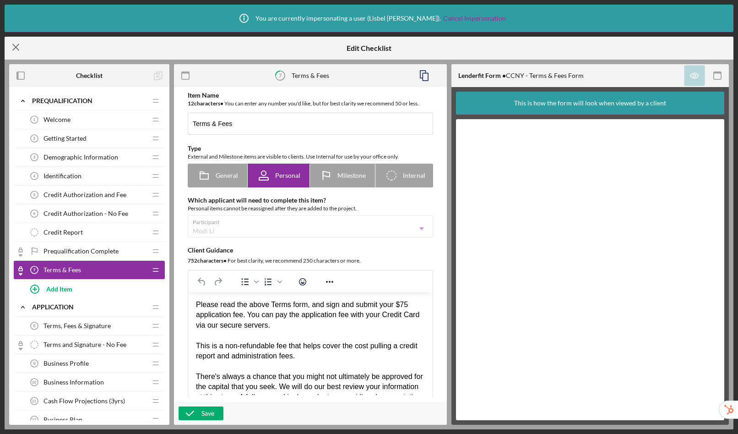
scroll to position [446, 0]
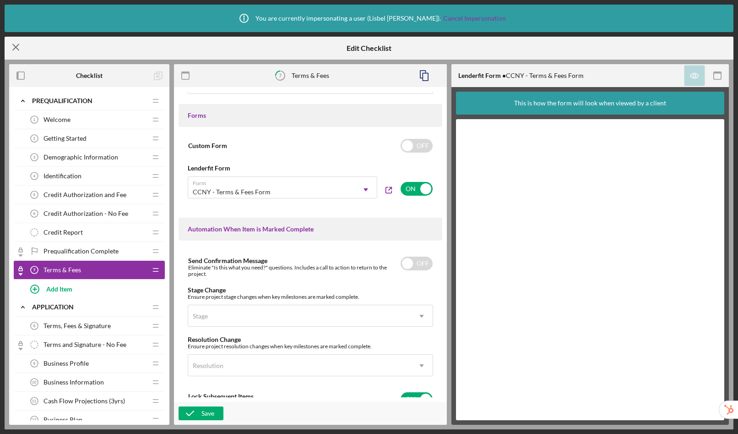
click at [16, 45] on icon "Icon/Menu Close" at bounding box center [16, 47] width 23 height 23
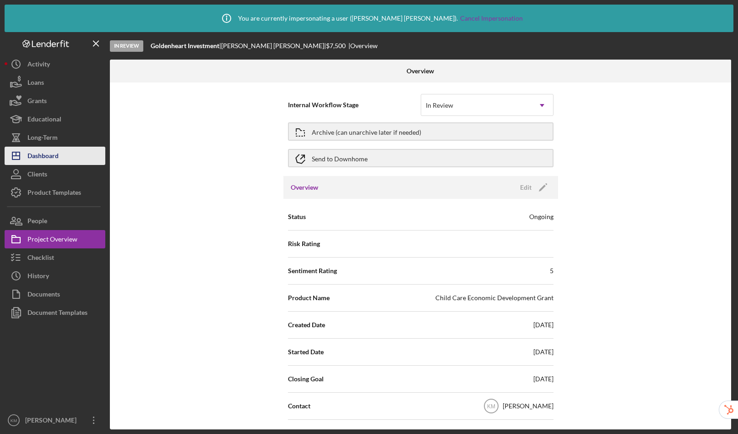
click at [40, 155] on div "Dashboard" at bounding box center [42, 157] width 31 height 21
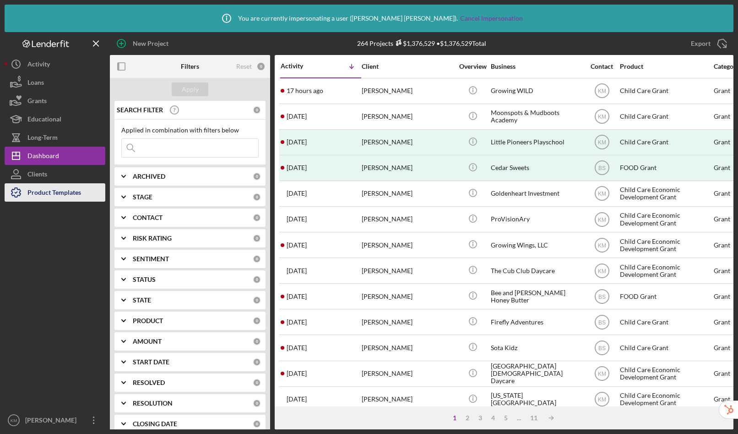
click at [40, 193] on div "Product Templates" at bounding box center [54, 193] width 54 height 21
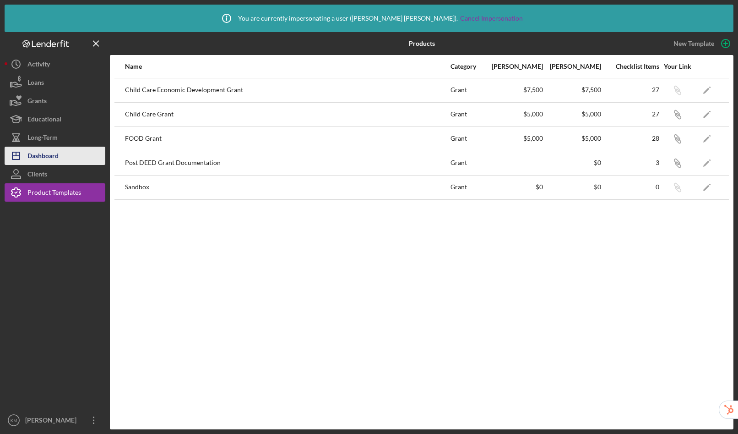
click at [46, 153] on div "Dashboard" at bounding box center [42, 157] width 31 height 21
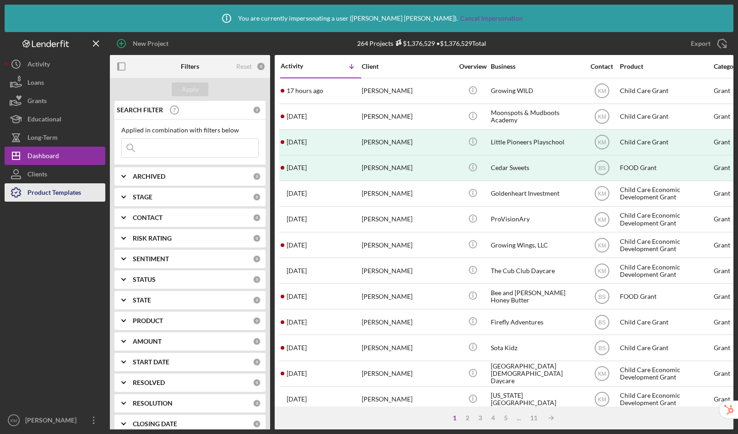
click at [35, 192] on div "Product Templates" at bounding box center [54, 193] width 54 height 21
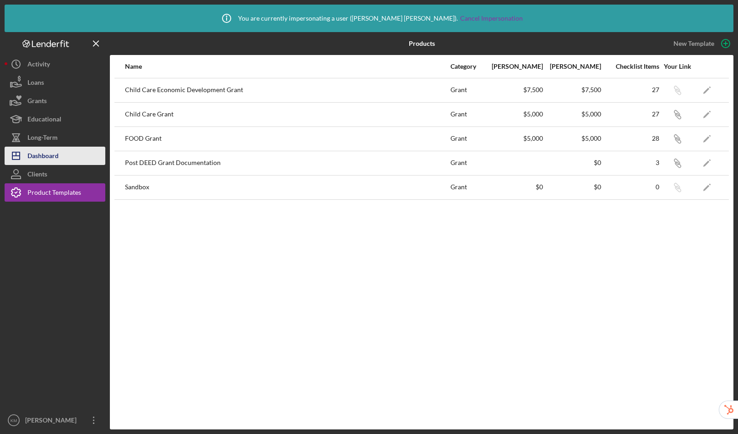
click at [59, 156] on div "Dashboard" at bounding box center [42, 157] width 31 height 21
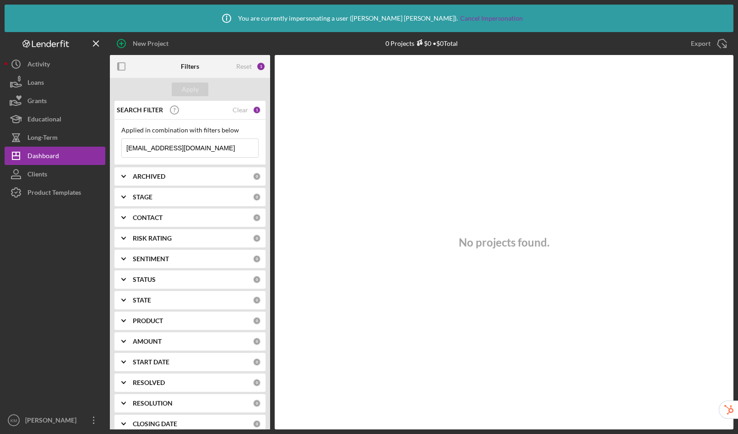
click at [154, 324] on b "PRODUCT" at bounding box center [148, 320] width 30 height 7
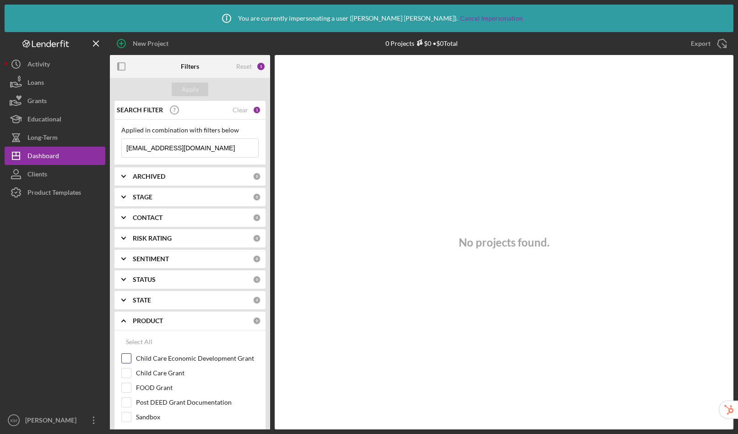
click at [129, 359] on input "Child Care Economic Development Grant" at bounding box center [126, 357] width 9 height 9
checkbox input "true"
click at [187, 89] on div "Apply" at bounding box center [190, 89] width 17 height 14
click at [239, 112] on div "Clear" at bounding box center [241, 109] width 16 height 7
click at [194, 89] on div "Apply" at bounding box center [190, 89] width 17 height 14
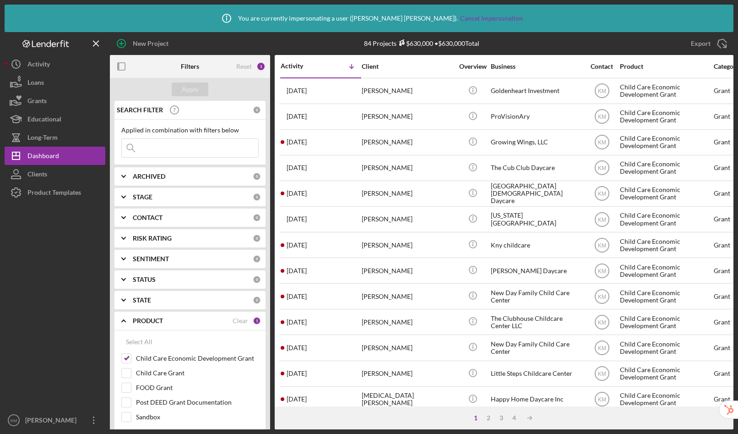
click at [206, 177] on div "ARCHIVED" at bounding box center [193, 176] width 120 height 7
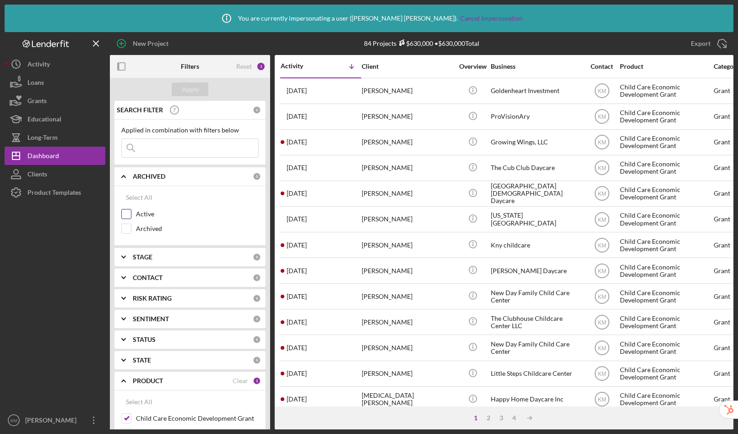
click at [128, 213] on input "Active" at bounding box center [126, 213] width 9 height 9
checkbox input "true"
click at [196, 87] on div "Apply" at bounding box center [190, 89] width 17 height 14
click at [156, 277] on b "CONTACT" at bounding box center [148, 277] width 30 height 7
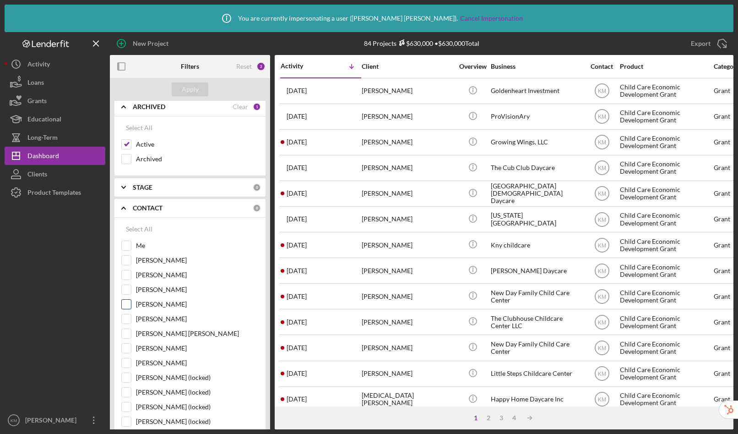
scroll to position [147, 0]
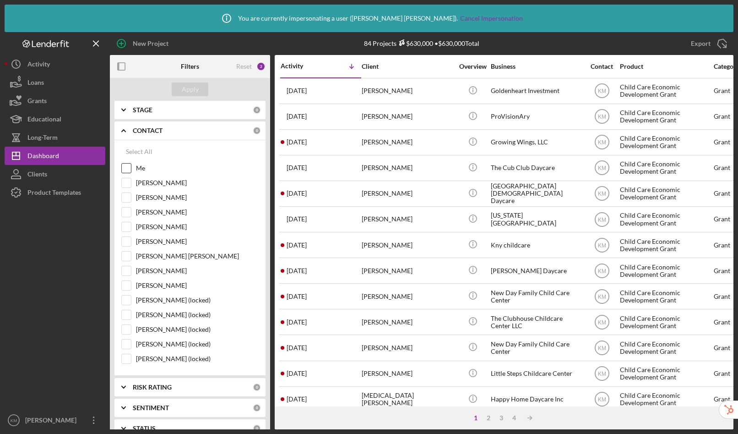
click at [131, 167] on div at bounding box center [126, 168] width 10 height 10
click at [128, 166] on input "Me" at bounding box center [126, 167] width 9 height 9
click at [190, 90] on div "Apply" at bounding box center [190, 89] width 17 height 14
click at [240, 132] on div "Clear" at bounding box center [241, 130] width 16 height 7
checkbox input "false"
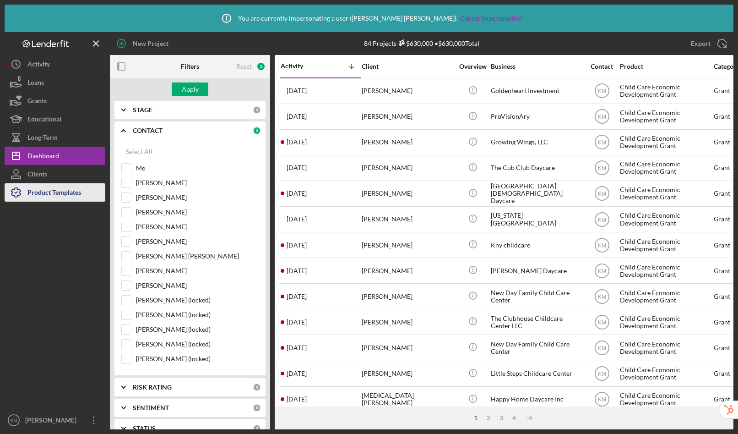
click at [45, 196] on div "Product Templates" at bounding box center [54, 193] width 54 height 21
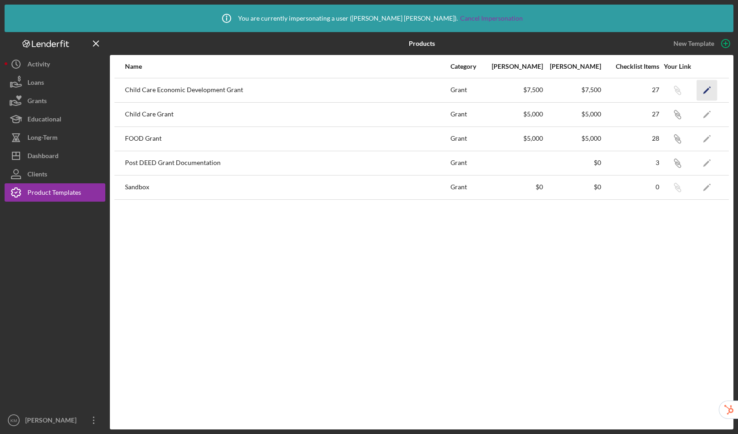
click at [708, 87] on icon "Icon/Edit" at bounding box center [707, 90] width 21 height 21
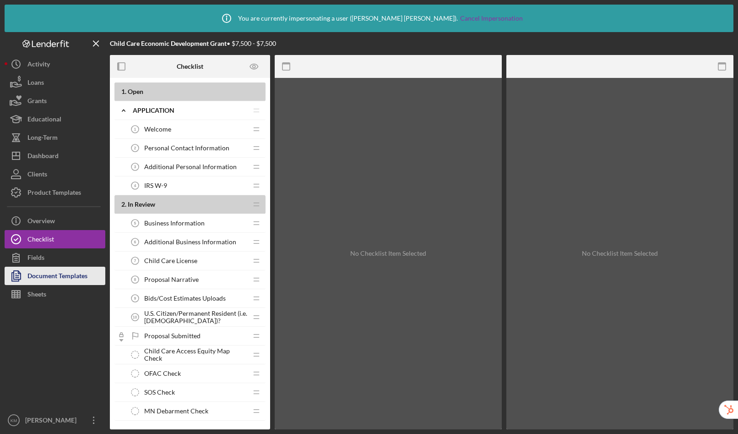
click at [72, 280] on div "Document Templates" at bounding box center [57, 276] width 60 height 21
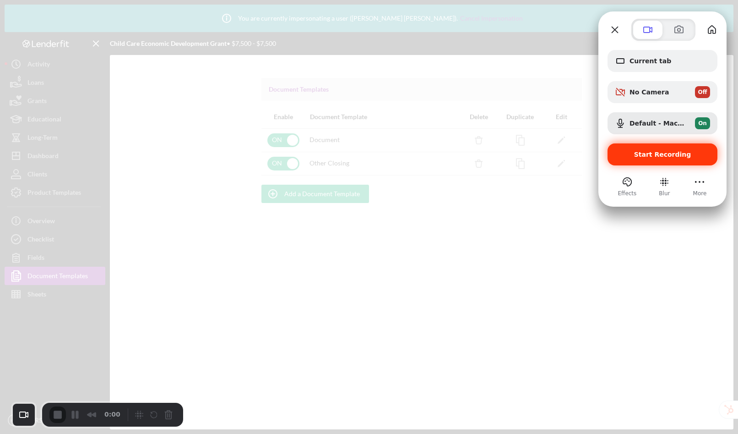
click at [653, 156] on span "Start Recording" at bounding box center [662, 154] width 57 height 7
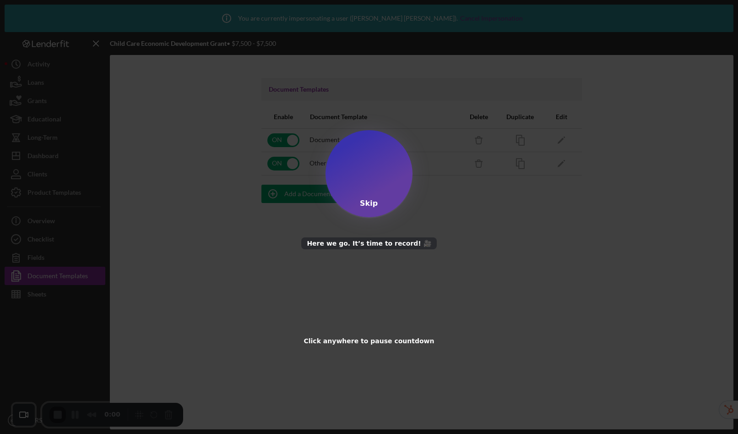
click at [56, 196] on div "3 Skip Here we go. It’s time to record! 🎥 Click anywhere to pause countdown" at bounding box center [369, 238] width 738 height 216
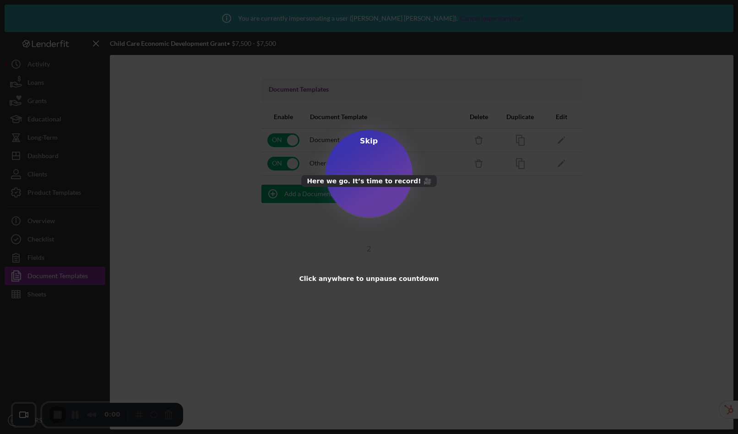
click at [61, 193] on div "2 Skip Here we go. It’s time to record! 🎥 Click anywhere to unpause countdown" at bounding box center [369, 207] width 738 height 154
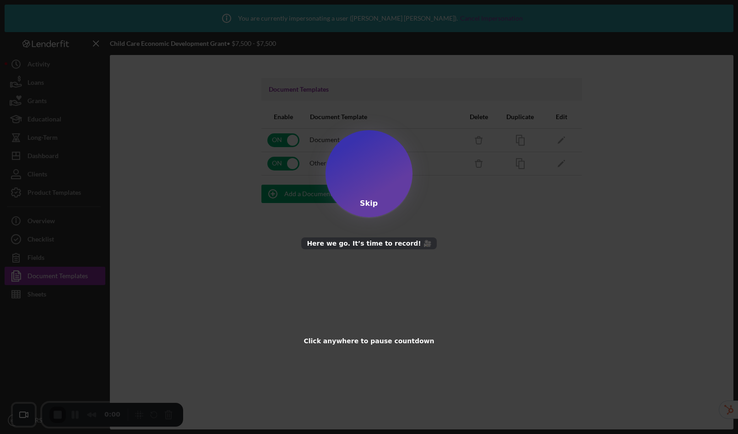
click at [61, 193] on div "2 Skip Here we go. It’s time to record! 🎥 Click anywhere to pause countdown" at bounding box center [369, 238] width 738 height 216
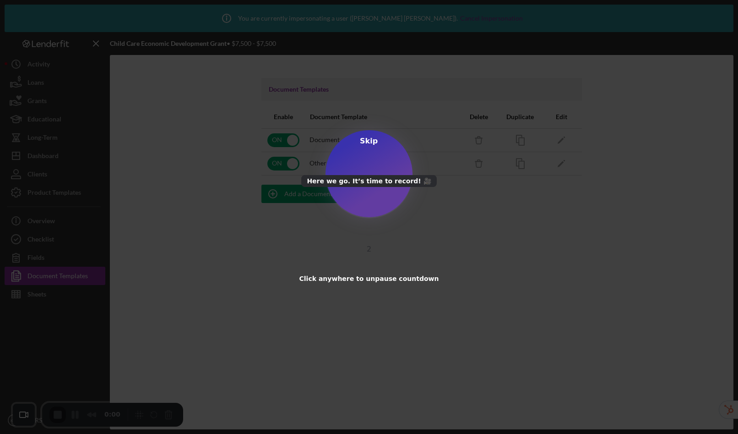
click at [164, 238] on div "2 Skip Here we go. It’s time to record! 🎥 Click anywhere to unpause countdown" at bounding box center [369, 207] width 738 height 154
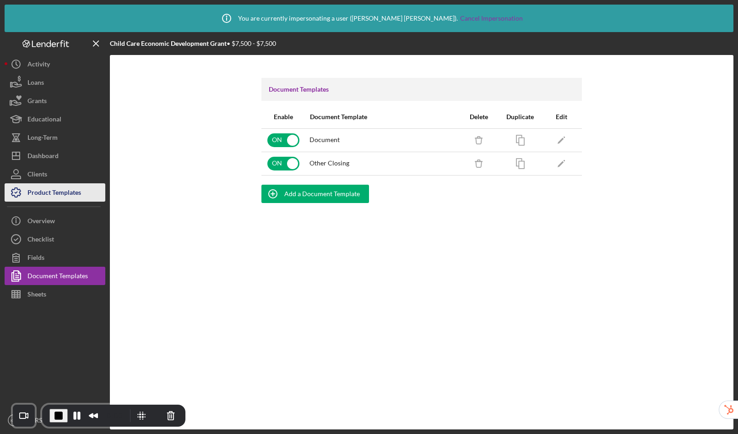
click at [49, 195] on div "Product Templates" at bounding box center [54, 193] width 54 height 21
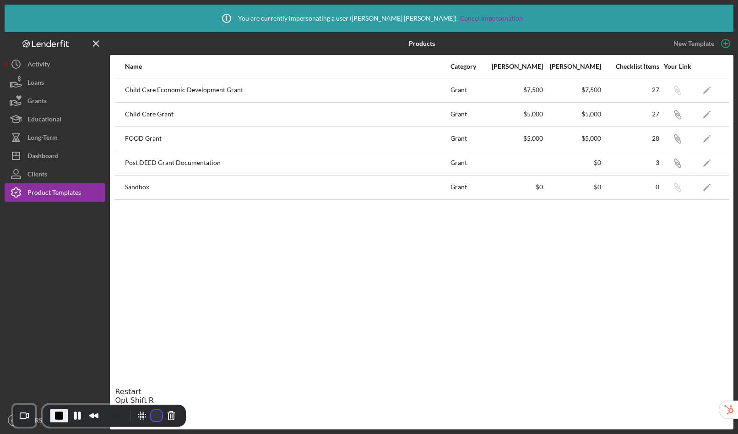
click at [151, 412] on button "Restart Recording" at bounding box center [156, 415] width 11 height 11
click at [710, 90] on icon "Icon/Edit" at bounding box center [707, 90] width 21 height 21
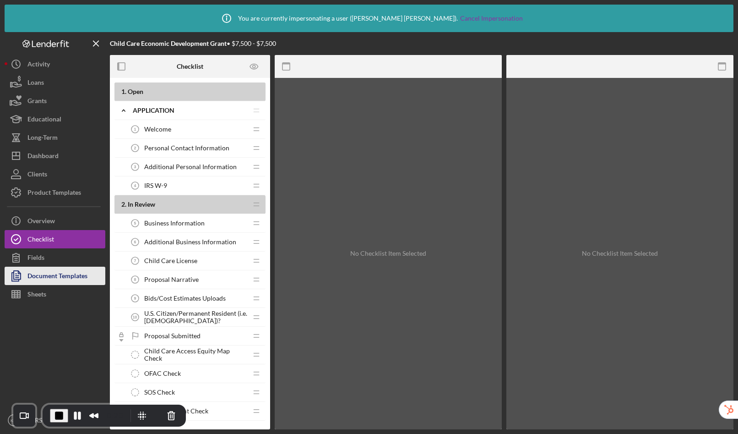
click at [66, 277] on div "Document Templates" at bounding box center [57, 276] width 60 height 21
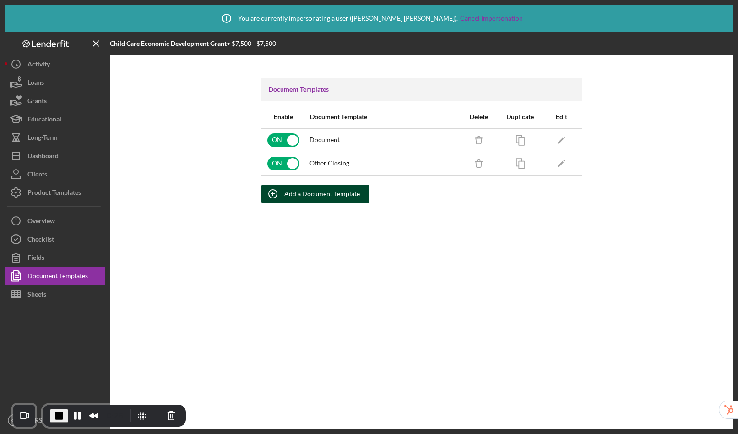
click at [310, 194] on div "Add a Document Template" at bounding box center [322, 194] width 76 height 18
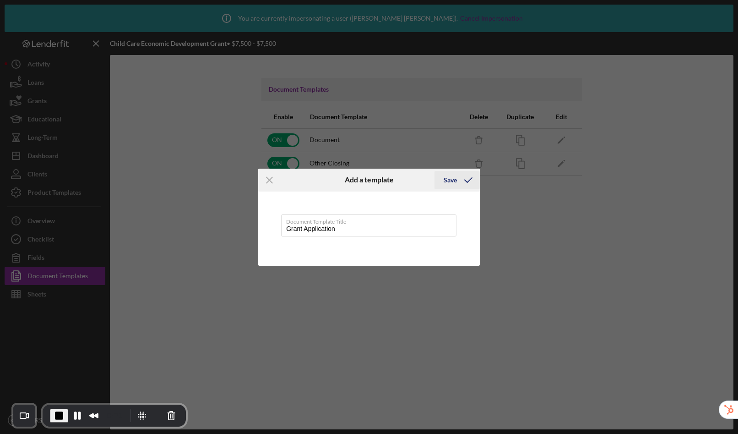
type input "Grant Application"
click at [450, 181] on div "Save" at bounding box center [450, 180] width 13 height 18
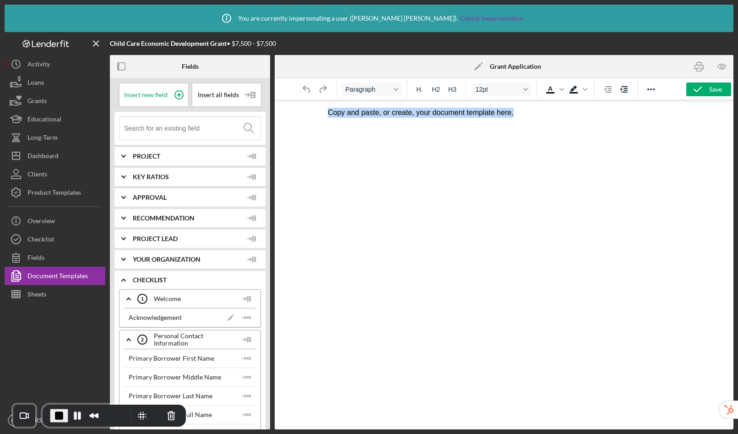
drag, startPoint x: 532, startPoint y: 115, endPoint x: 318, endPoint y: 109, distance: 214.3
click at [320, 109] on html "Copy and paste, or create, your document template here." at bounding box center [503, 112] width 367 height 25
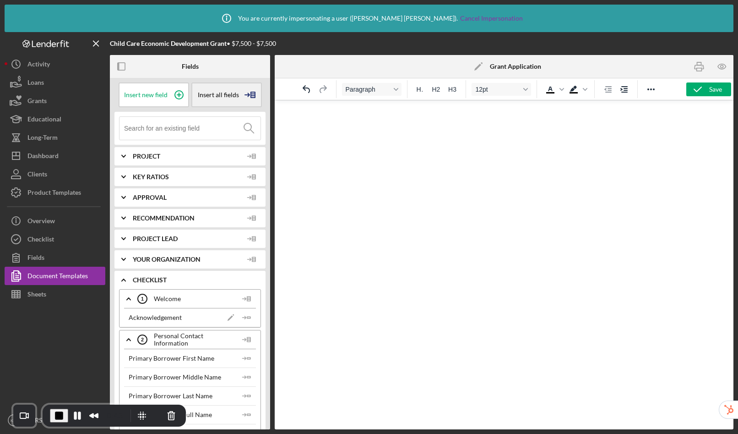
click at [229, 96] on span "Insert all fields" at bounding box center [218, 94] width 41 height 7
drag, startPoint x: 217, startPoint y: 122, endPoint x: 27, endPoint y: 54, distance: 202.3
click at [217, 122] on div "Insert List" at bounding box center [225, 122] width 62 height 19
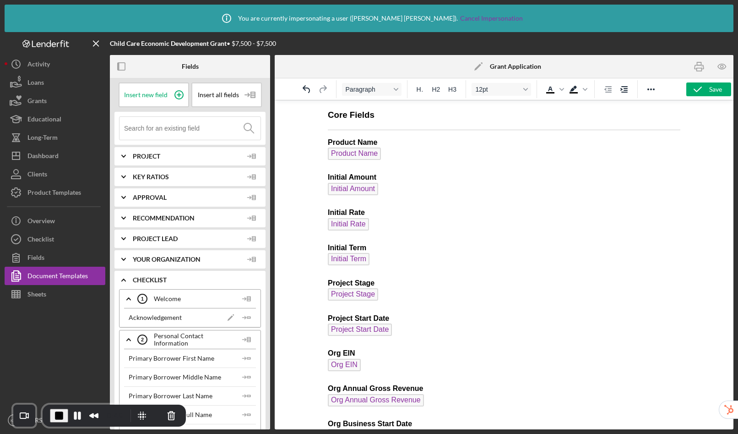
drag, startPoint x: 683, startPoint y: 353, endPoint x: 950, endPoint y: 199, distance: 309.1
click at [79, 416] on button "Pause Recording" at bounding box center [77, 415] width 15 height 15
click at [65, 273] on div "Document Templates" at bounding box center [57, 276] width 60 height 21
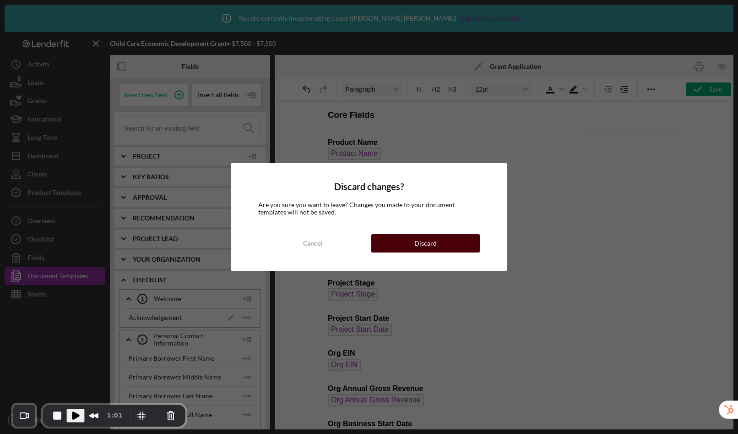
click at [427, 243] on div "Discard" at bounding box center [425, 243] width 22 height 18
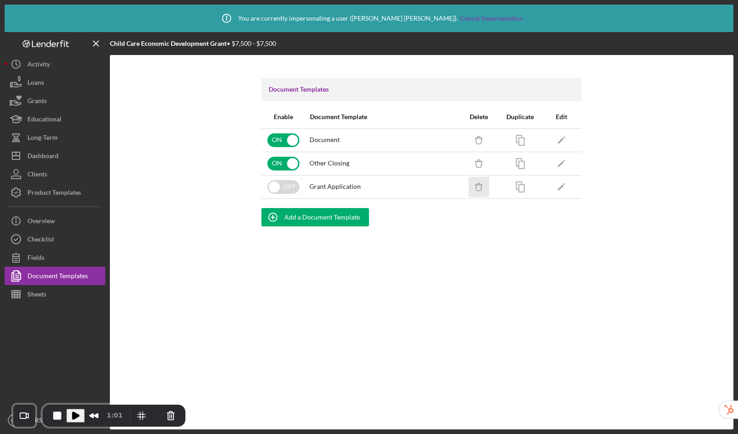
click at [481, 187] on icon "Icon/Delete" at bounding box center [479, 186] width 21 height 21
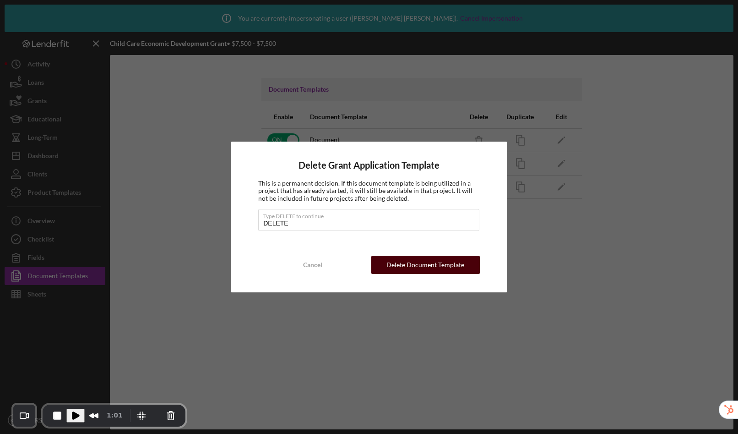
type input "DELETE"
click at [439, 264] on div "Delete Document Template" at bounding box center [425, 264] width 78 height 18
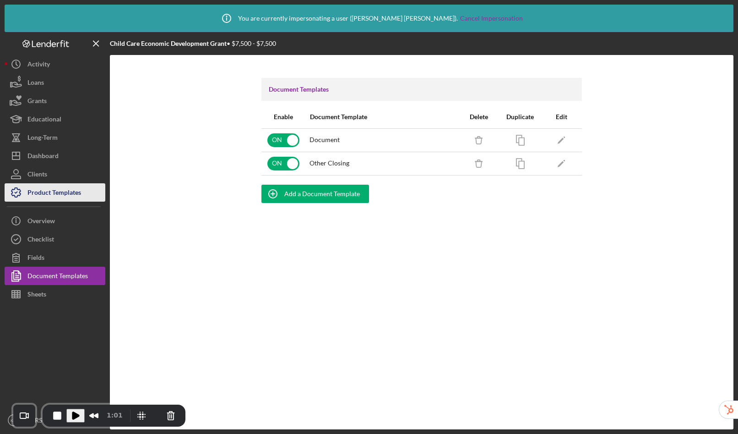
click at [59, 186] on div "Product Templates" at bounding box center [54, 193] width 54 height 21
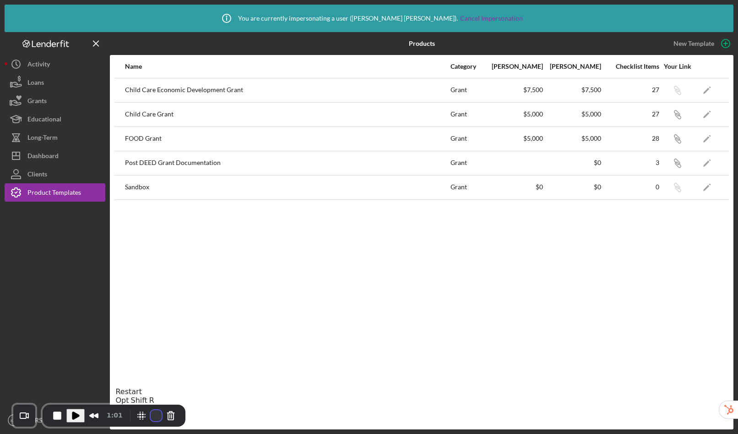
click at [151, 413] on button "Restart Recording" at bounding box center [156, 415] width 11 height 11
click at [706, 91] on polygon "button" at bounding box center [706, 90] width 6 height 6
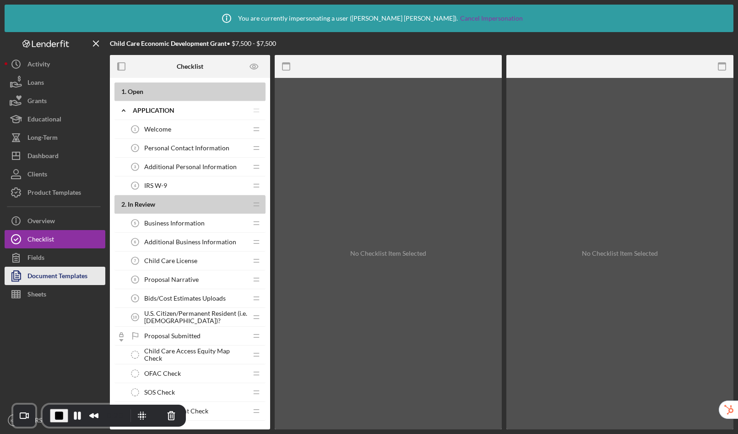
click at [68, 276] on div "Document Templates" at bounding box center [57, 276] width 60 height 21
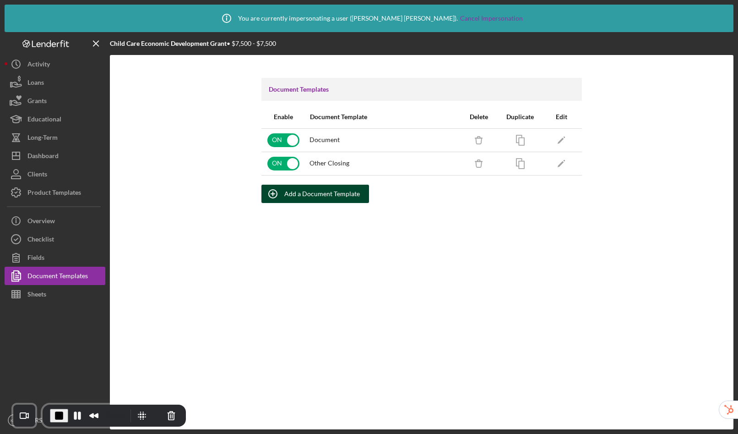
click at [299, 195] on div "Add a Document Template" at bounding box center [322, 194] width 76 height 18
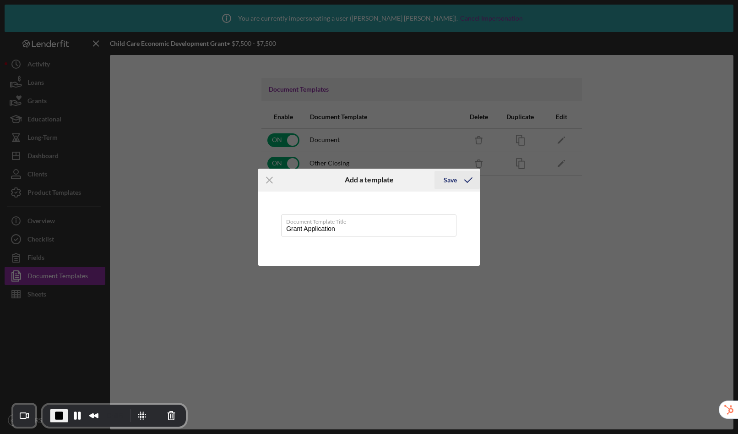
type input "Grant Application"
click at [451, 181] on div "Save" at bounding box center [450, 180] width 13 height 18
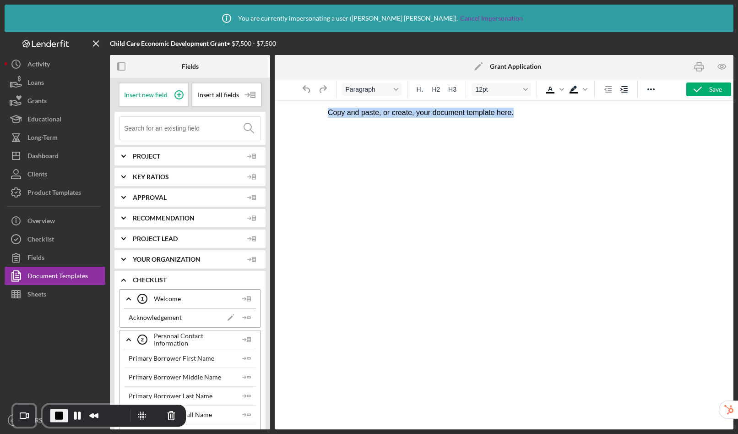
drag, startPoint x: 466, startPoint y: 113, endPoint x: 325, endPoint y: 112, distance: 140.6
click at [325, 112] on html "Copy and paste, or create, your document template here." at bounding box center [503, 112] width 367 height 25
click at [123, 280] on icon "Icon/Expander" at bounding box center [123, 279] width 23 height 23
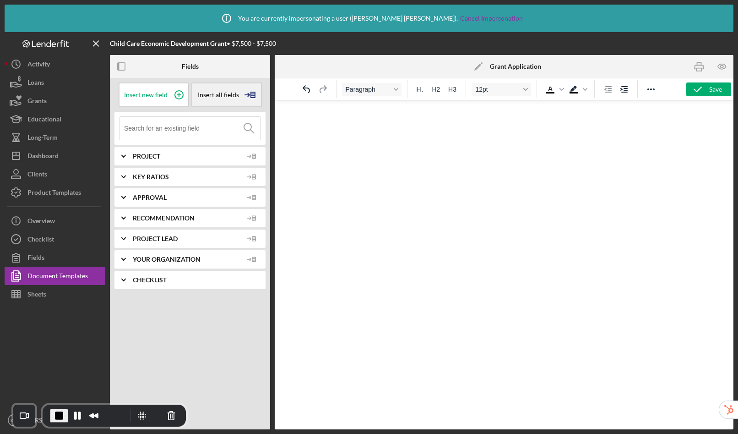
click at [230, 97] on span "Insert all fields" at bounding box center [218, 94] width 41 height 7
click at [218, 122] on div "Insert List" at bounding box center [226, 122] width 62 height 19
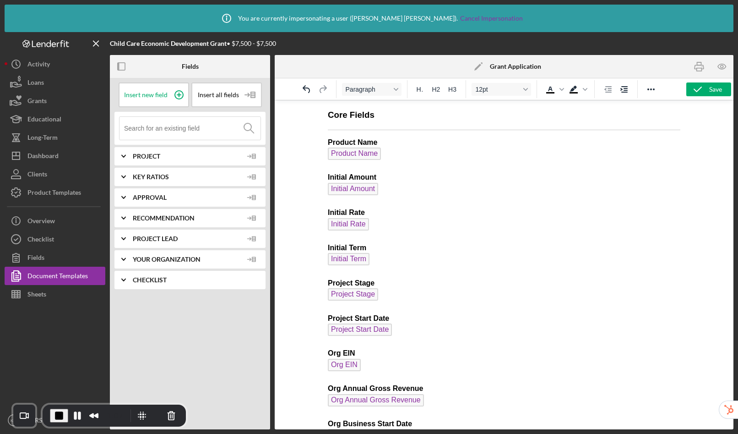
drag, startPoint x: 683, startPoint y: 418, endPoint x: 1000, endPoint y: 198, distance: 386.2
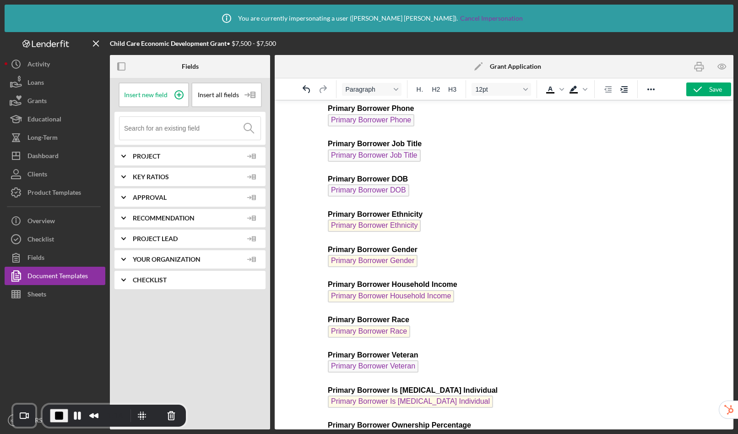
scroll to position [1512, 0]
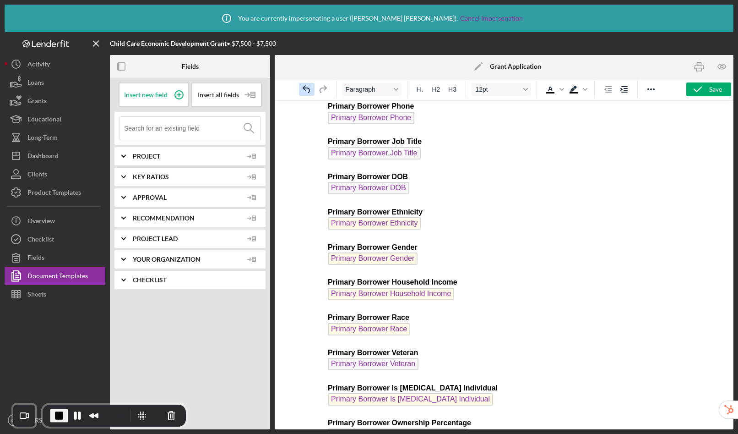
click at [306, 89] on icon "Undo" at bounding box center [306, 89] width 11 height 11
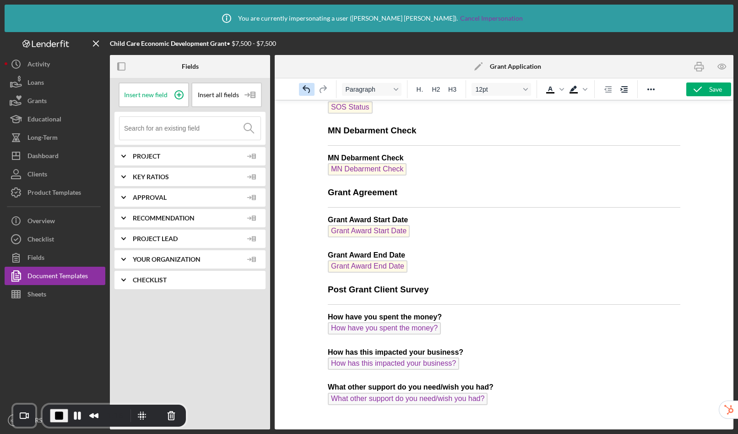
click at [307, 92] on icon "Undo" at bounding box center [306, 89] width 11 height 11
drag, startPoint x: 525, startPoint y: 413, endPoint x: 463, endPoint y: 319, distance: 112.4
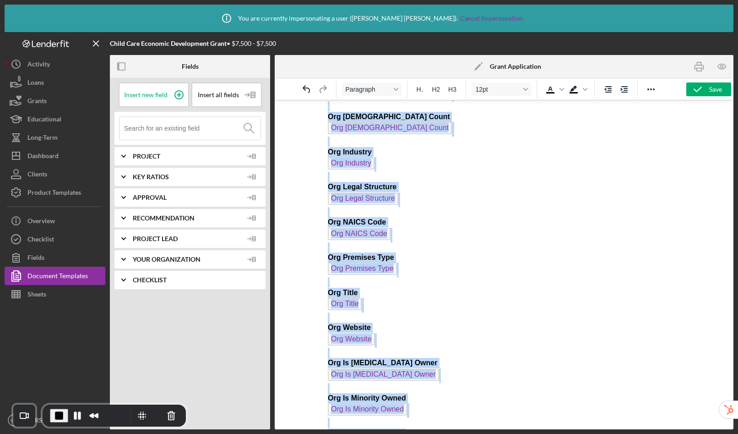
scroll to position [0, 0]
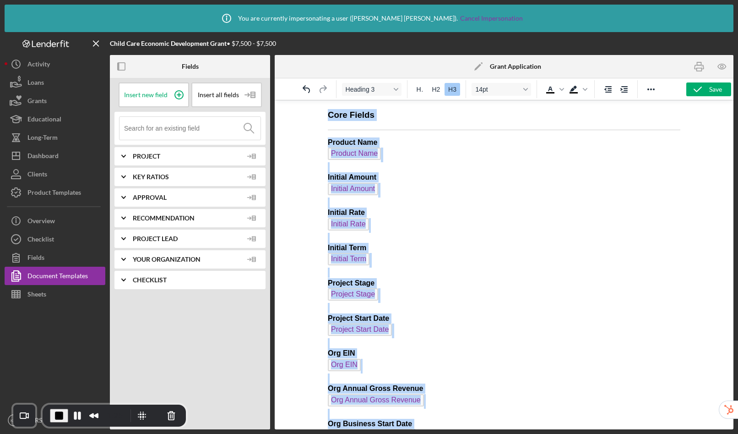
drag, startPoint x: 507, startPoint y: 418, endPoint x: 657, endPoint y: 127, distance: 326.8
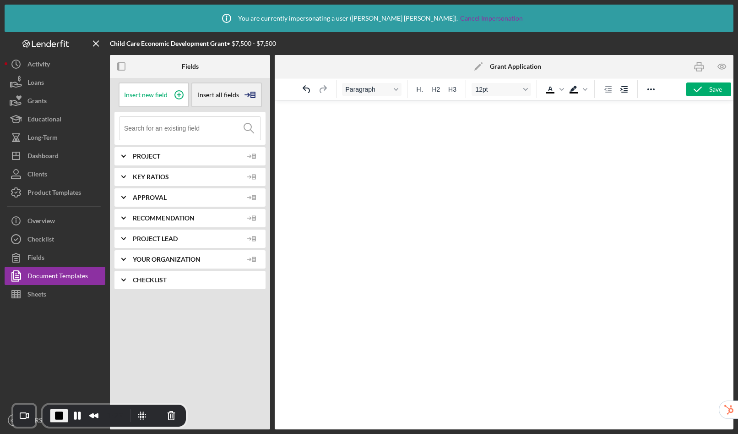
click at [221, 92] on span "Insert all fields" at bounding box center [218, 94] width 41 height 7
click at [217, 141] on div "Insert Table" at bounding box center [226, 140] width 62 height 18
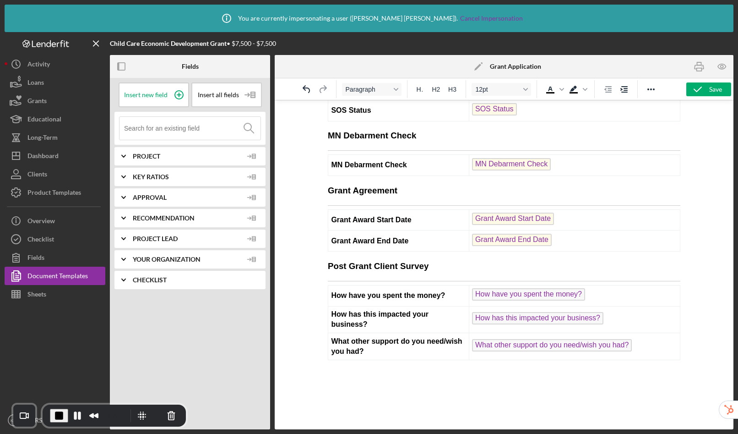
scroll to position [5715, 0]
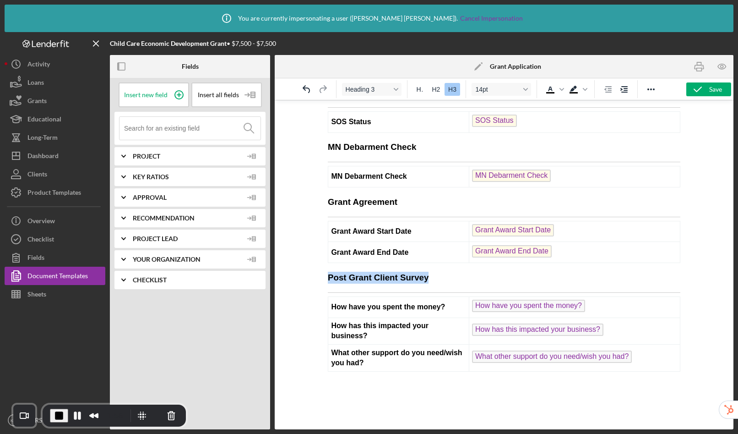
drag, startPoint x: 440, startPoint y: 336, endPoint x: 325, endPoint y: 332, distance: 114.5
click at [587, 90] on icon "Background color Black" at bounding box center [585, 89] width 5 height 5
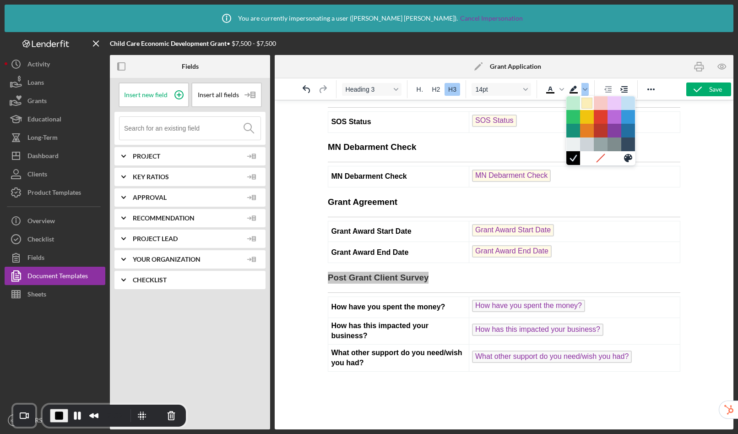
click at [581, 99] on div at bounding box center [600, 103] width 69 height 14
click at [589, 105] on div at bounding box center [586, 103] width 11 height 11
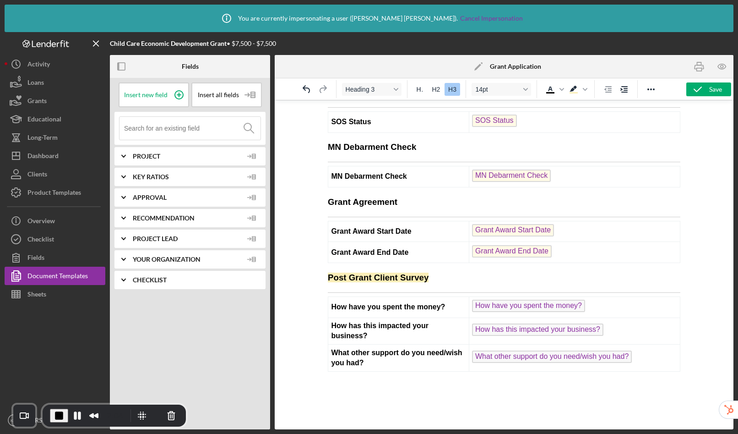
click at [475, 283] on h3 "Post Grant Client Survey" at bounding box center [504, 277] width 353 height 12
drag, startPoint x: 444, startPoint y: 334, endPoint x: 323, endPoint y: 334, distance: 121.3
click at [571, 90] on icon "Background color Light Yellow" at bounding box center [573, 89] width 7 height 6
click at [583, 90] on icon "Background color Light Yellow" at bounding box center [585, 89] width 5 height 5
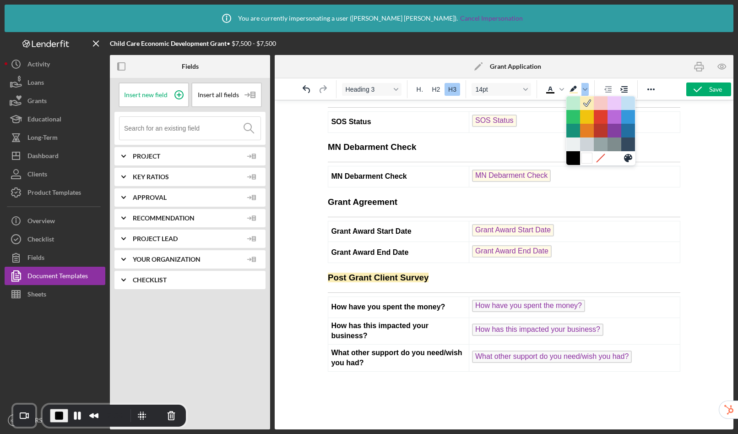
click at [589, 157] on div at bounding box center [586, 157] width 11 height 11
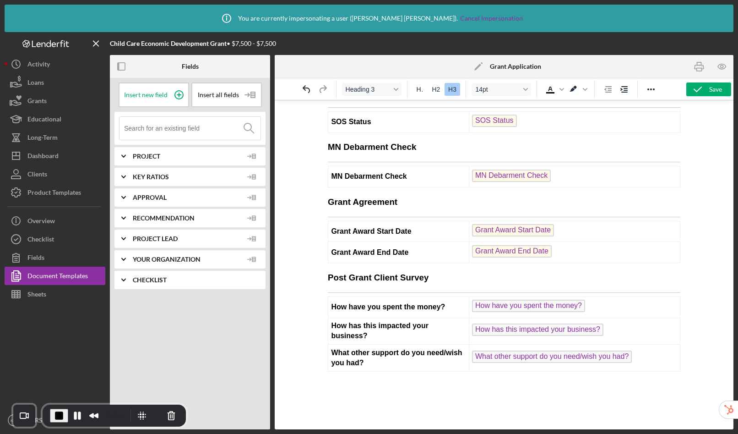
click at [468, 283] on h3 "Post Grant Client Survey" at bounding box center [504, 277] width 353 height 12
click at [705, 90] on icon "button" at bounding box center [697, 89] width 23 height 23
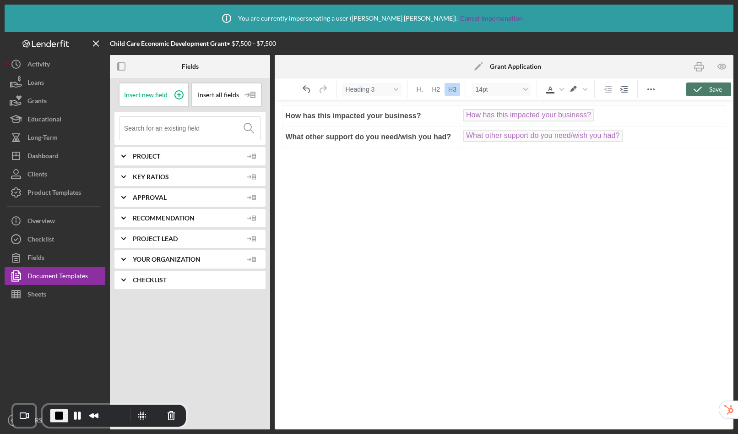
scroll to position [5666, 0]
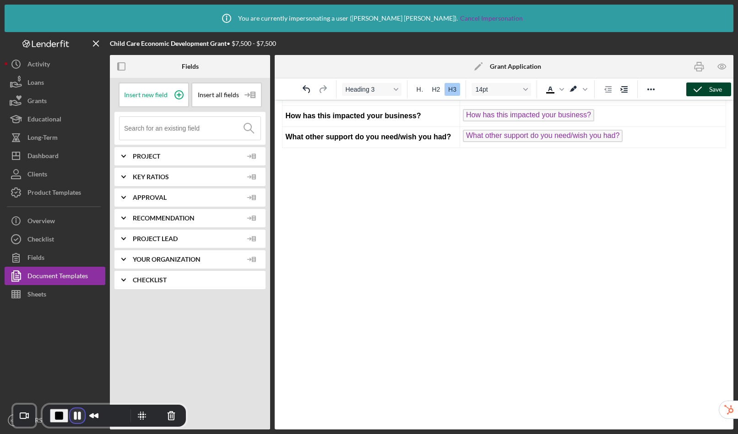
click at [76, 415] on button "Pause Recording" at bounding box center [77, 415] width 15 height 15
click at [140, 279] on span "Checklist" at bounding box center [197, 279] width 128 height 7
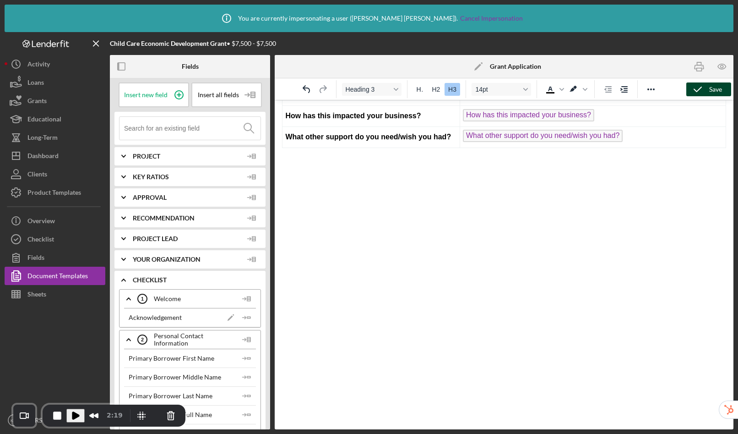
click at [140, 279] on span "Checklist" at bounding box center [197, 279] width 128 height 7
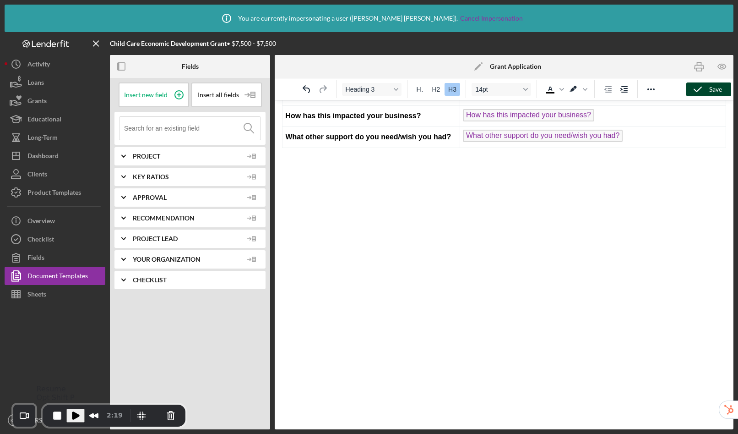
click at [77, 417] on span "Play Recording" at bounding box center [75, 415] width 11 height 11
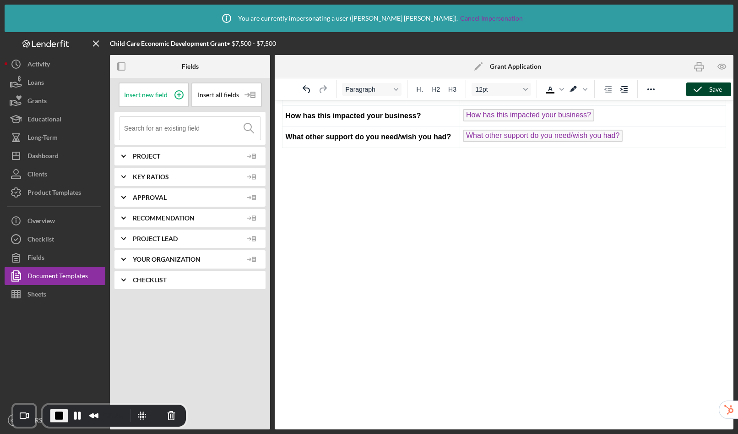
click at [298, 174] on p "Rich Text Area. Press ALT-0 for help." at bounding box center [504, 288] width 444 height 266
click at [121, 281] on icon "Icon/Expander" at bounding box center [123, 279] width 23 height 23
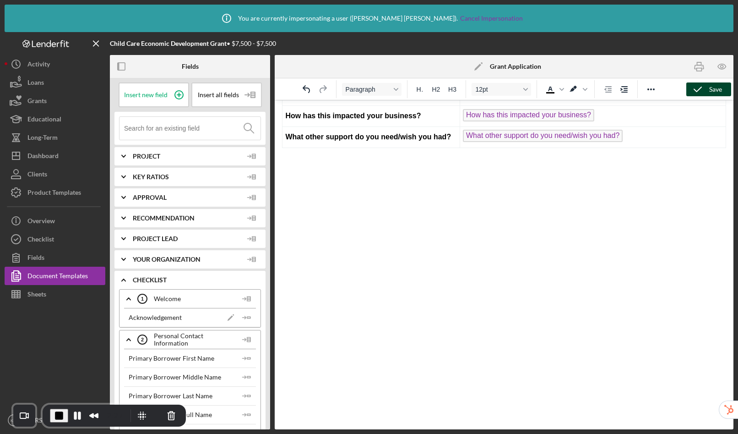
click at [123, 279] on polyline at bounding box center [124, 280] width 4 height 2
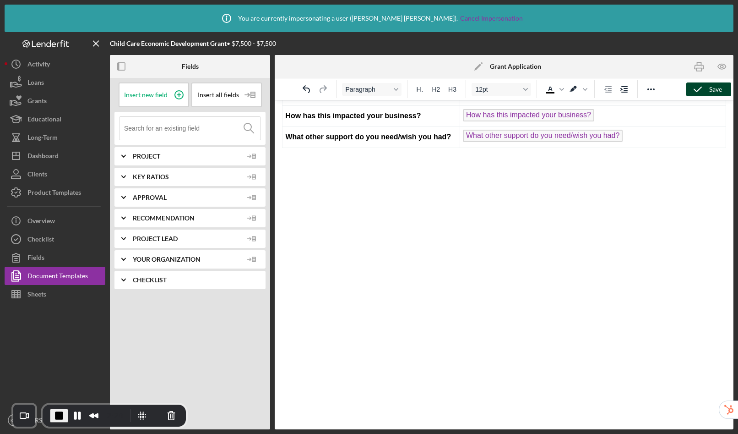
click at [126, 282] on icon "Icon/Expander" at bounding box center [123, 279] width 23 height 23
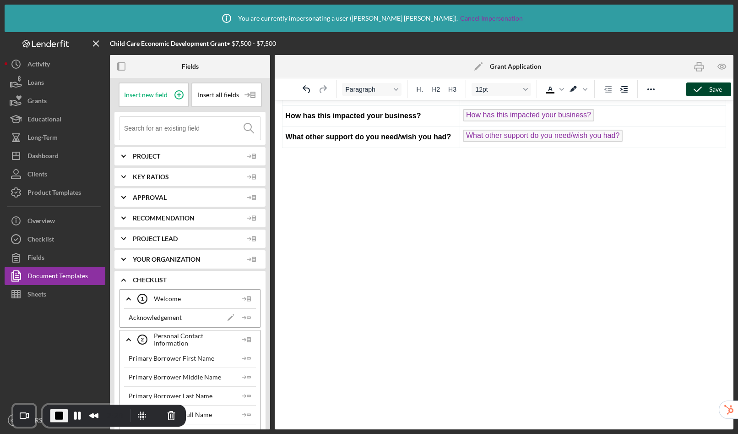
scroll to position [84, 0]
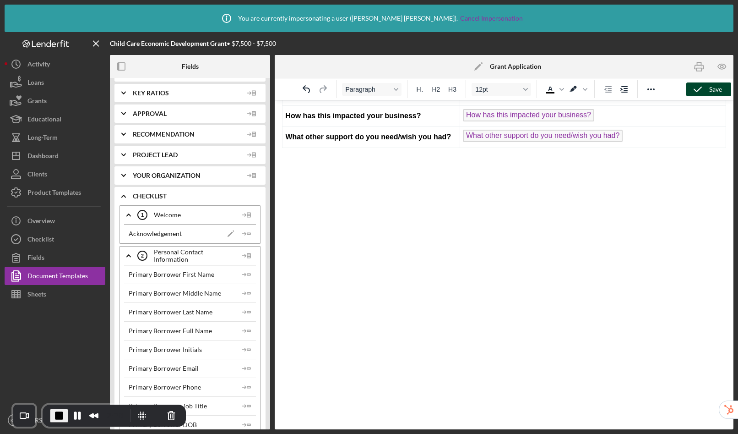
click at [128, 255] on polyline at bounding box center [129, 256] width 4 height 2
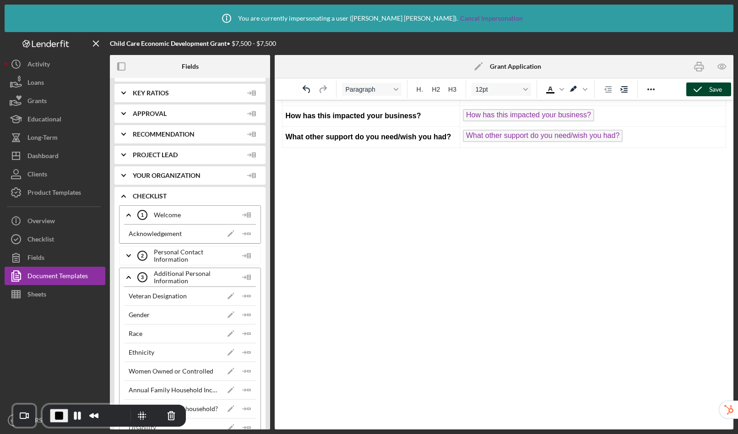
click at [127, 213] on icon "Icon/Expander" at bounding box center [128, 214] width 23 height 23
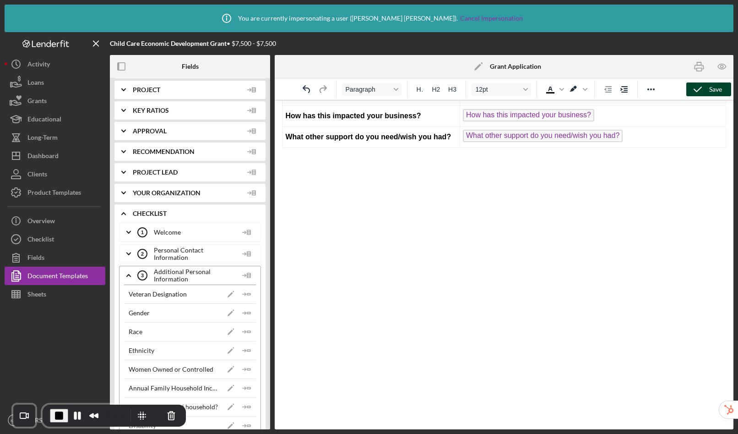
scroll to position [186, 0]
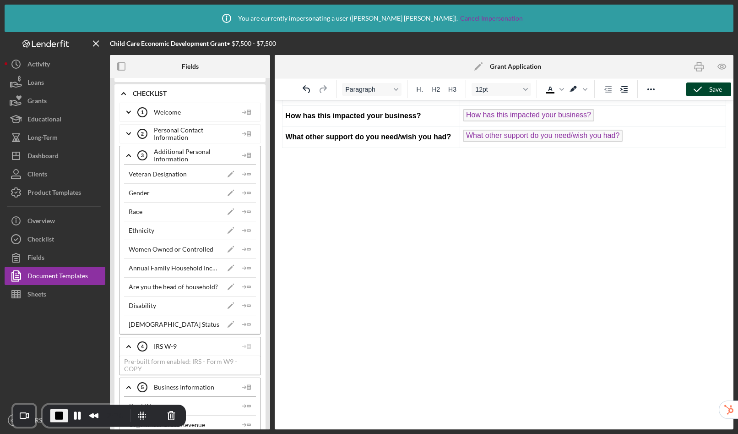
click at [130, 157] on icon "Icon/Expander" at bounding box center [128, 155] width 23 height 23
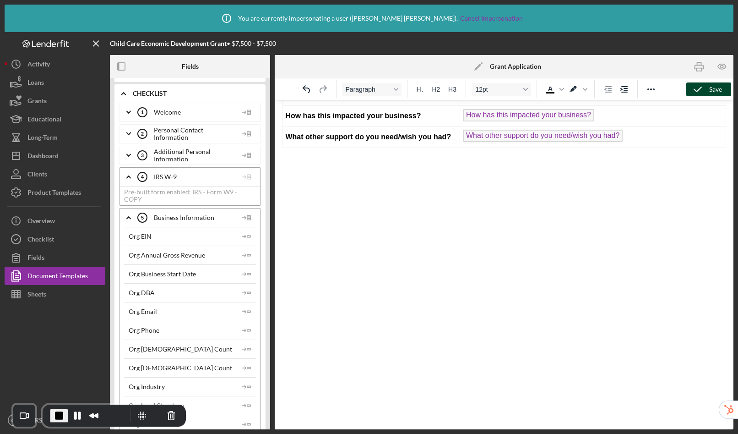
click at [127, 175] on icon "Icon/Expander" at bounding box center [128, 176] width 23 height 23
click at [131, 197] on icon "Icon/Expander" at bounding box center [128, 198] width 23 height 23
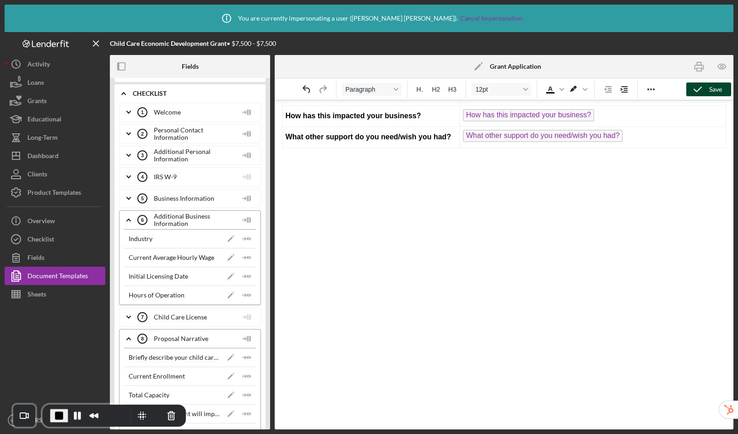
click at [130, 221] on polyline at bounding box center [129, 220] width 4 height 2
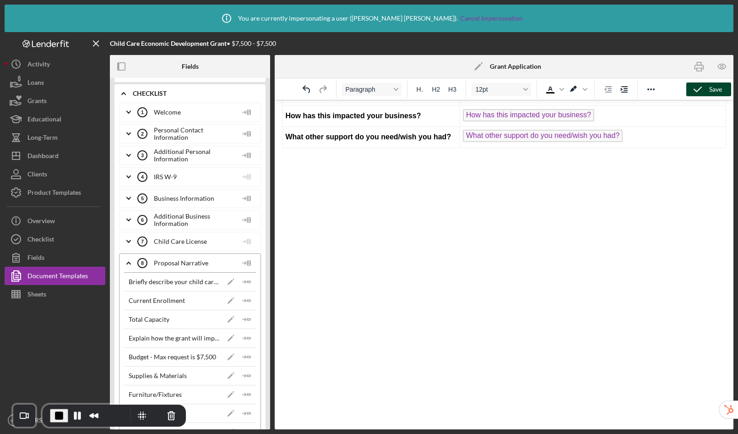
click at [304, 168] on p "Rich Text Area. Press ALT-0 for help." at bounding box center [504, 288] width 444 height 266
click at [246, 264] on icon at bounding box center [247, 262] width 18 height 23
click at [257, 309] on div "Insert Table" at bounding box center [261, 307] width 42 height 18
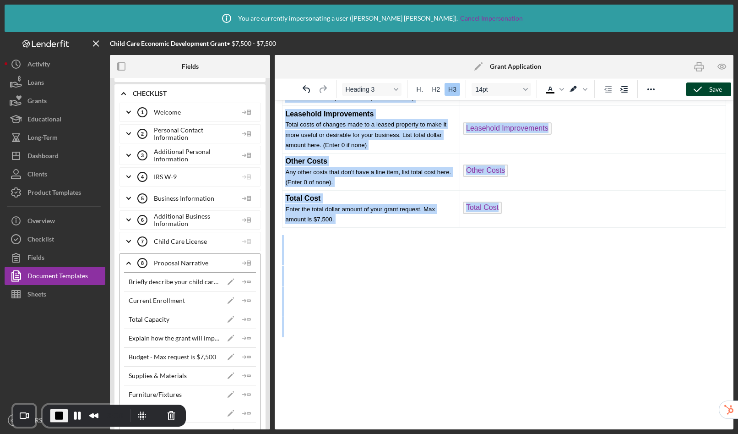
scroll to position [6312, 0]
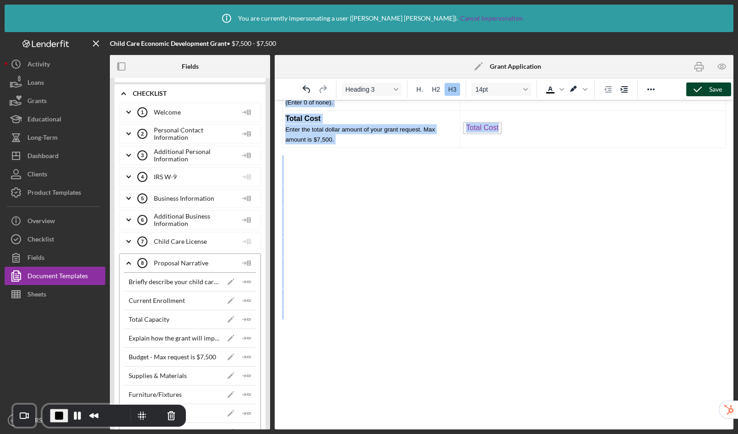
drag, startPoint x: 282, startPoint y: 204, endPoint x: 512, endPoint y: 390, distance: 295.9
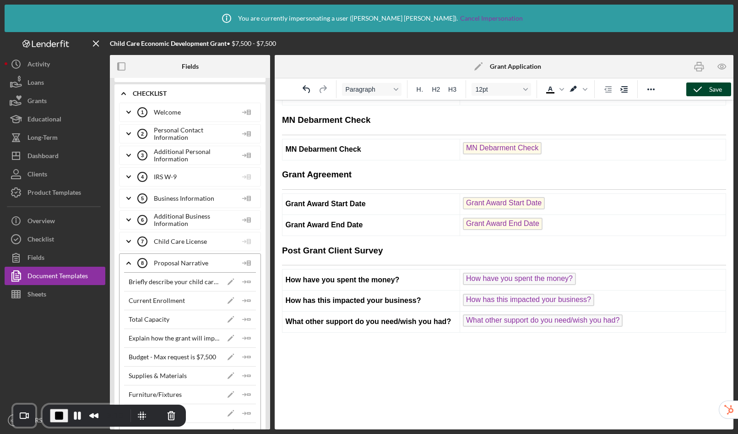
scroll to position [5481, 0]
click at [704, 90] on icon "button" at bounding box center [697, 89] width 23 height 23
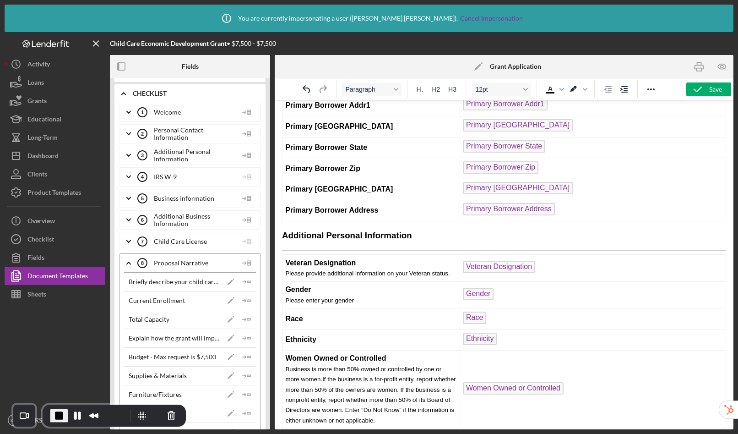
scroll to position [3162, 0]
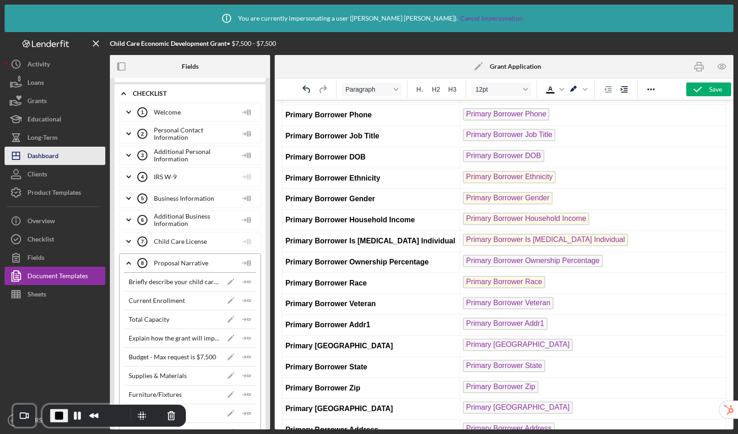
click at [46, 156] on div "Dashboard" at bounding box center [42, 157] width 31 height 21
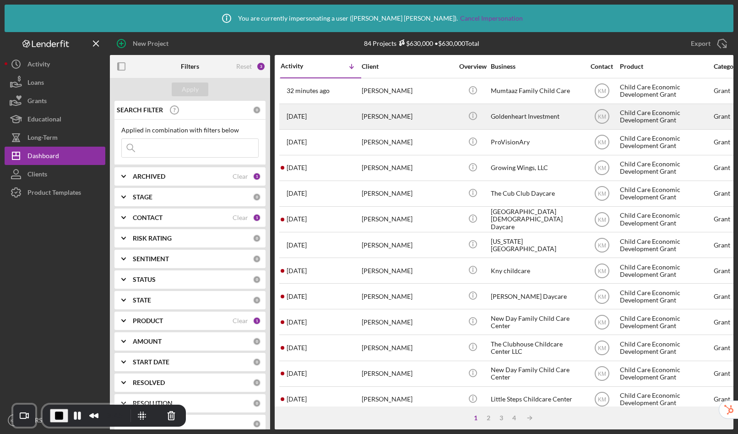
click at [412, 118] on div "Latonya Jackson" at bounding box center [408, 116] width 92 height 24
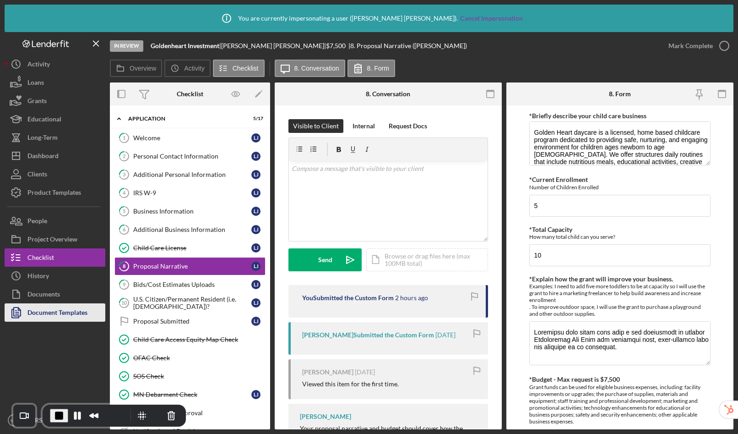
click at [54, 316] on div "Document Templates" at bounding box center [57, 313] width 60 height 21
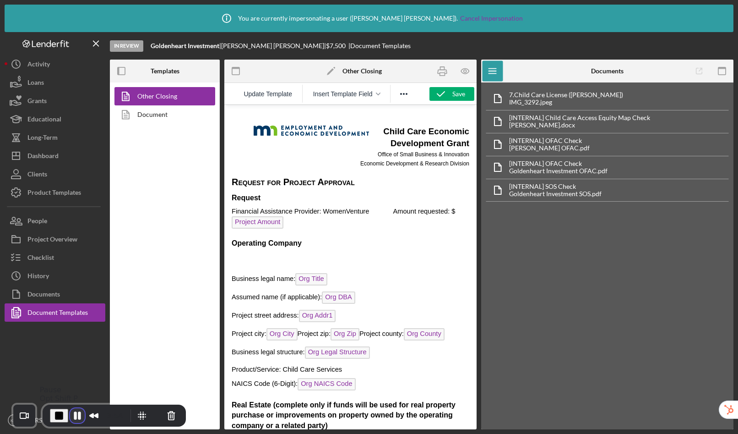
click at [76, 413] on button "Pause Recording" at bounding box center [77, 415] width 15 height 15
click at [55, 297] on div "Documents" at bounding box center [43, 295] width 33 height 21
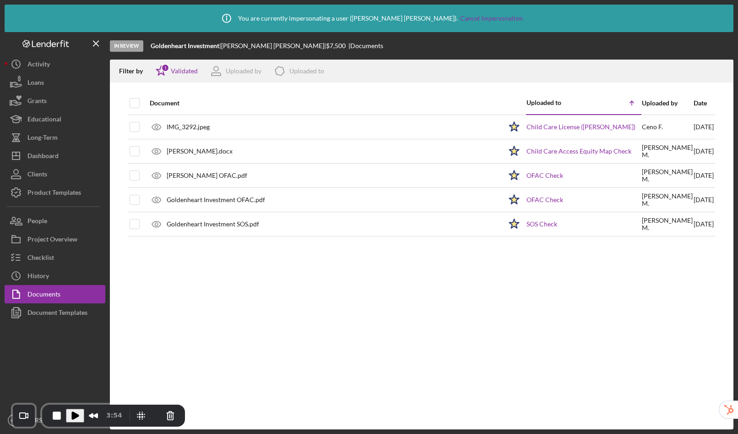
click at [57, 321] on div at bounding box center [55, 365] width 101 height 89
click at [57, 315] on div "Document Templates" at bounding box center [57, 313] width 60 height 21
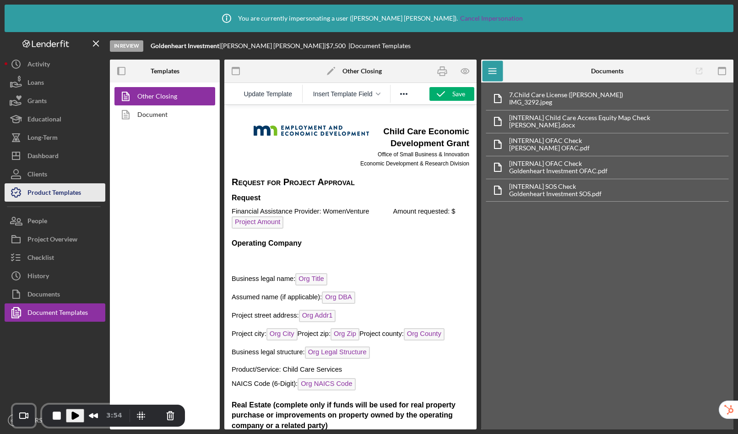
click at [41, 194] on div "Product Templates" at bounding box center [54, 193] width 54 height 21
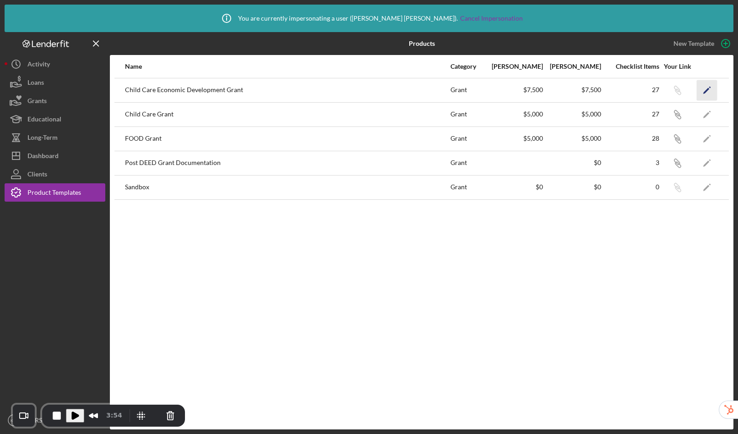
click at [707, 89] on polygon "button" at bounding box center [706, 90] width 6 height 6
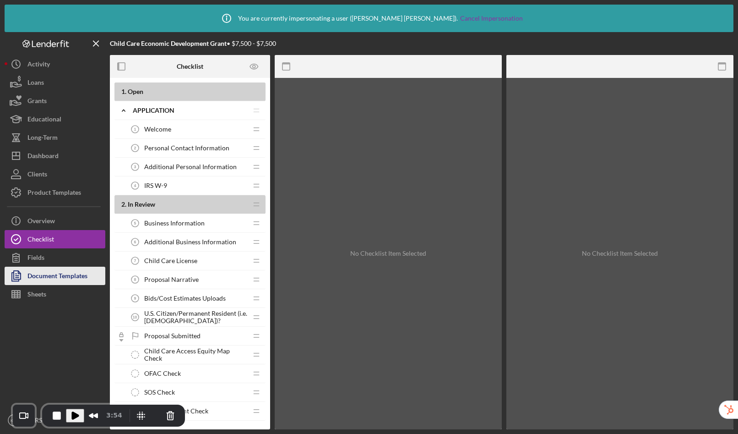
click at [71, 278] on div "Document Templates" at bounding box center [57, 276] width 60 height 21
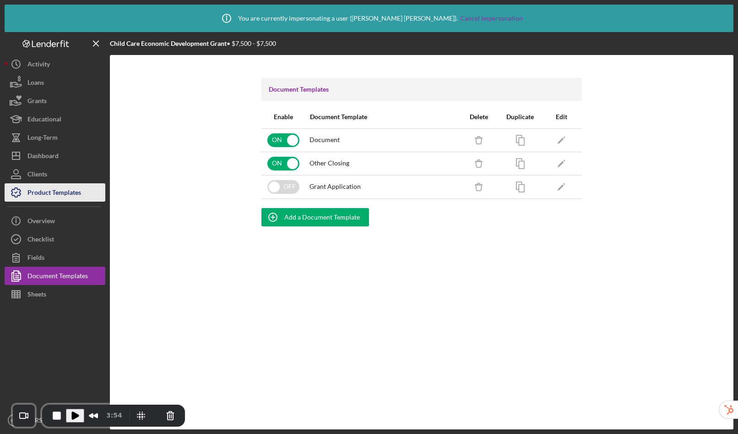
click at [48, 194] on div "Product Templates" at bounding box center [54, 193] width 54 height 21
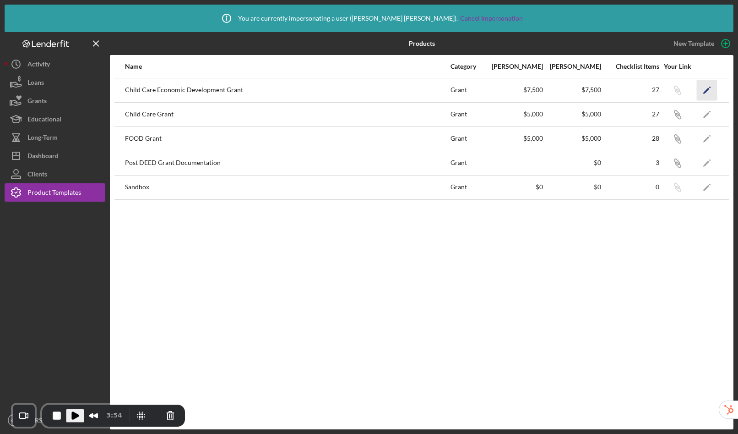
click at [707, 90] on icon "Icon/Edit" at bounding box center [707, 90] width 21 height 21
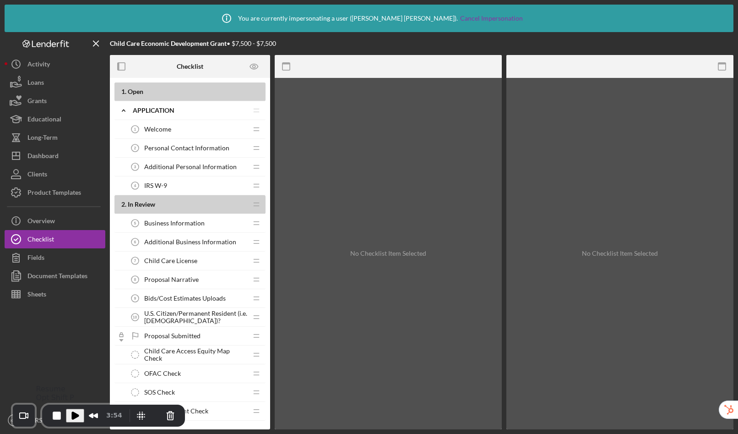
click at [75, 413] on span "Play Recording" at bounding box center [75, 415] width 11 height 11
click at [50, 276] on div "Document Templates" at bounding box center [57, 276] width 60 height 21
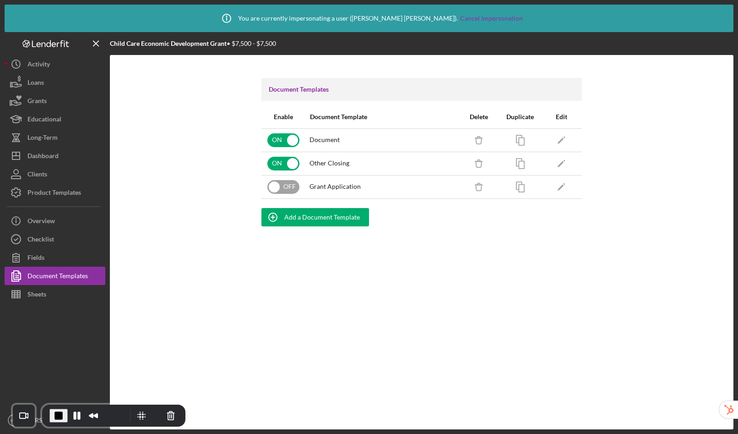
click at [277, 189] on input "checkbox" at bounding box center [283, 187] width 32 height 14
checkbox input "true"
click at [57, 157] on div "Dashboard" at bounding box center [42, 157] width 31 height 21
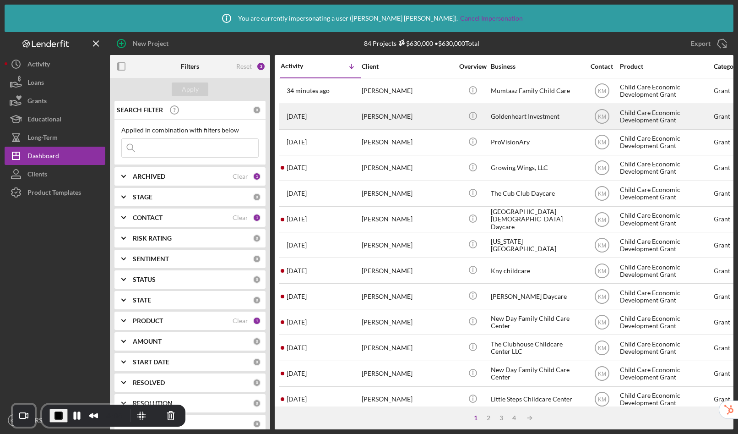
click at [421, 120] on div "Latonya Jackson" at bounding box center [408, 116] width 92 height 24
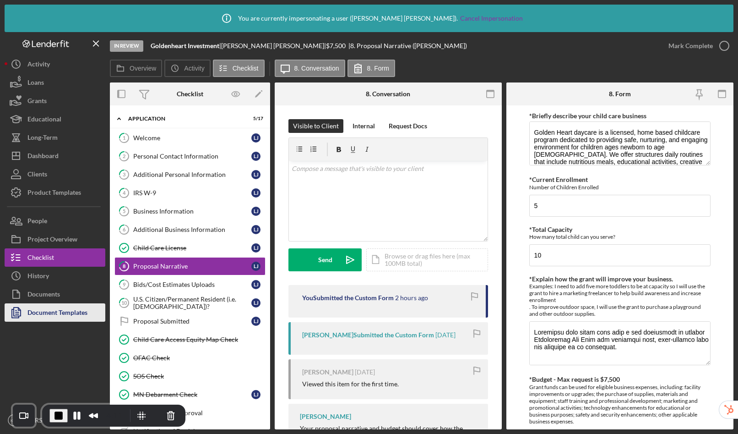
click at [49, 317] on div "Document Templates" at bounding box center [57, 313] width 60 height 21
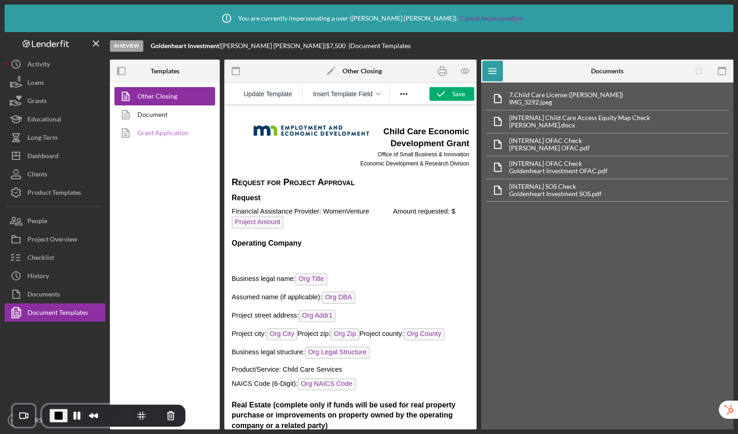
click at [158, 133] on link "Grant Application" at bounding box center [162, 133] width 96 height 18
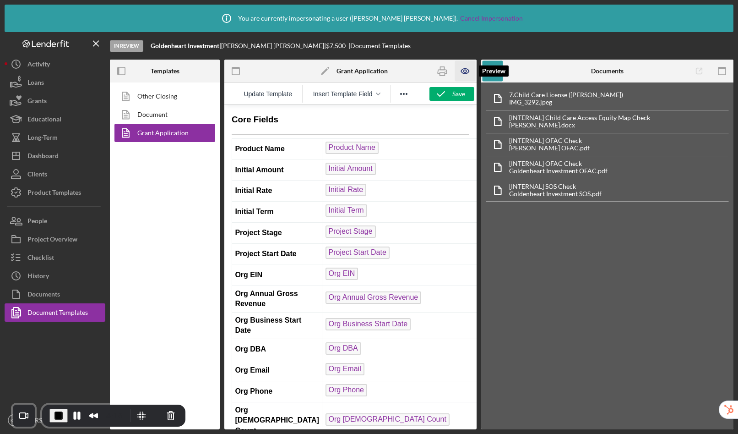
click at [460, 73] on icon "button" at bounding box center [465, 71] width 21 height 21
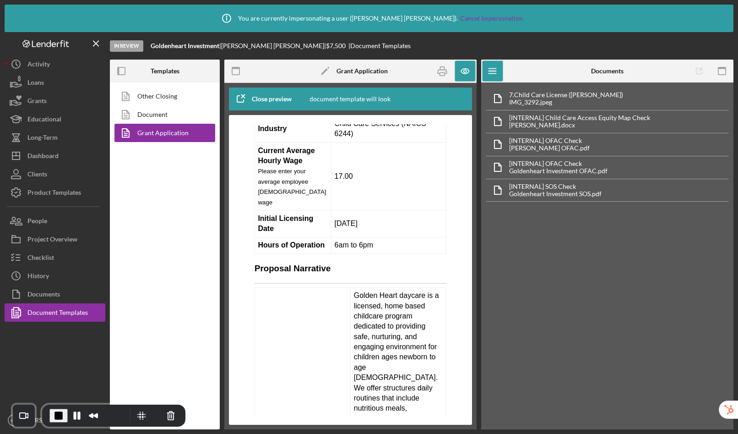
scroll to position [5569, 0]
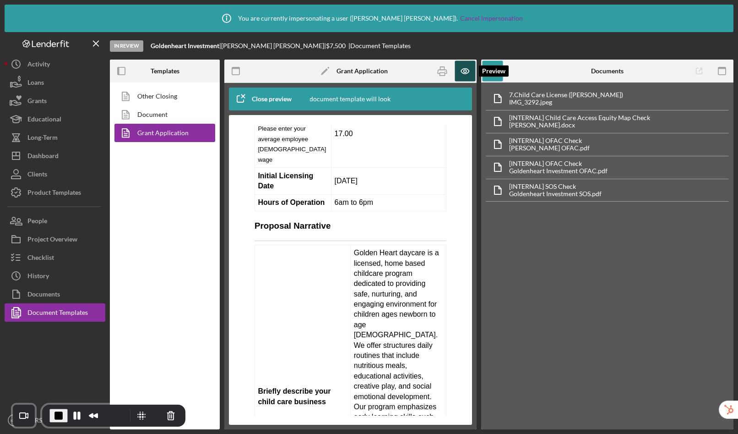
click at [462, 75] on icon "button" at bounding box center [465, 71] width 21 height 21
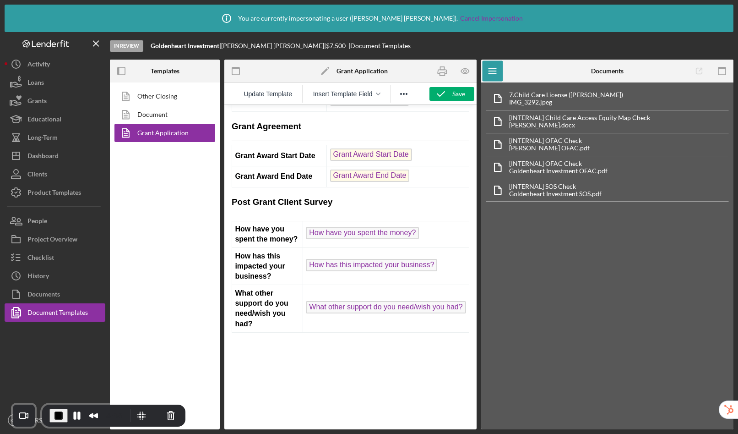
scroll to position [7175, 0]
click at [463, 71] on icon "button" at bounding box center [465, 71] width 21 height 21
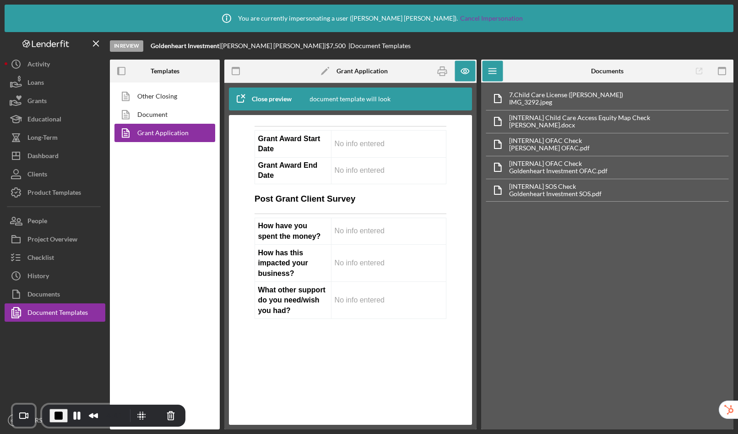
scroll to position [8925, 0]
click at [462, 71] on icon "button" at bounding box center [465, 71] width 21 height 21
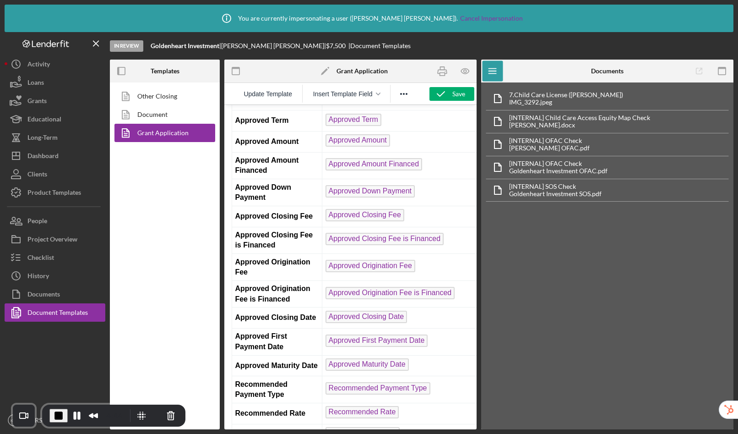
scroll to position [2448, 0]
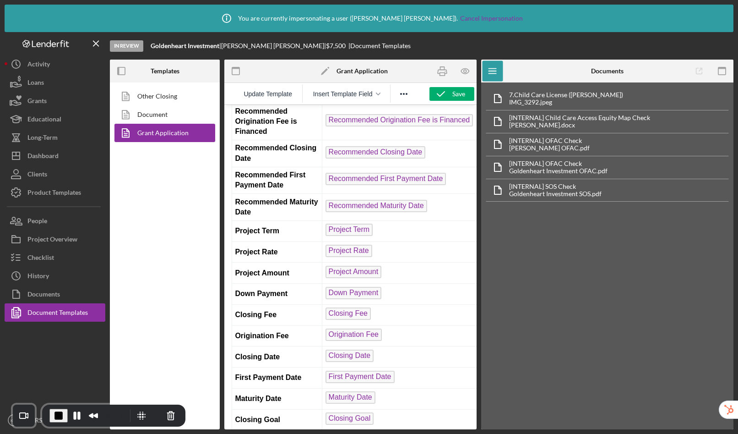
click at [387, 241] on td "Project Term" at bounding box center [408, 230] width 172 height 21
click at [441, 71] on icon "button" at bounding box center [442, 71] width 21 height 21
click at [56, 416] on span "End Recording" at bounding box center [58, 415] width 11 height 11
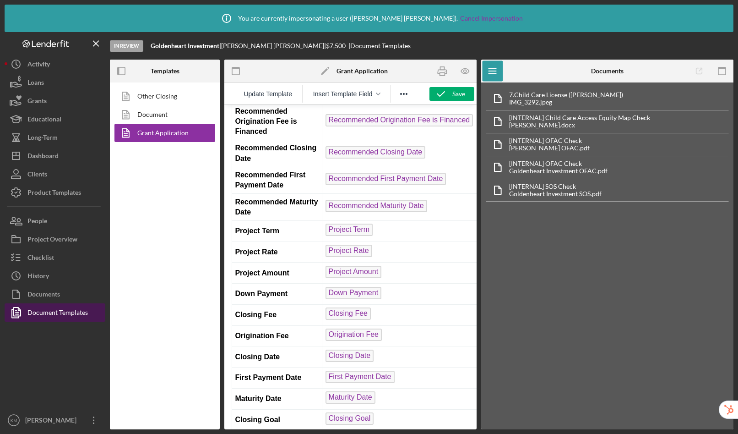
click at [78, 315] on div "Document Templates" at bounding box center [57, 313] width 60 height 21
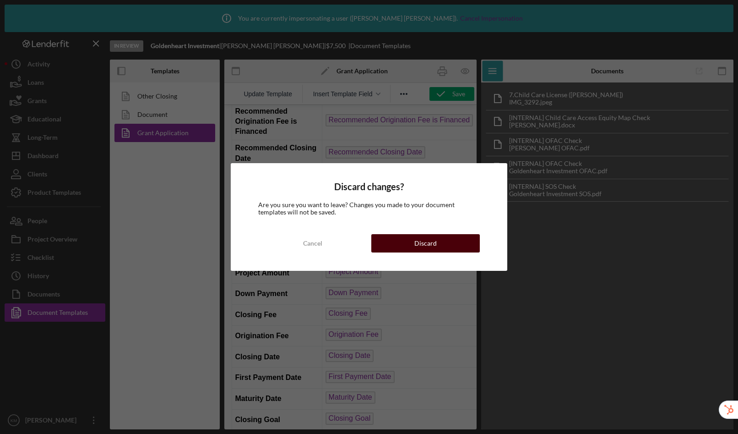
click at [453, 244] on button "Discard" at bounding box center [425, 243] width 109 height 18
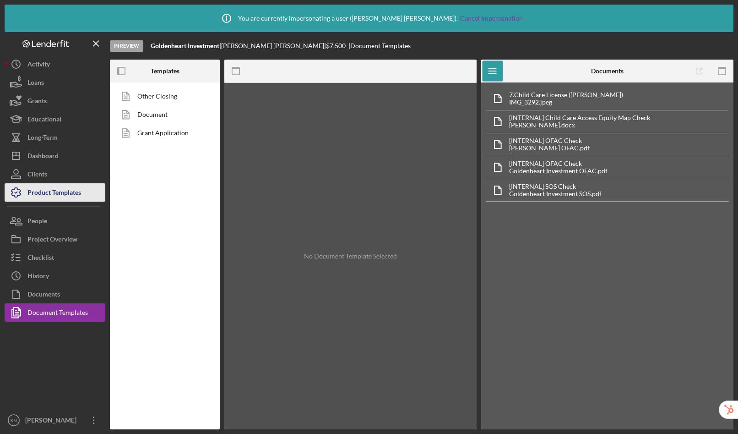
click at [58, 189] on div "Product Templates" at bounding box center [54, 193] width 54 height 21
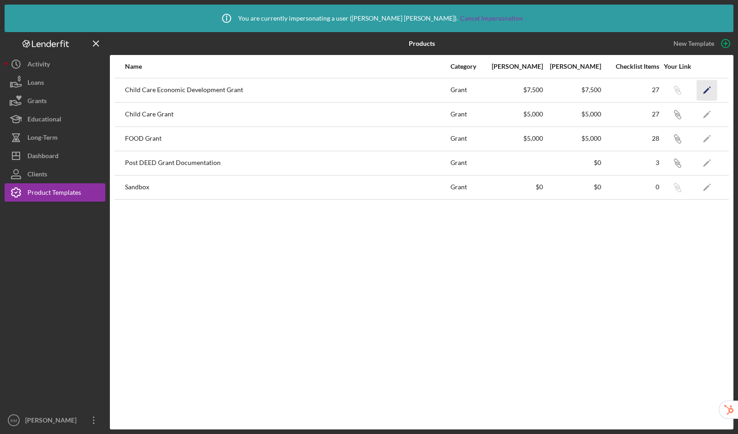
click at [712, 88] on icon "Icon/Edit" at bounding box center [707, 90] width 21 height 21
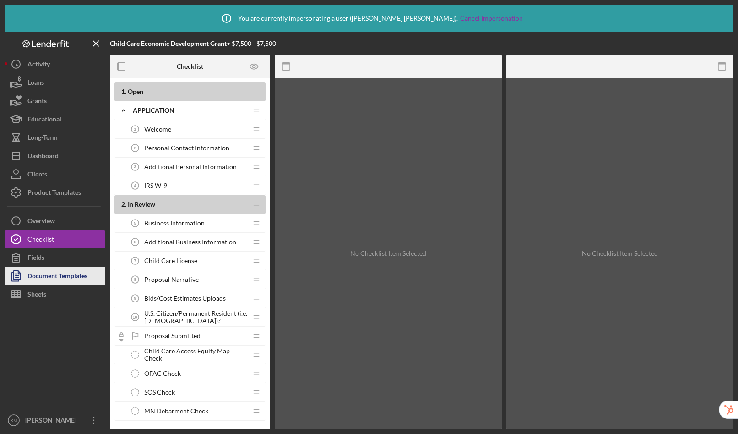
click at [47, 276] on div "Document Templates" at bounding box center [57, 276] width 60 height 21
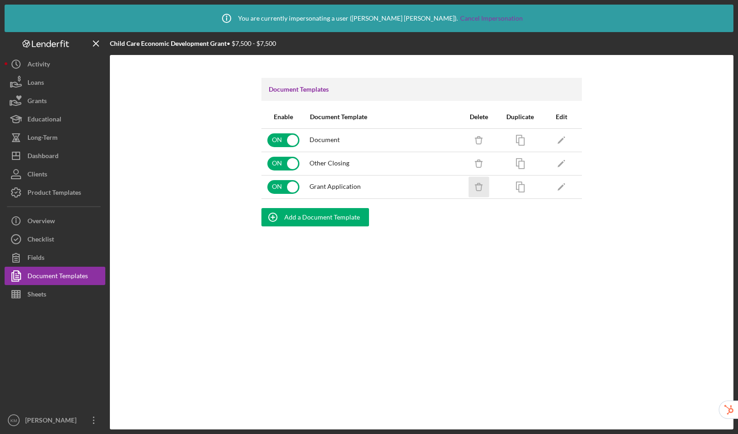
click at [479, 189] on icon "Icon/Delete" at bounding box center [479, 186] width 21 height 21
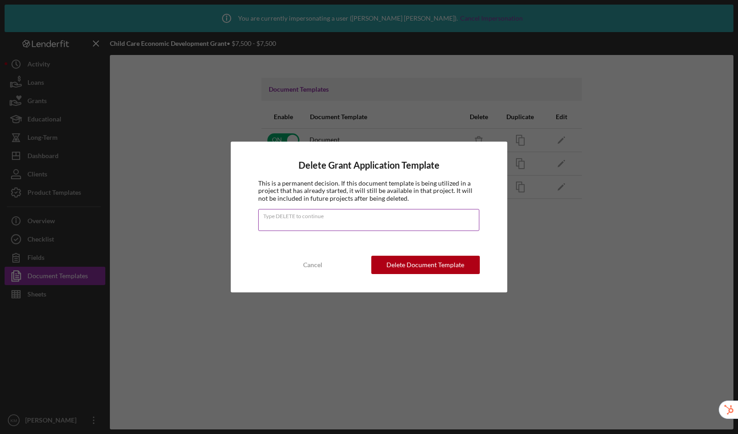
click at [406, 223] on input "Type DELETE to continue" at bounding box center [368, 220] width 221 height 22
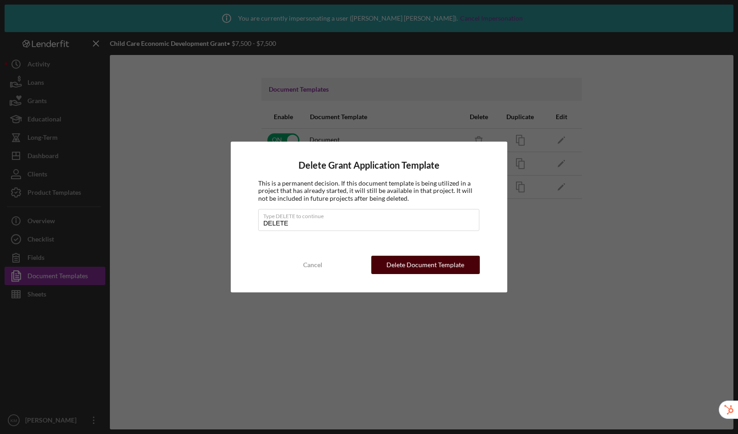
type input "DELETE"
click at [450, 267] on div "Delete Document Template" at bounding box center [425, 264] width 78 height 18
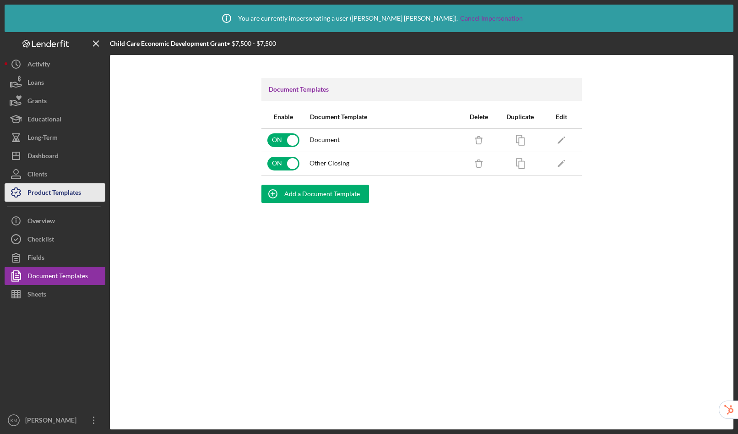
click at [27, 191] on icon "button" at bounding box center [16, 192] width 23 height 23
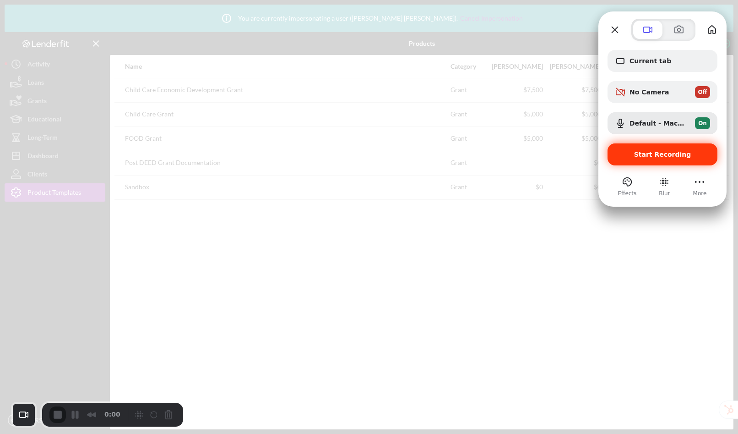
click at [663, 162] on div "Start Recording" at bounding box center [663, 154] width 110 height 22
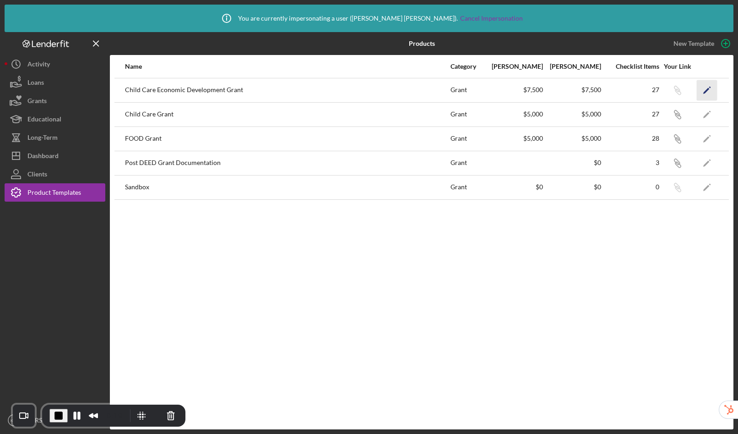
click at [709, 91] on icon "Icon/Edit" at bounding box center [707, 90] width 21 height 21
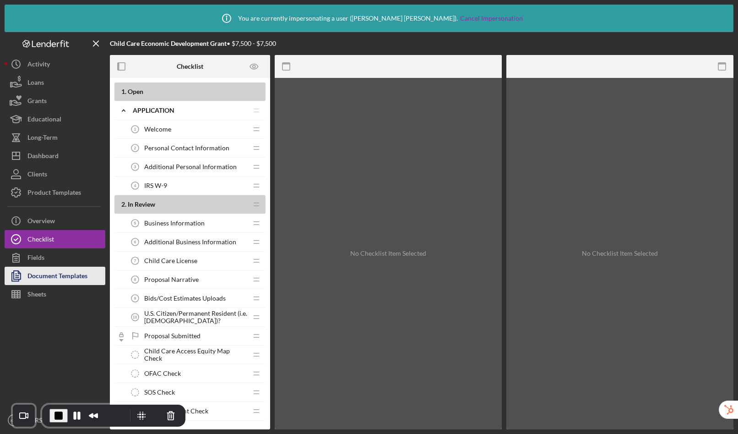
click at [53, 276] on div "Document Templates" at bounding box center [57, 276] width 60 height 21
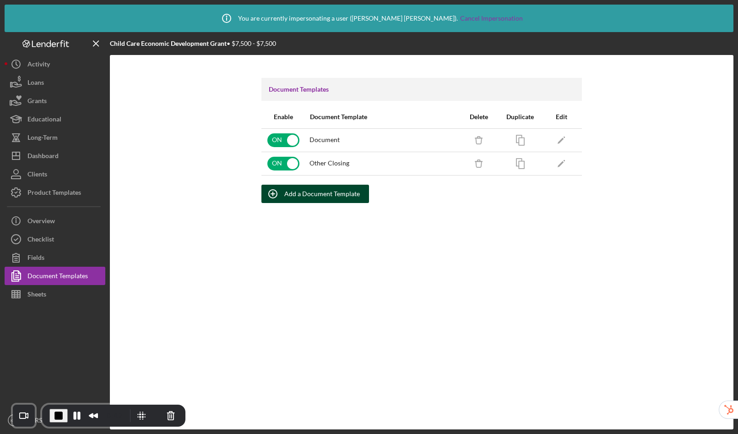
click at [307, 195] on div "Add a Document Template" at bounding box center [322, 194] width 76 height 18
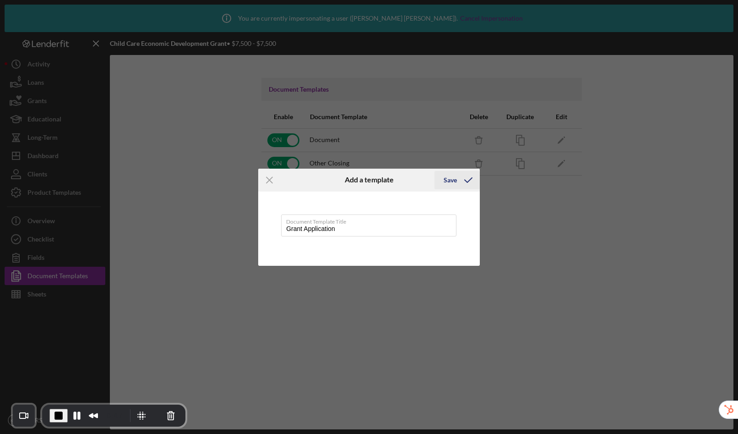
type input "Grant Application"
click at [458, 178] on icon "submit" at bounding box center [468, 179] width 23 height 23
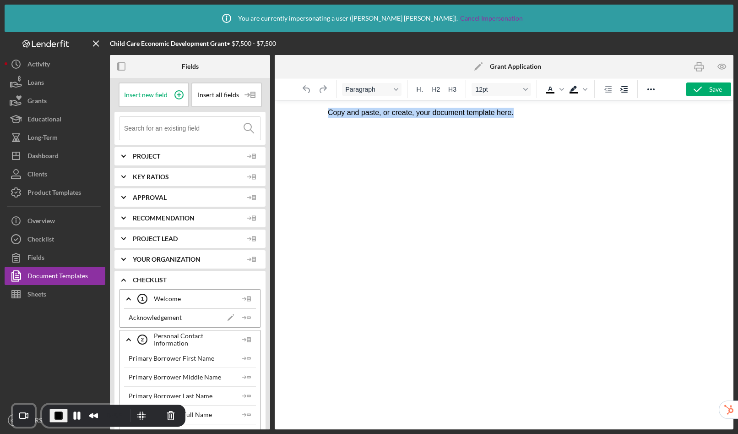
drag, startPoint x: 525, startPoint y: 115, endPoint x: 322, endPoint y: 112, distance: 202.8
click at [322, 112] on html "Copy and paste, or create, your document template here." at bounding box center [503, 112] width 367 height 25
click at [125, 280] on polyline at bounding box center [124, 280] width 4 height 2
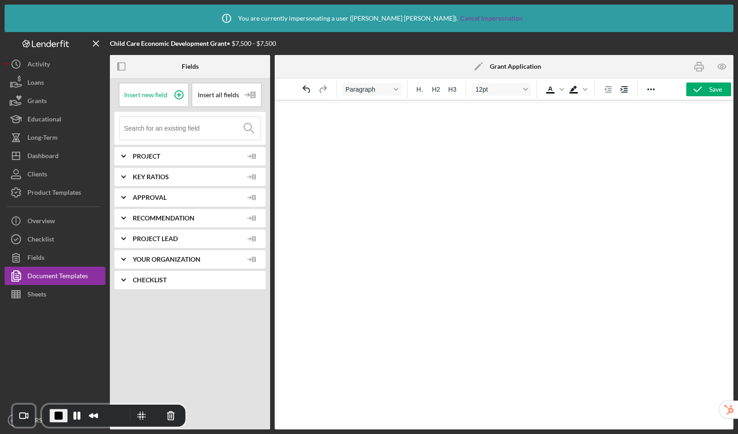
click at [132, 282] on icon "Icon/Expander" at bounding box center [123, 279] width 23 height 23
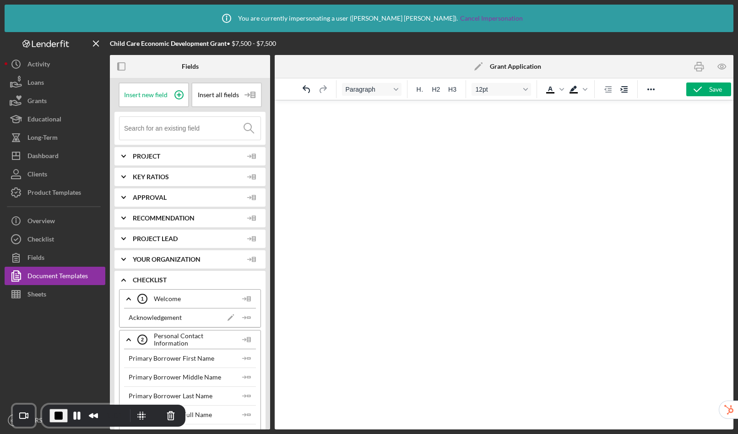
scroll to position [87, 0]
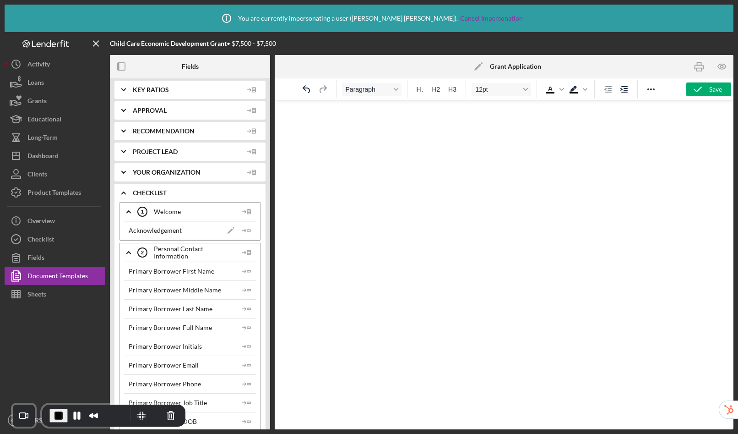
click at [126, 211] on icon "Icon/Expander" at bounding box center [128, 211] width 23 height 23
click at [126, 231] on icon "Icon/Expander" at bounding box center [128, 233] width 23 height 23
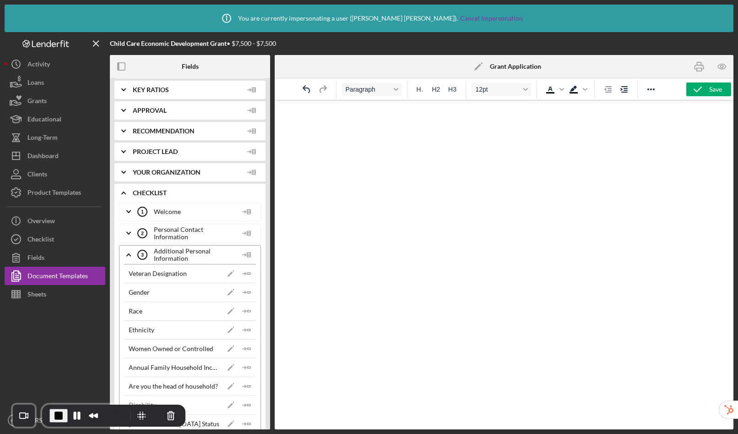
click at [129, 256] on icon "Icon/Expander" at bounding box center [128, 254] width 23 height 23
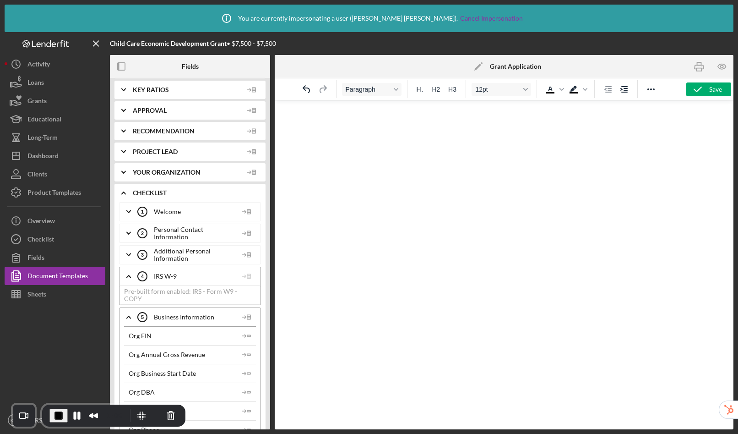
scroll to position [169, 0]
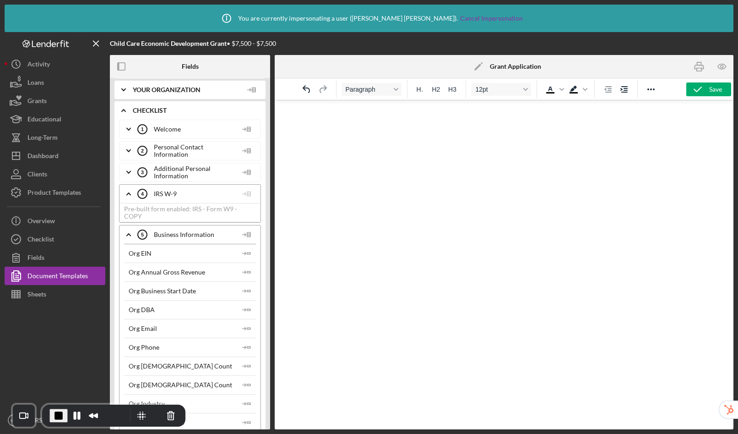
click at [126, 195] on icon "Icon/Expander" at bounding box center [128, 193] width 23 height 23
click at [126, 213] on icon "Icon/Expander" at bounding box center [128, 215] width 23 height 23
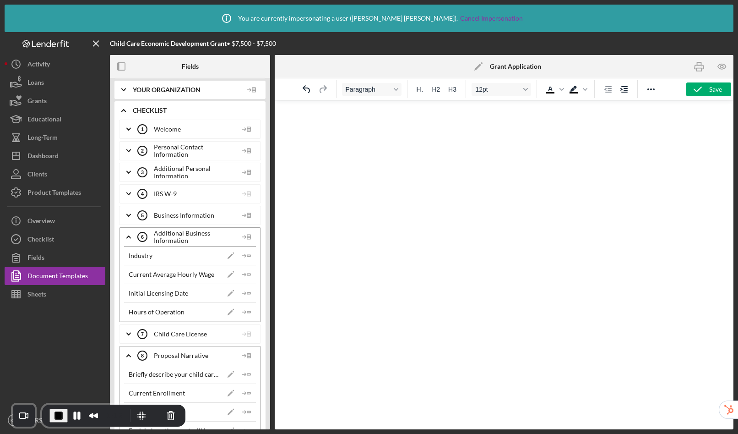
click at [128, 240] on icon "Icon/Expander" at bounding box center [128, 236] width 23 height 23
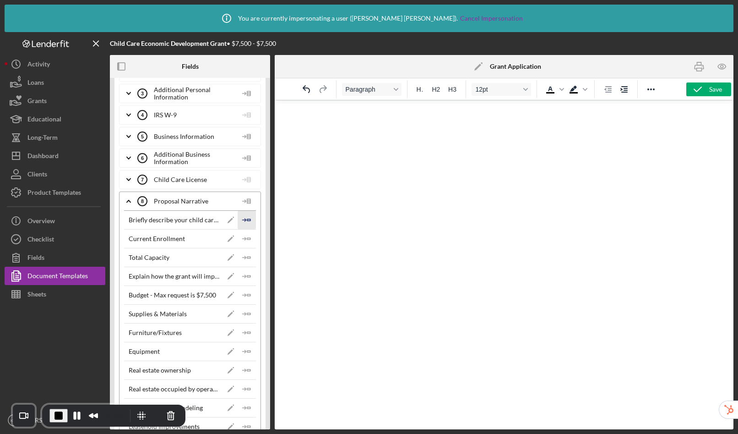
click at [243, 221] on icon "Icon/Insert Field" at bounding box center [247, 220] width 18 height 18
click at [243, 239] on line "button" at bounding box center [243, 239] width 3 height 0
click at [247, 202] on polygon at bounding box center [248, 201] width 3 height 5
click at [261, 226] on div "Insert List" at bounding box center [261, 226] width 42 height 19
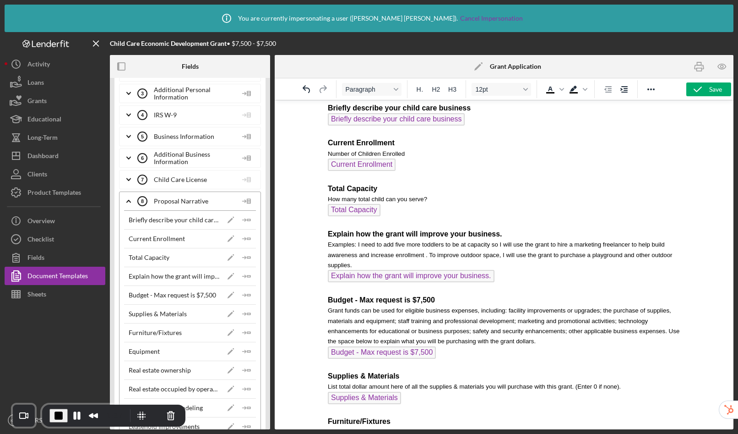
scroll to position [0, 0]
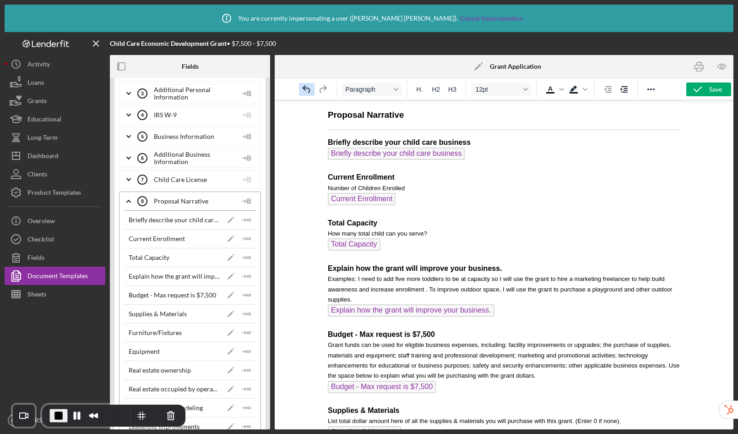
click at [309, 90] on icon "Undo" at bounding box center [306, 89] width 7 height 8
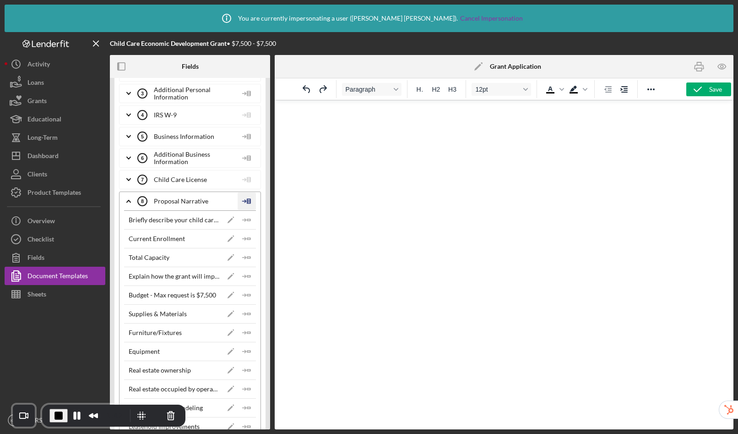
click at [244, 199] on icon at bounding box center [247, 201] width 18 height 23
click at [259, 247] on div "Insert Table" at bounding box center [261, 245] width 42 height 18
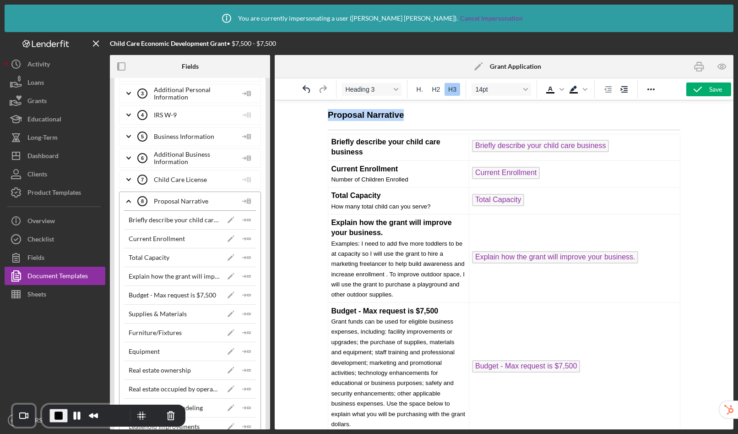
drag, startPoint x: 418, startPoint y: 119, endPoint x: 675, endPoint y: 199, distance: 269.5
click at [307, 90] on icon "Undo" at bounding box center [306, 89] width 11 height 11
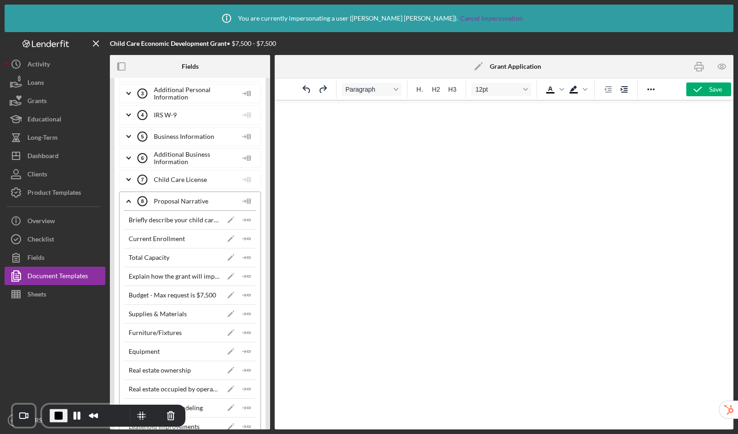
click at [129, 201] on polyline at bounding box center [129, 201] width 4 height 2
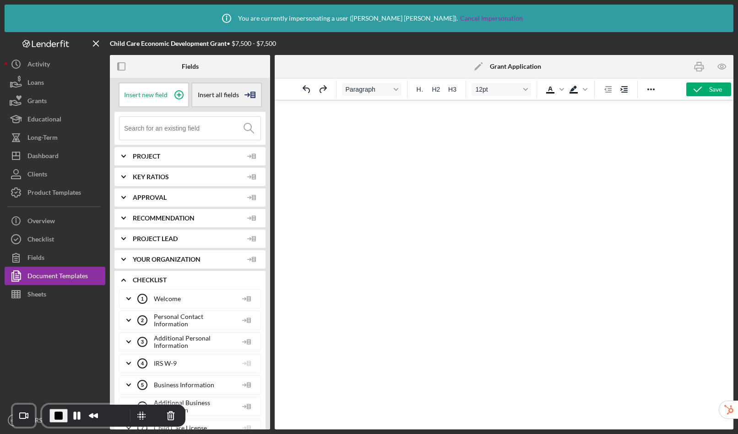
click at [242, 93] on icon at bounding box center [250, 94] width 23 height 23
click at [233, 142] on div "Insert Table" at bounding box center [225, 140] width 62 height 18
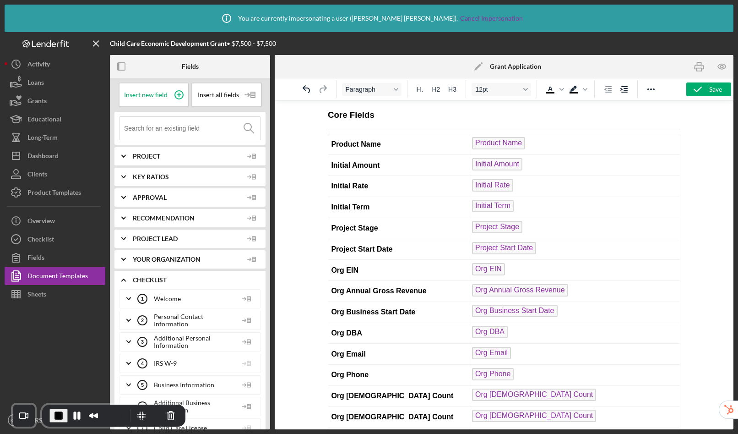
scroll to position [5732, 0]
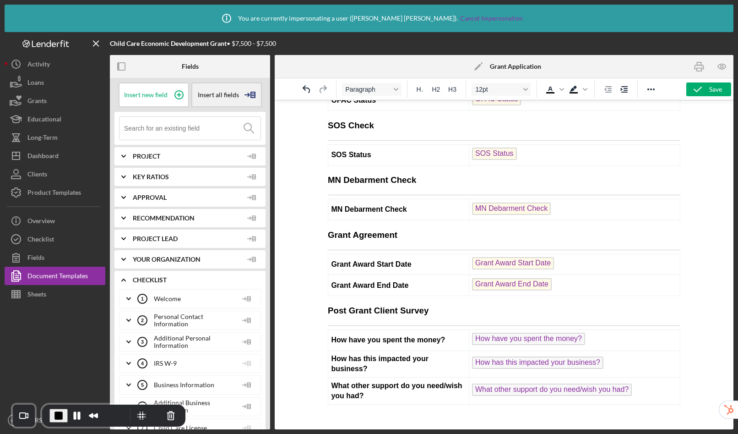
click at [248, 96] on icon at bounding box center [250, 94] width 23 height 23
click at [292, 154] on div at bounding box center [504, 264] width 459 height 329
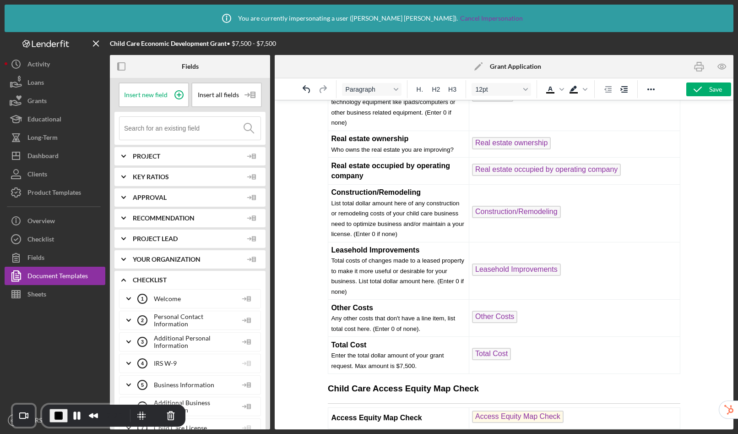
scroll to position [5741, 0]
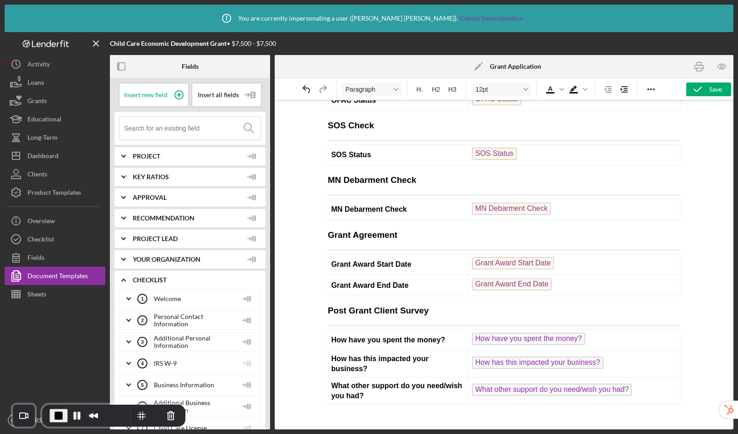
drag, startPoint x: 683, startPoint y: 271, endPoint x: 1002, endPoint y: 531, distance: 411.0
click at [711, 87] on div "Save" at bounding box center [715, 89] width 13 height 14
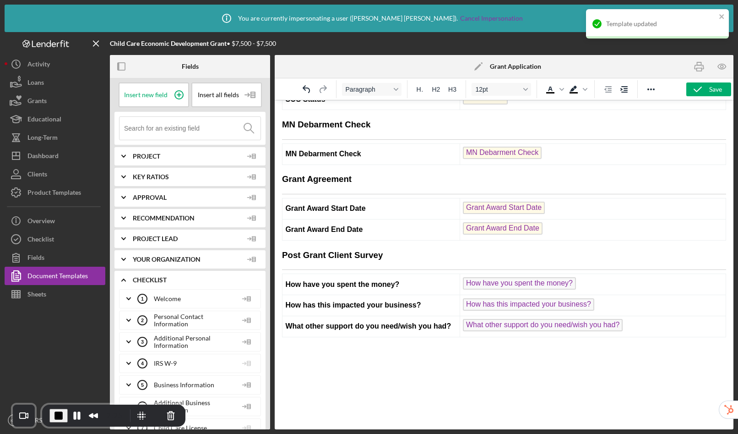
scroll to position [5410, 0]
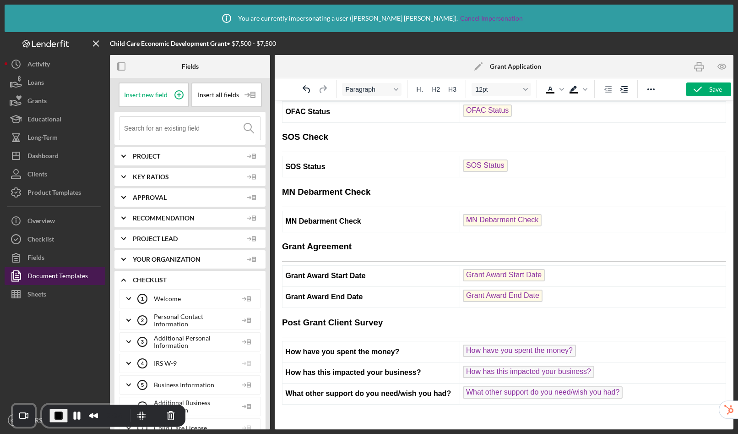
click at [49, 276] on div "Document Templates" at bounding box center [57, 276] width 60 height 21
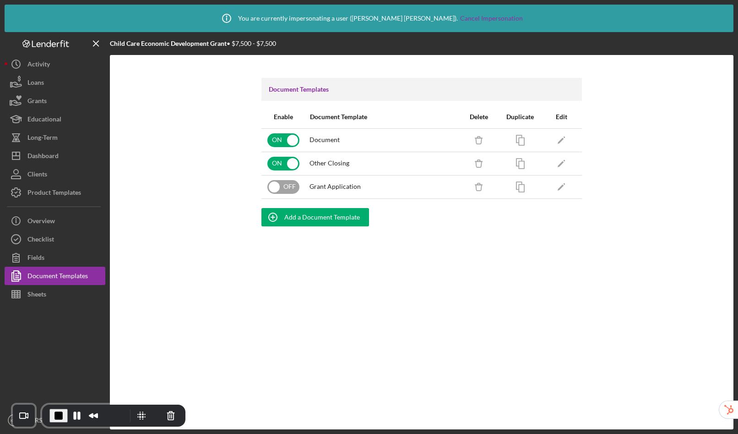
click at [279, 187] on input "checkbox" at bounding box center [283, 187] width 32 height 14
checkbox input "true"
click at [52, 157] on div "Dashboard" at bounding box center [42, 157] width 31 height 21
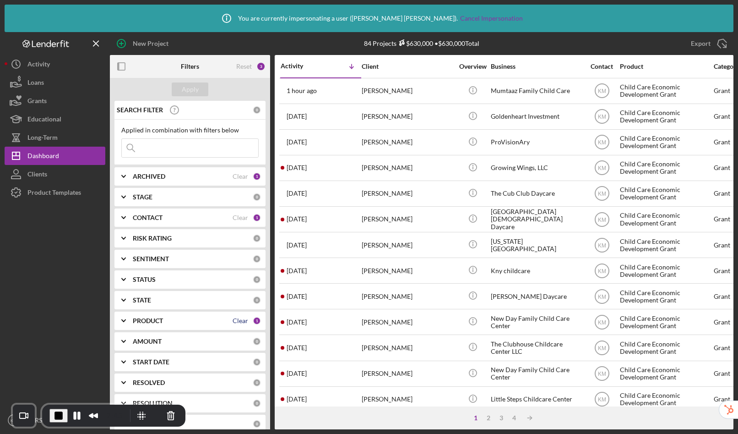
click at [237, 322] on div "Clear" at bounding box center [241, 320] width 16 height 7
click at [163, 315] on div "PRODUCT 0" at bounding box center [197, 320] width 128 height 18
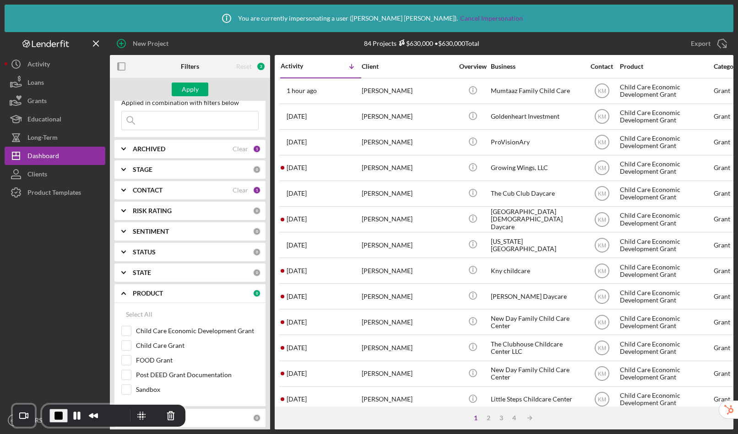
scroll to position [80, 0]
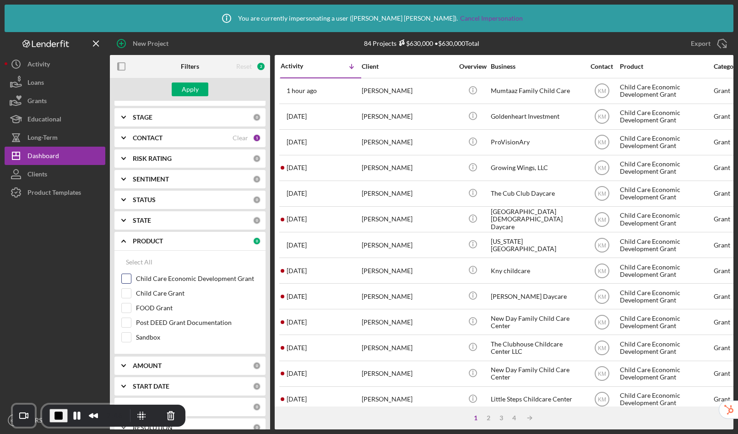
click at [128, 277] on input "Child Care Economic Development Grant" at bounding box center [126, 278] width 9 height 9
checkbox input "true"
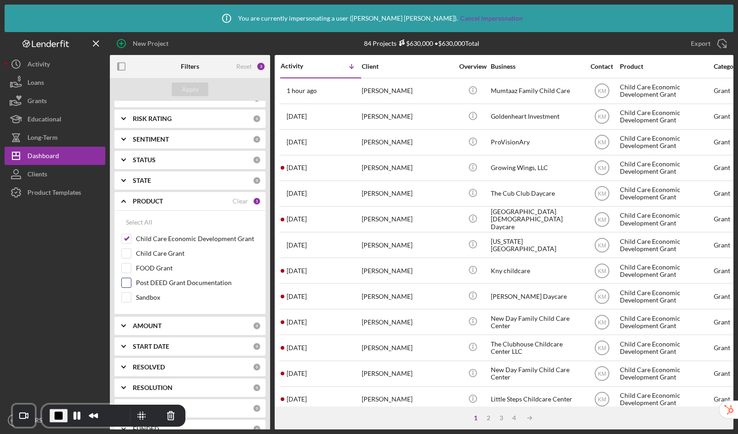
scroll to position [124, 0]
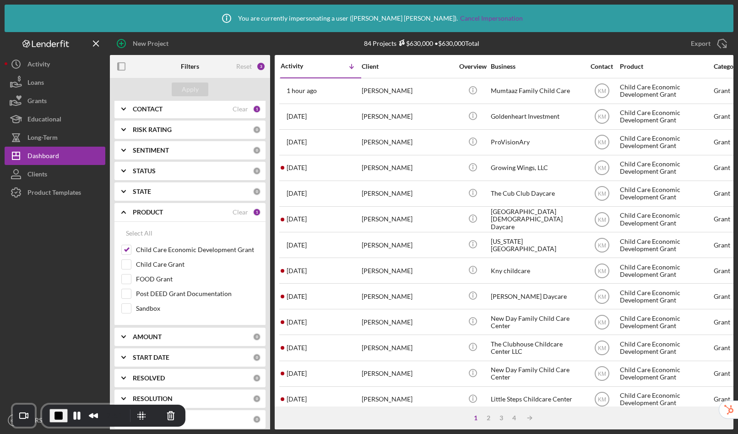
click at [127, 209] on icon "Icon/Expander" at bounding box center [123, 212] width 23 height 23
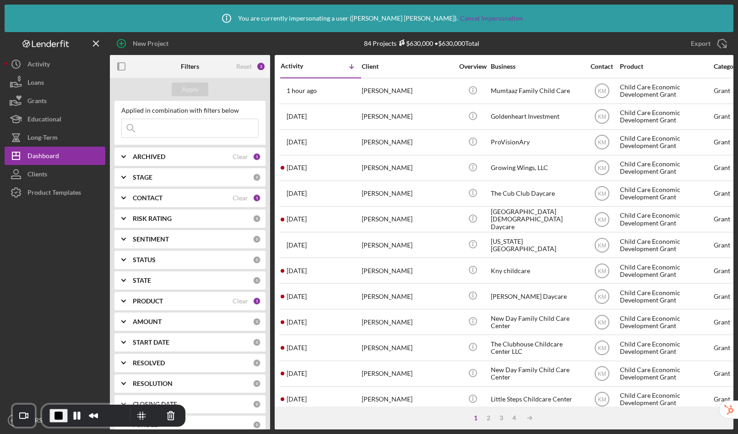
click at [151, 194] on div "CONTACT Clear 1" at bounding box center [197, 198] width 128 height 8
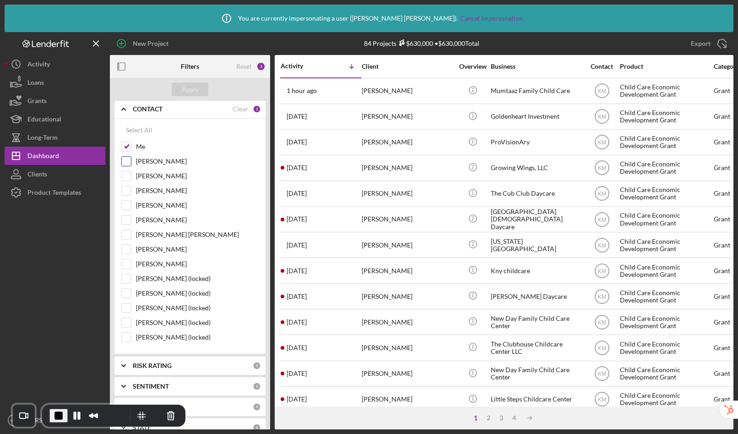
scroll to position [107, 0]
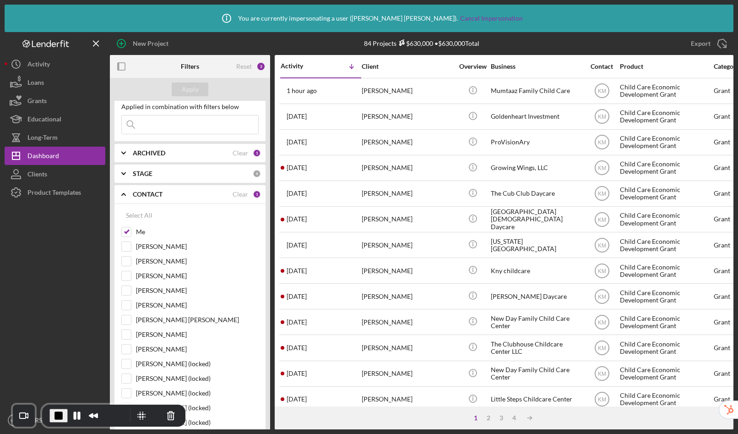
click at [124, 195] on icon "Icon/Expander" at bounding box center [123, 194] width 23 height 23
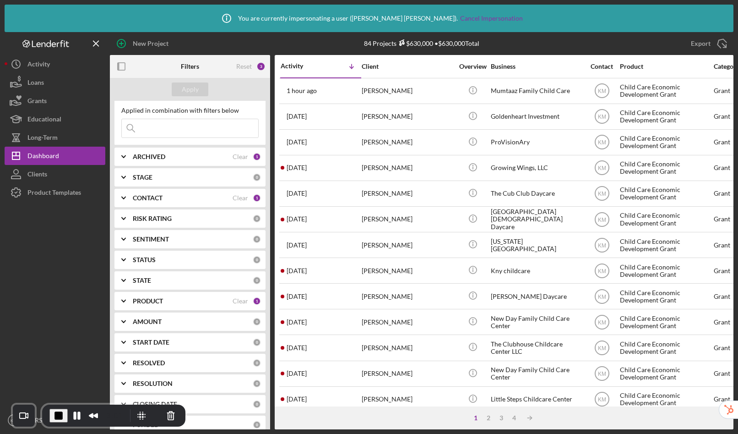
click at [147, 155] on b "ARCHIVED" at bounding box center [149, 156] width 33 height 7
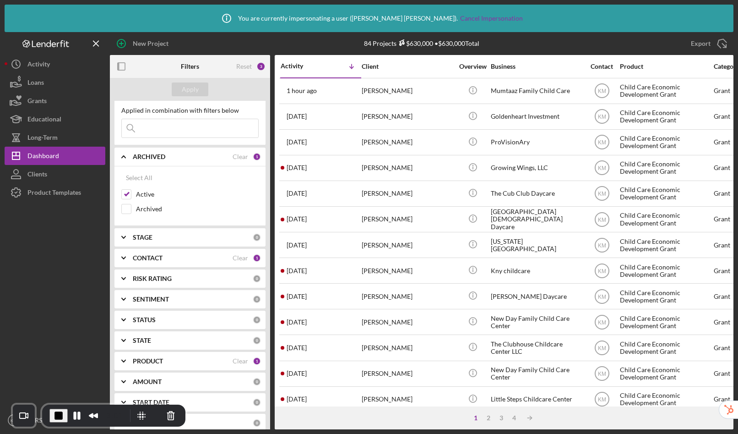
scroll to position [23, 0]
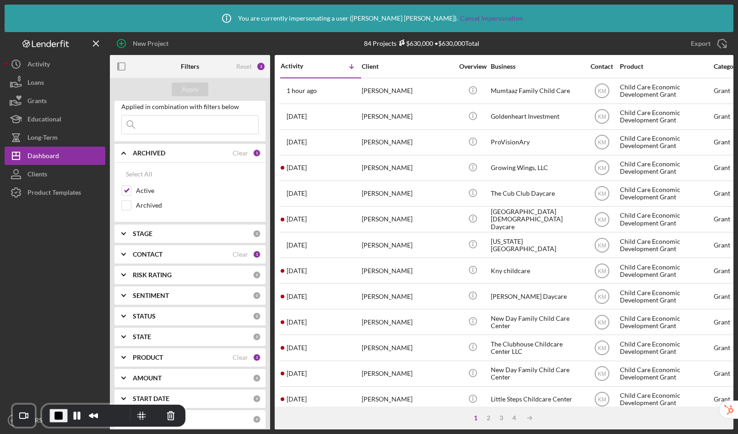
click at [143, 153] on b "ARCHIVED" at bounding box center [149, 152] width 33 height 7
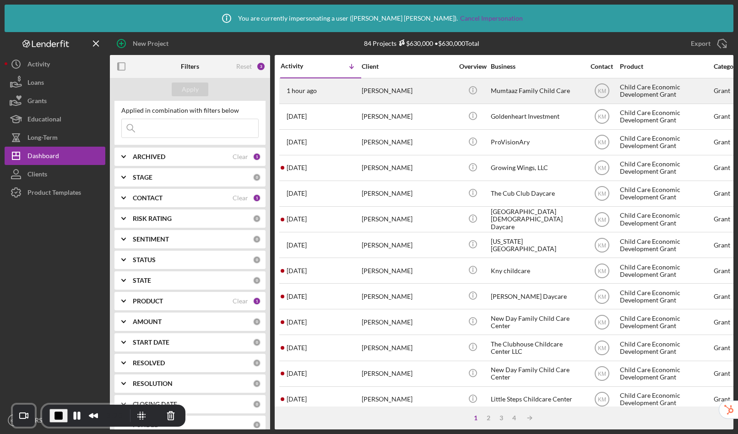
click at [524, 91] on div "Mumtaaz Family Child Care" at bounding box center [537, 91] width 92 height 24
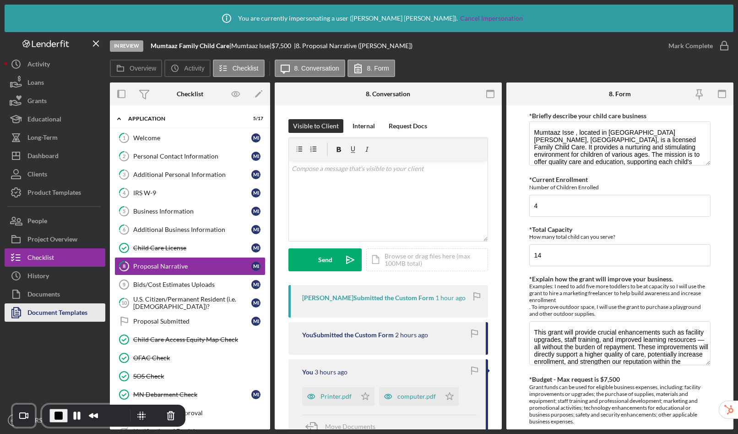
click at [67, 309] on div "Document Templates" at bounding box center [57, 313] width 60 height 21
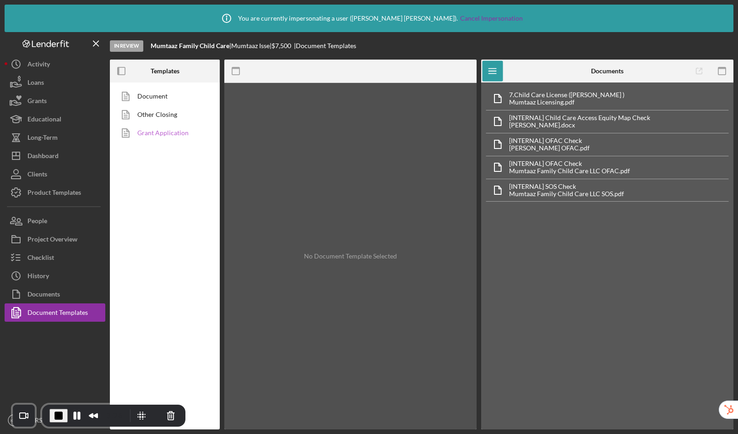
click at [150, 136] on link "Grant Application" at bounding box center [162, 133] width 96 height 18
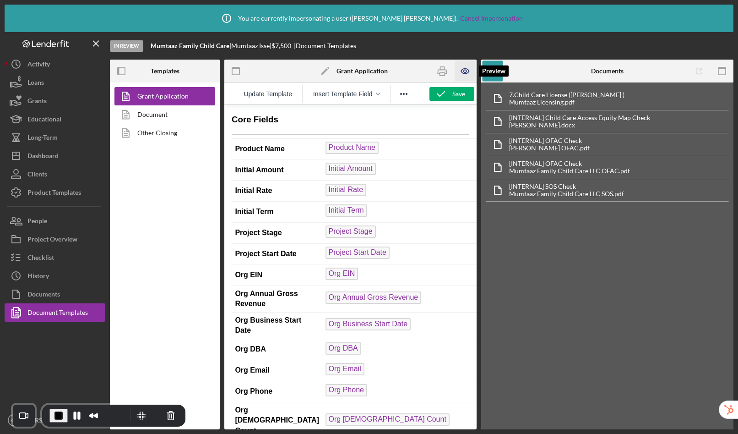
click at [465, 72] on icon "button" at bounding box center [465, 71] width 3 height 3
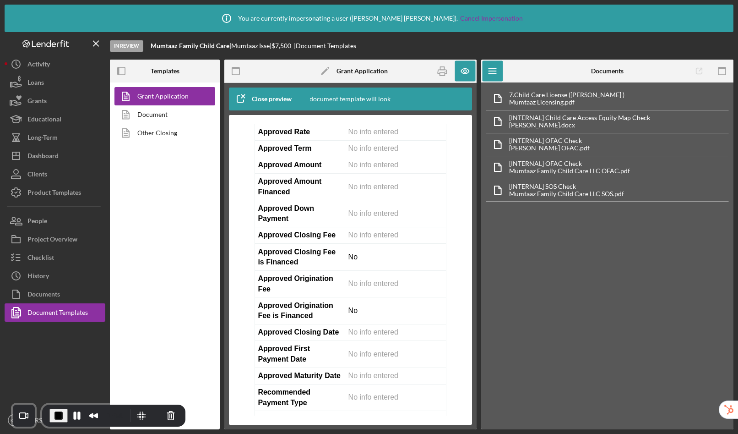
scroll to position [1825, 0]
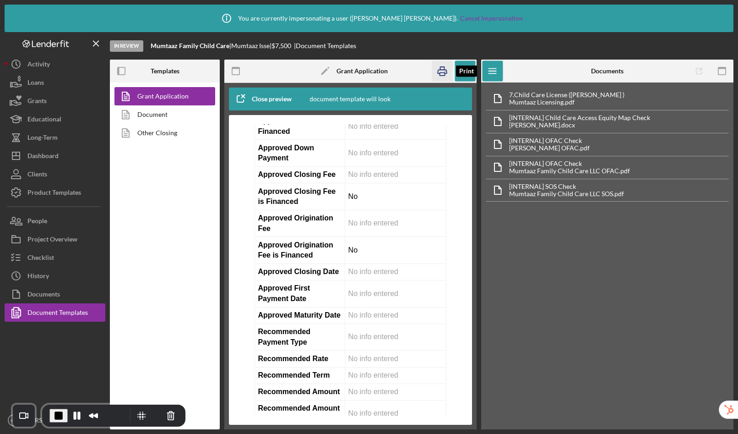
click at [437, 71] on icon "button" at bounding box center [442, 71] width 21 height 21
click at [258, 99] on div "Close preview" at bounding box center [272, 99] width 40 height 18
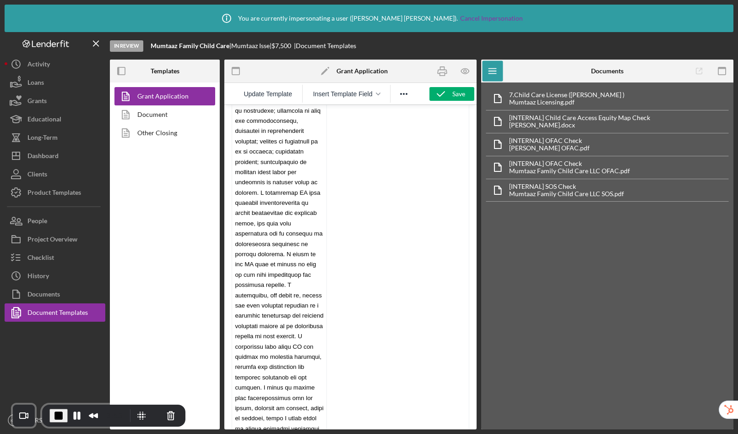
scroll to position [2863, 0]
drag, startPoint x: 279, startPoint y: 154, endPoint x: 226, endPoint y: 148, distance: 53.4
click at [463, 74] on icon "button" at bounding box center [465, 71] width 21 height 21
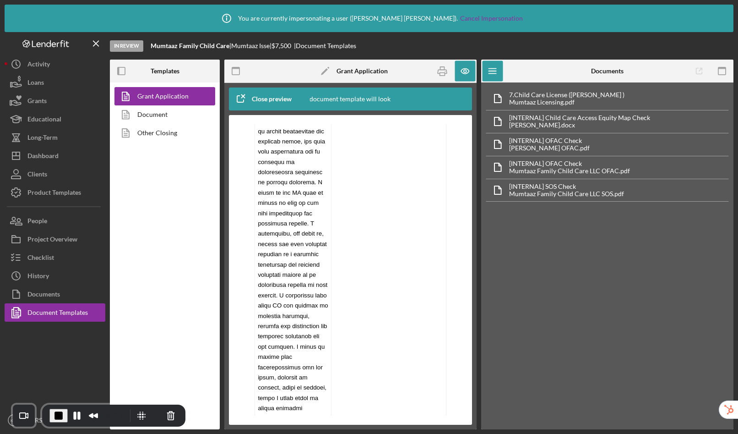
scroll to position [2663, 0]
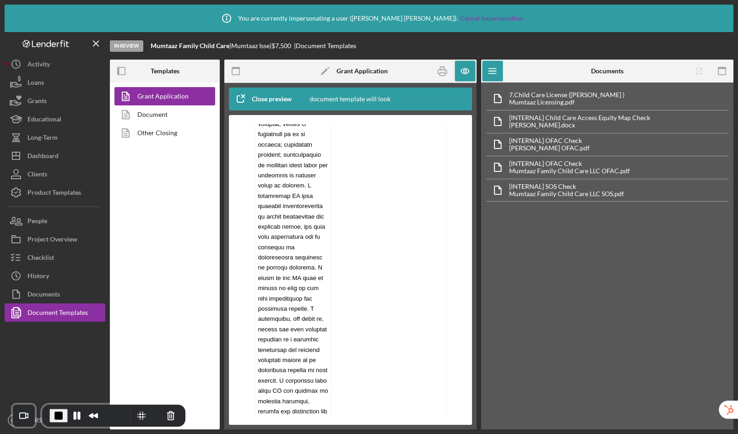
click at [271, 98] on div "Close preview" at bounding box center [272, 99] width 40 height 18
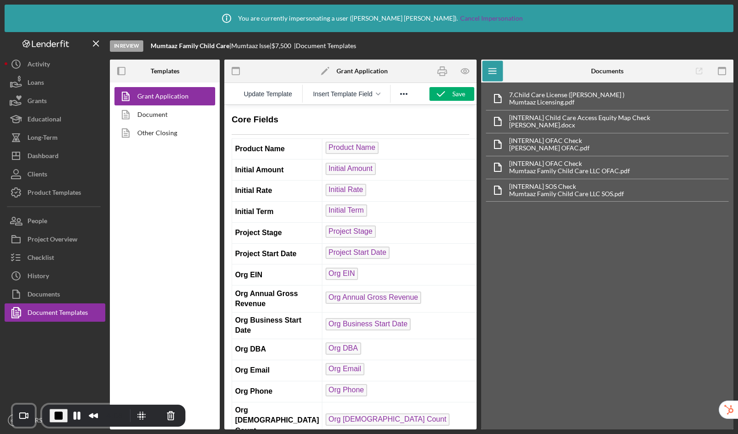
scroll to position [0, 0]
click at [444, 73] on rect "button" at bounding box center [442, 74] width 5 height 3
click at [54, 314] on div "Document Templates" at bounding box center [57, 313] width 60 height 21
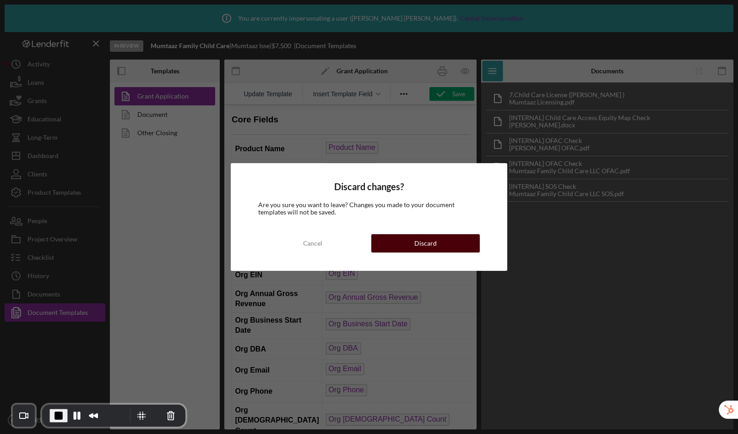
click at [426, 242] on div "Discard" at bounding box center [425, 243] width 22 height 18
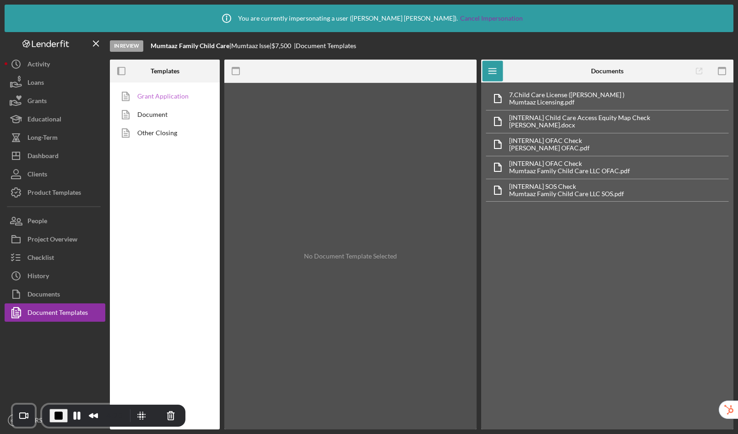
click at [148, 100] on link "Grant Application" at bounding box center [162, 96] width 96 height 18
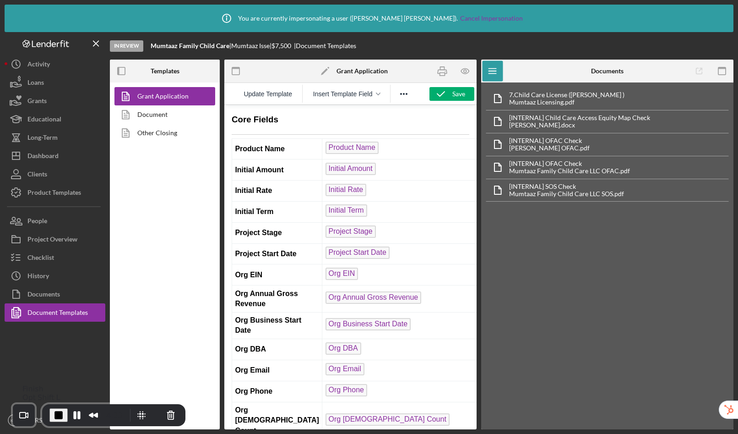
click at [54, 415] on span "End Recording" at bounding box center [58, 414] width 11 height 11
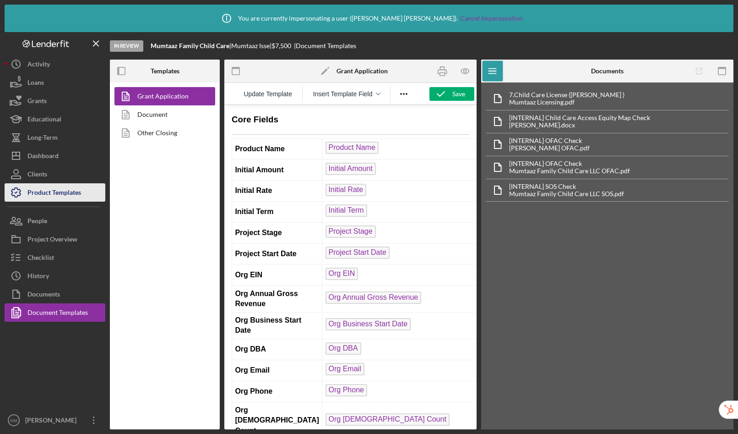
click at [64, 190] on div "Product Templates" at bounding box center [54, 193] width 54 height 21
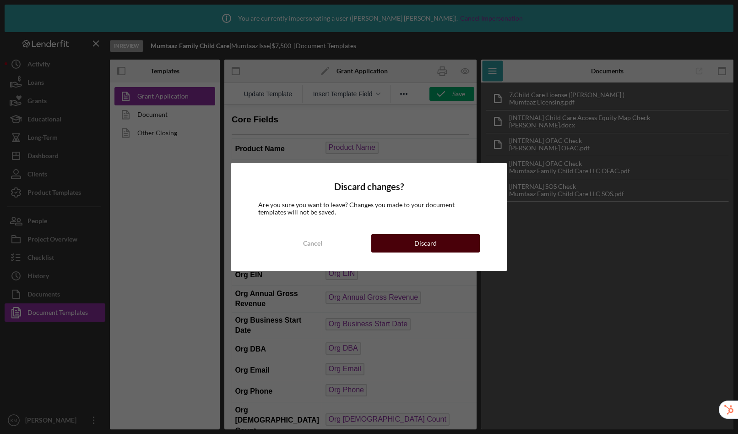
click at [440, 240] on button "Discard" at bounding box center [425, 243] width 109 height 18
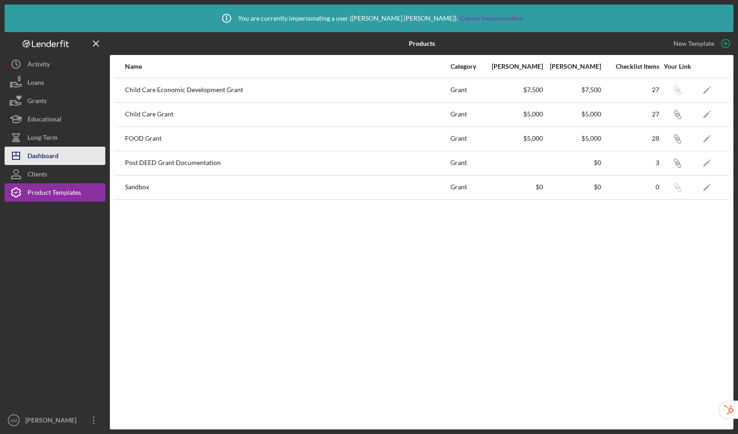
click at [54, 157] on div "Dashboard" at bounding box center [42, 157] width 31 height 21
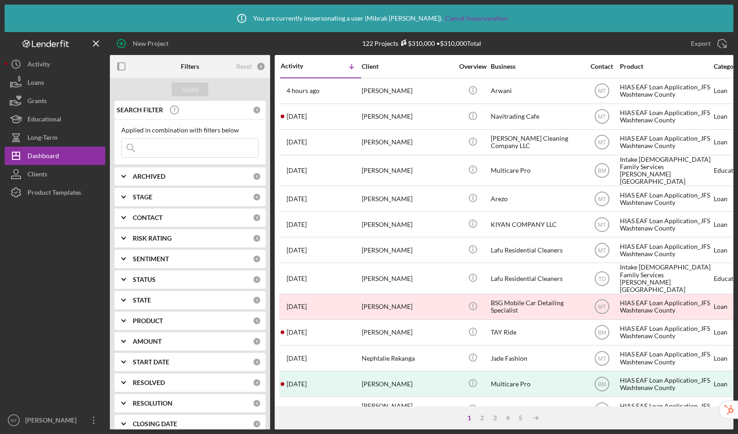
click at [181, 139] on input at bounding box center [190, 148] width 136 height 18
paste input "[EMAIL_ADDRESS][DOMAIN_NAME]"
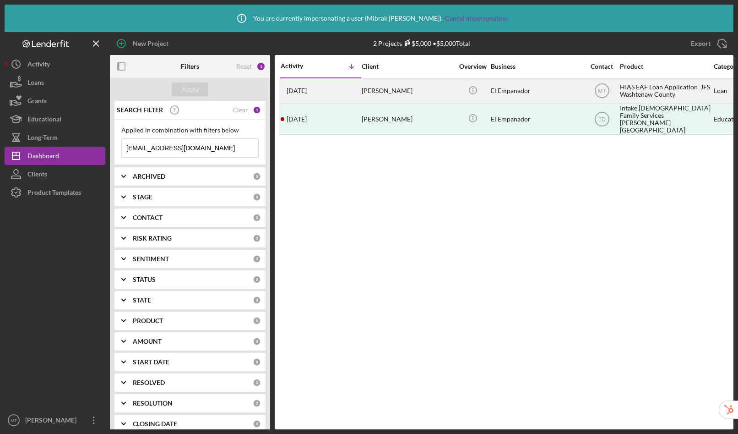
type input "[EMAIL_ADDRESS][DOMAIN_NAME]"
click at [412, 99] on div "[PERSON_NAME]" at bounding box center [408, 91] width 92 height 24
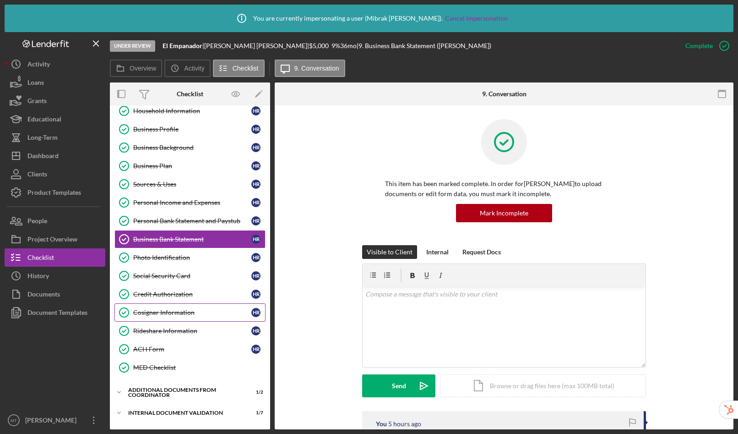
scroll to position [88, 0]
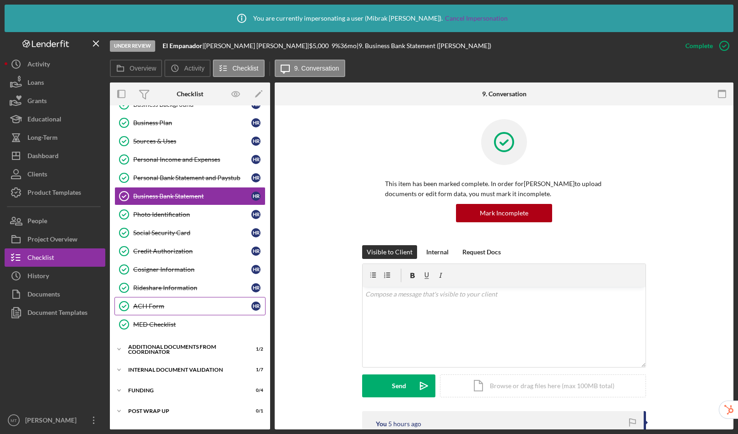
click at [174, 299] on link "ACH Form ACH Form H R" at bounding box center [189, 306] width 151 height 18
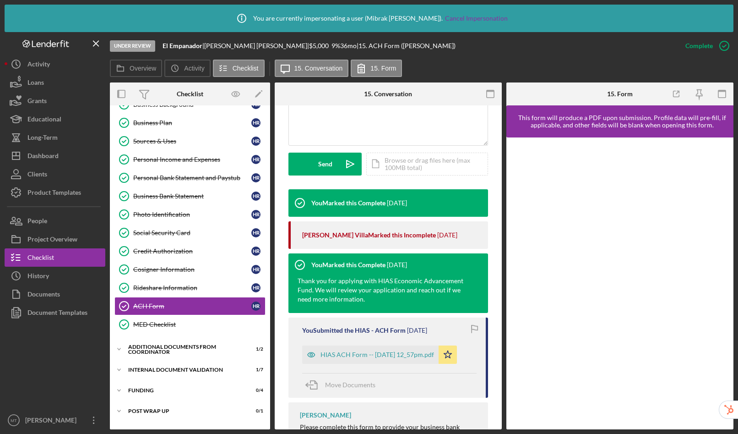
scroll to position [244, 0]
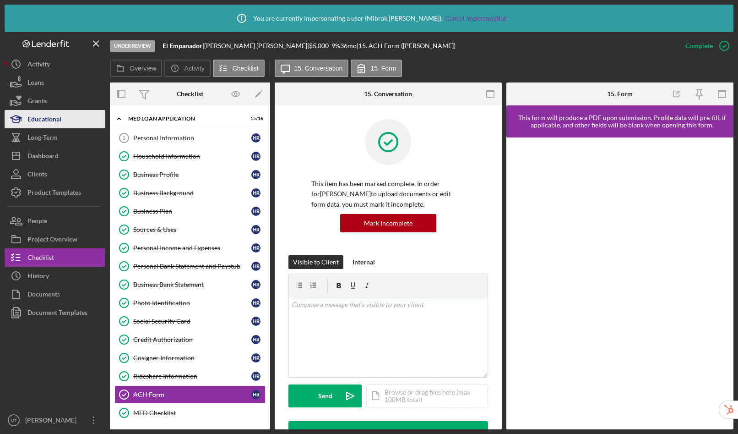
scroll to position [244, 0]
